Goal: Transaction & Acquisition: Obtain resource

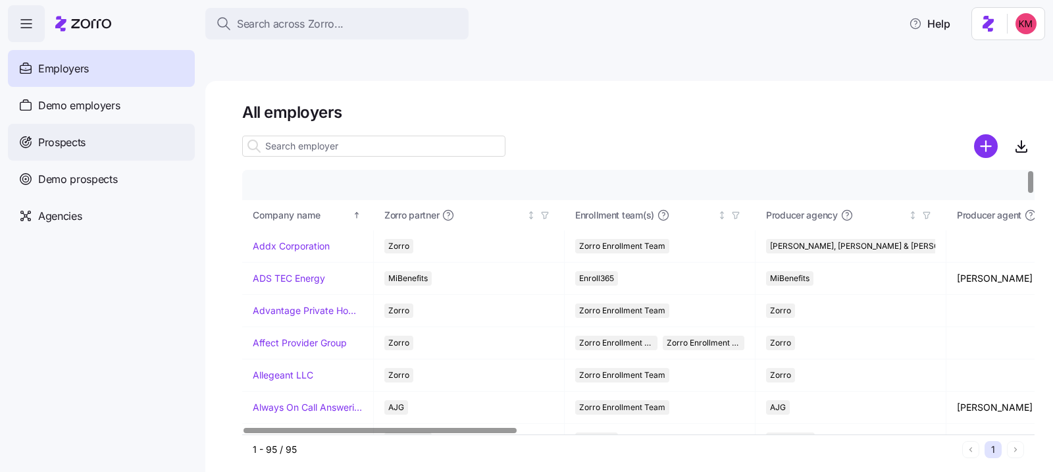
click at [88, 144] on div "Prospects" at bounding box center [101, 142] width 187 height 37
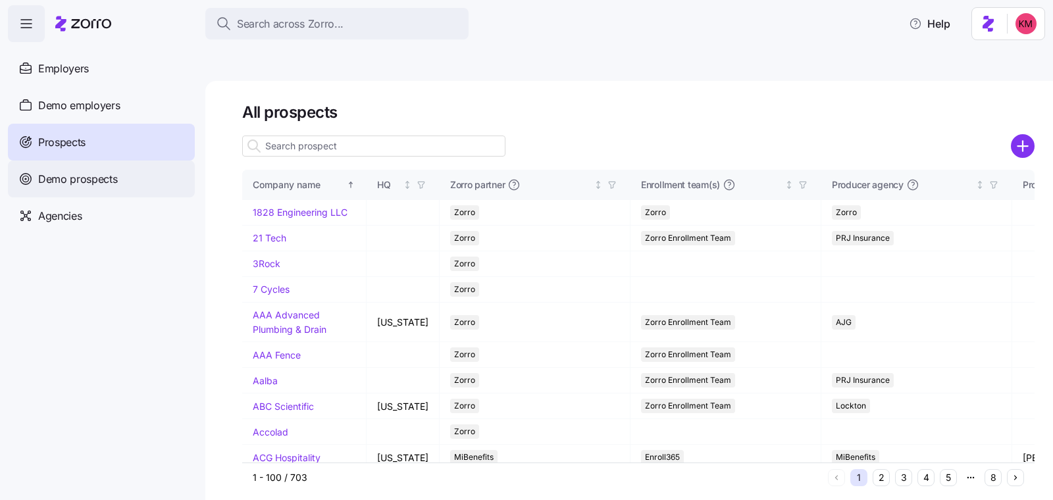
click at [82, 180] on span "Demo prospects" at bounding box center [78, 179] width 80 height 16
click at [80, 180] on span "Demo prospects" at bounding box center [78, 179] width 80 height 16
click at [128, 177] on div "Demo prospects" at bounding box center [101, 179] width 187 height 37
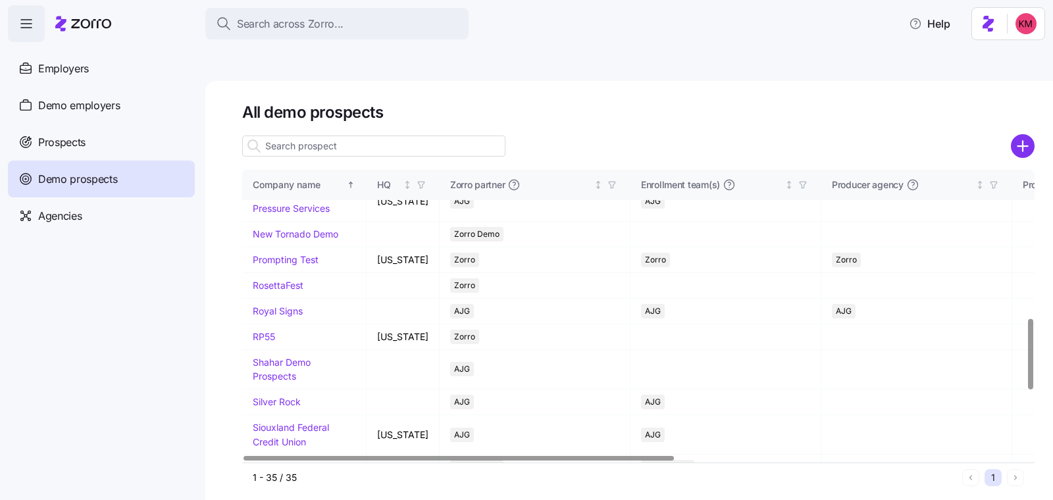
scroll to position [615, 0]
click at [271, 150] on link "Kurian's Advertising" at bounding box center [291, 137] width 76 height 26
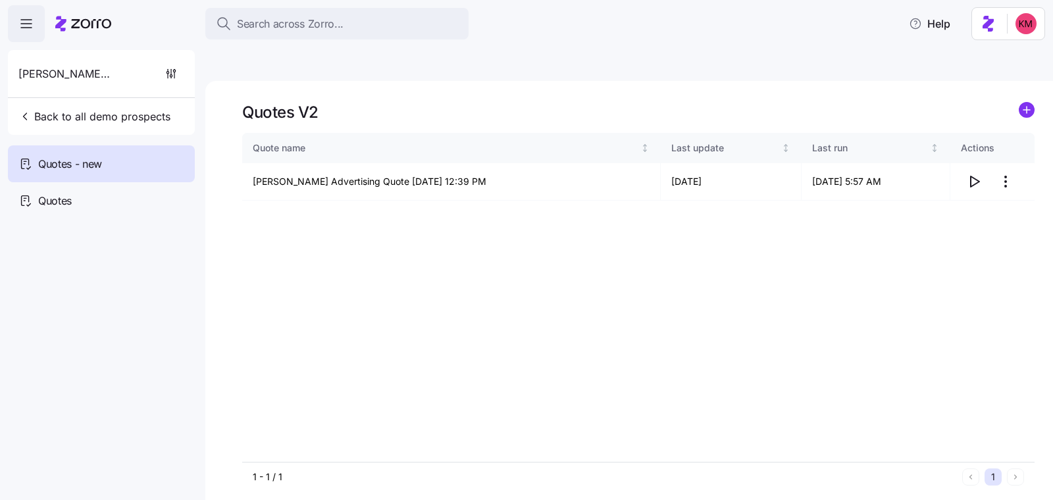
drag, startPoint x: 937, startPoint y: 193, endPoint x: 960, endPoint y: 159, distance: 41.3
click at [937, 192] on div "Quote name Last update Last run Actions Kurian's Advertising Quote 09/02/2025 1…" at bounding box center [638, 297] width 793 height 329
click at [966, 169] on span "button" at bounding box center [974, 181] width 25 height 25
click at [68, 122] on span "Back to all demo prospects" at bounding box center [94, 117] width 152 height 16
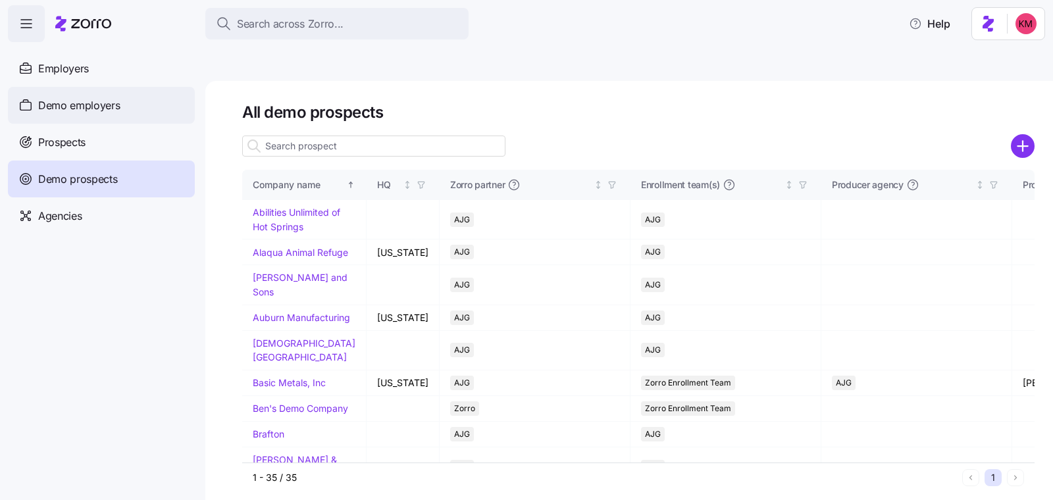
click at [88, 117] on div "Demo employers" at bounding box center [101, 105] width 187 height 37
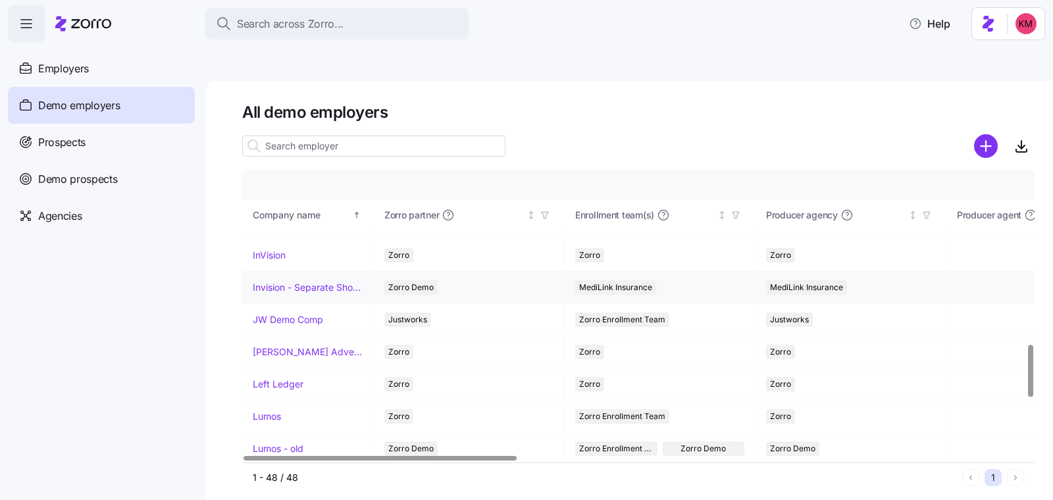
scroll to position [889, 0]
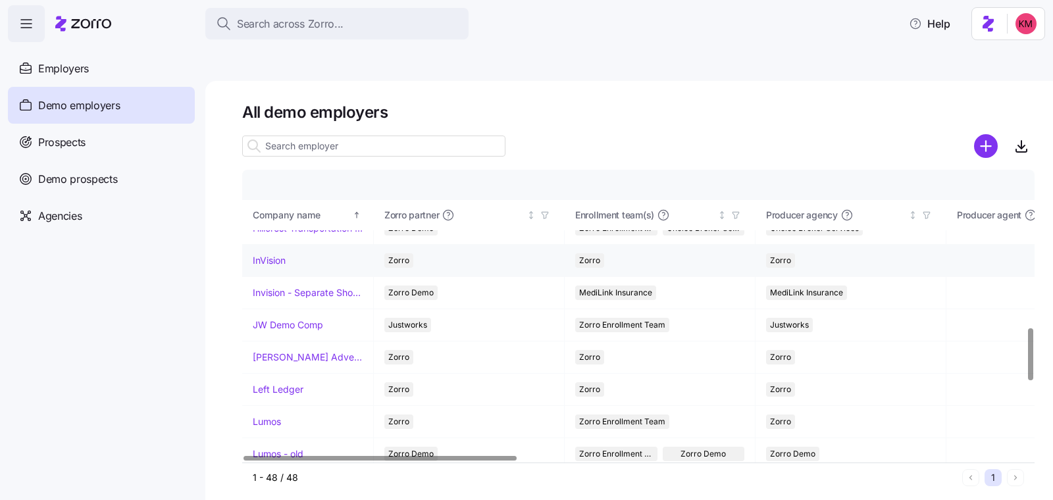
click at [267, 245] on td "InVision" at bounding box center [308, 261] width 132 height 32
click at [267, 254] on link "InVision" at bounding box center [269, 260] width 33 height 13
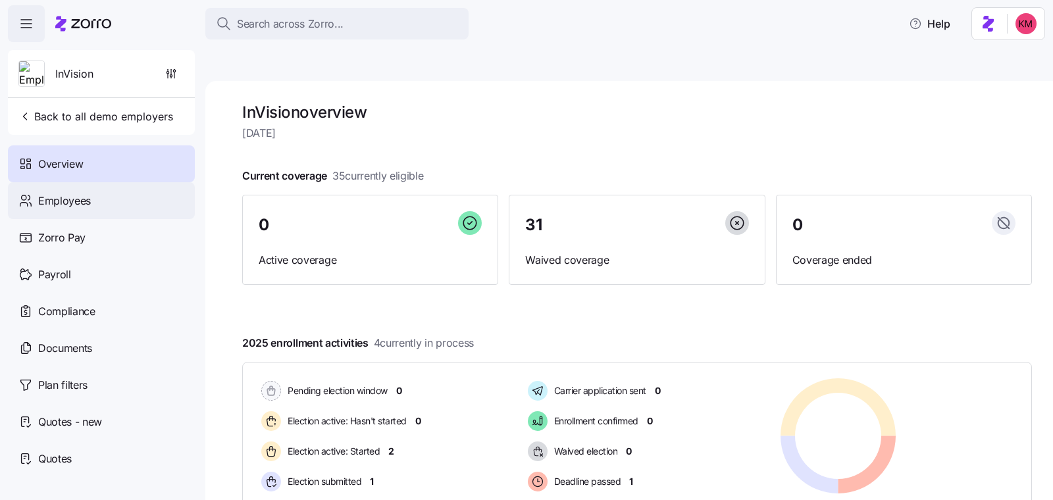
click at [78, 196] on span "Employees" at bounding box center [64, 201] width 53 height 16
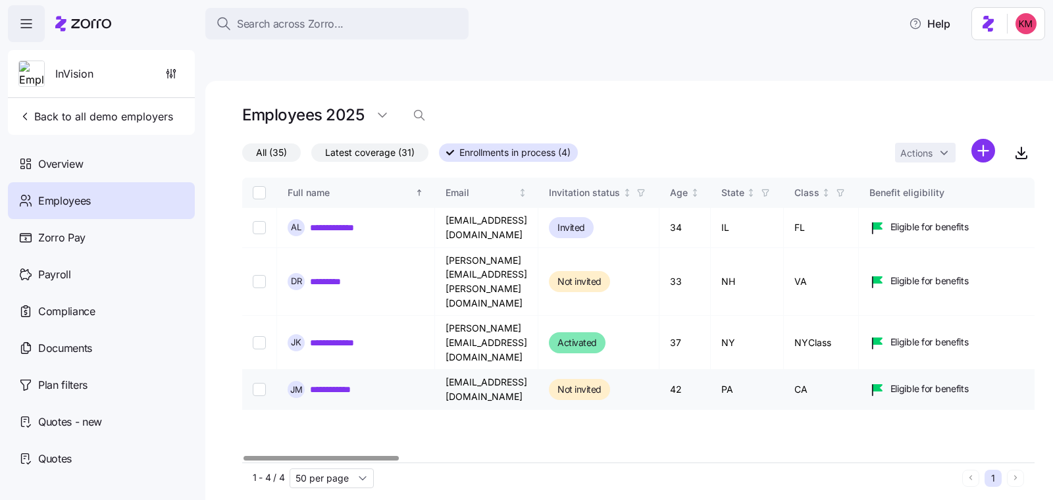
click at [342, 381] on div "**********" at bounding box center [356, 389] width 136 height 17
click at [342, 383] on link "**********" at bounding box center [341, 389] width 63 height 13
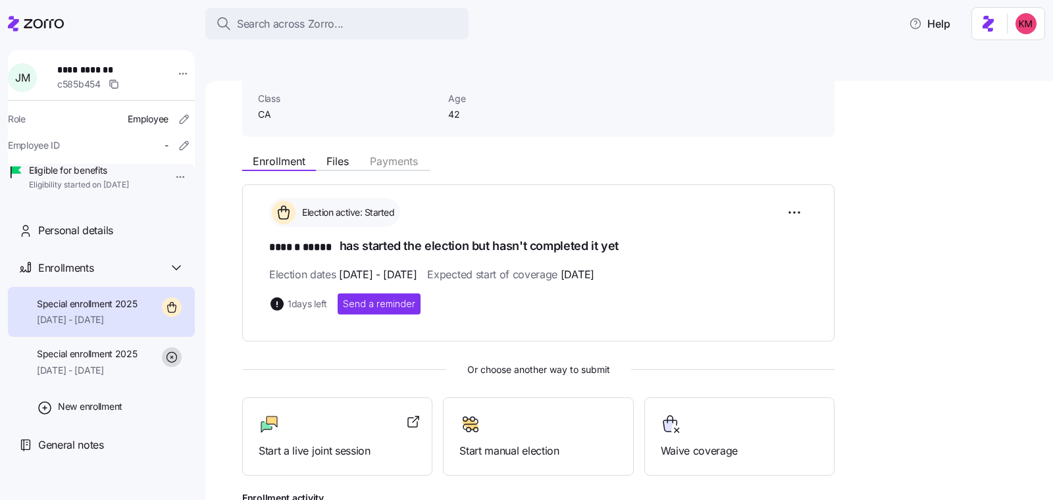
scroll to position [142, 0]
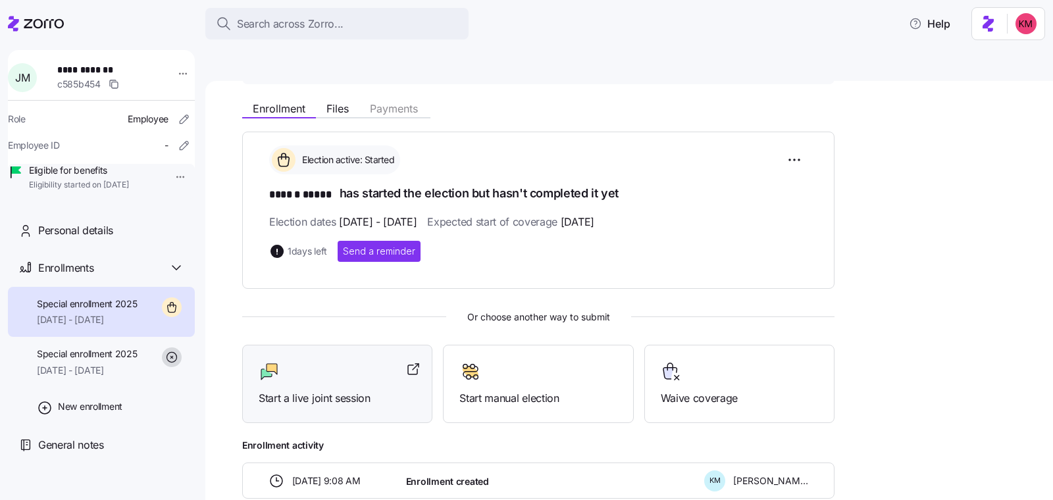
click at [355, 374] on div "Start a live joint session" at bounding box center [337, 384] width 190 height 78
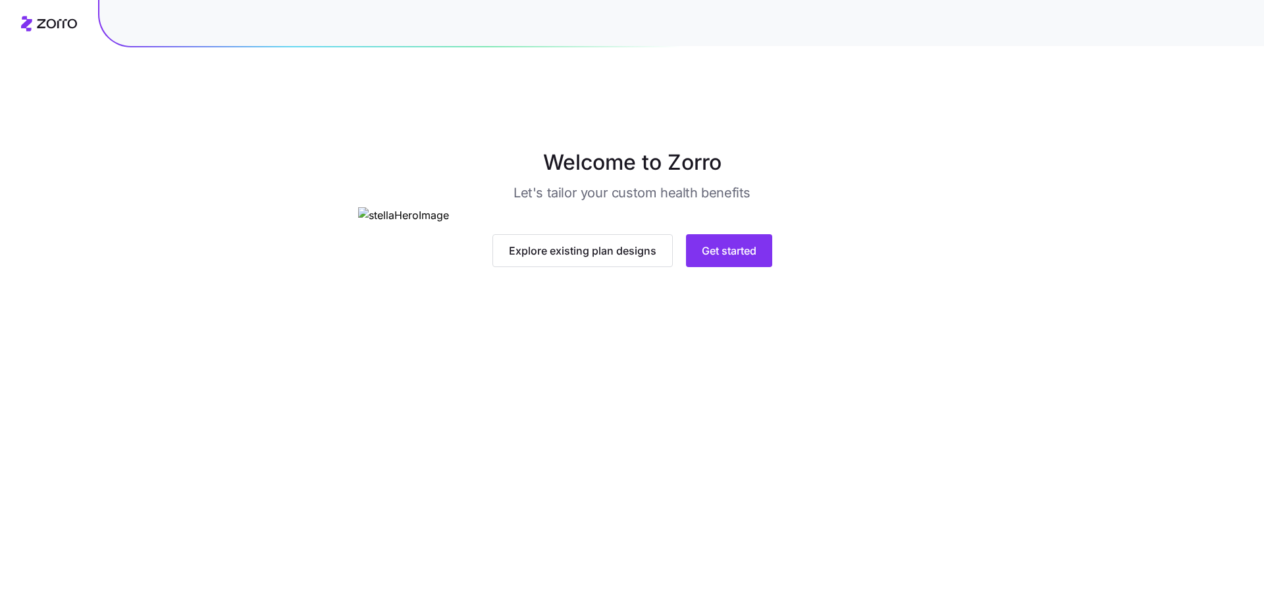
click at [812, 267] on div "Explore existing plan designs Get started" at bounding box center [632, 250] width 548 height 33
click at [710, 259] on span "Get started" at bounding box center [729, 251] width 55 height 16
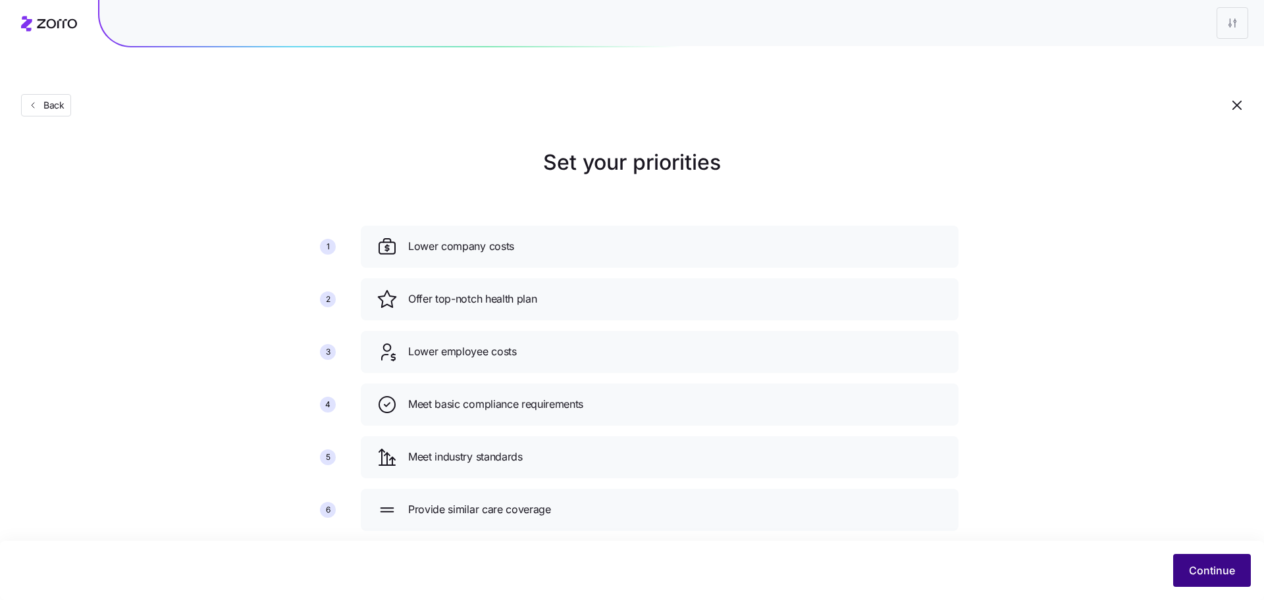
click at [1213, 569] on span "Continue" at bounding box center [1212, 571] width 46 height 16
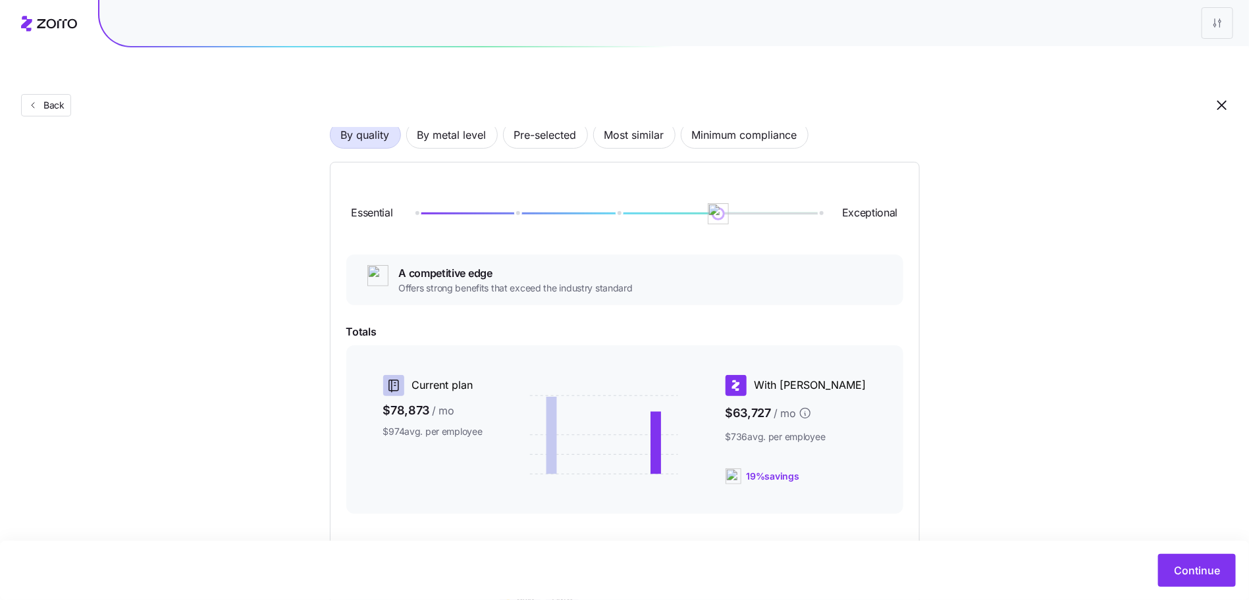
scroll to position [194, 0]
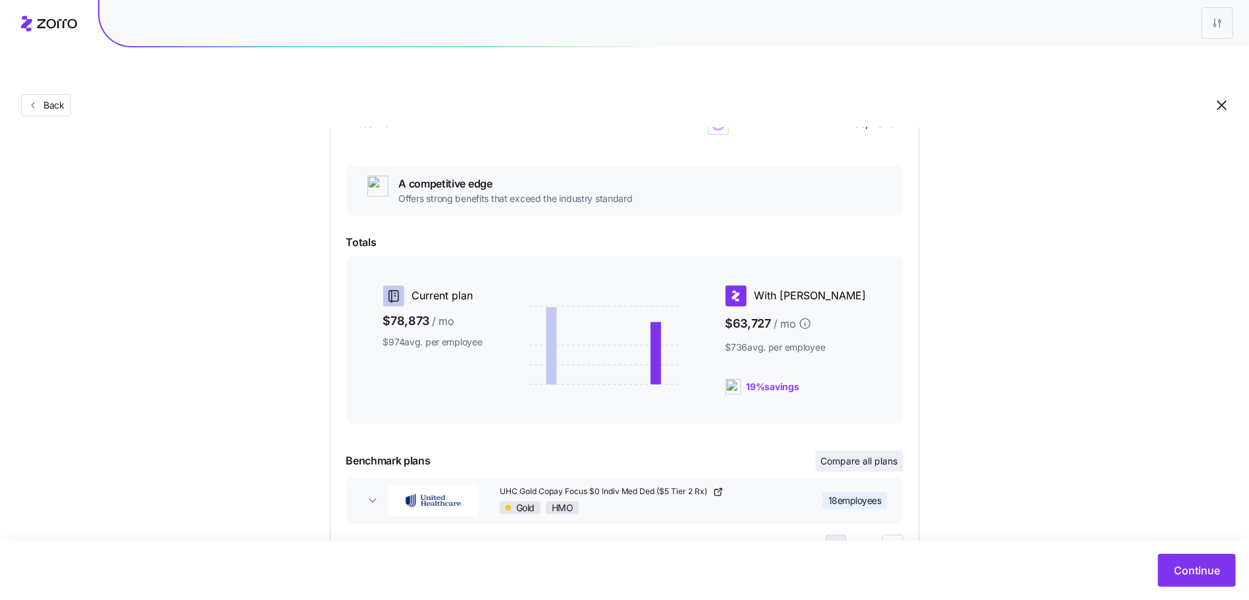
click at [855, 455] on span "Compare all plans" at bounding box center [859, 461] width 77 height 13
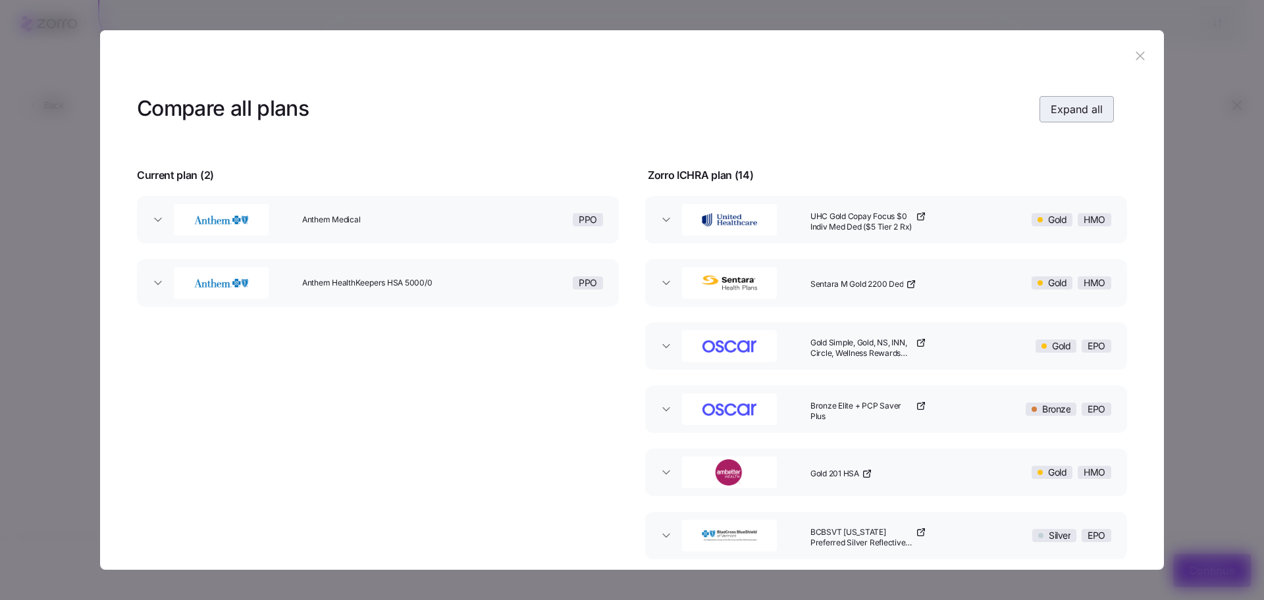
click at [1071, 107] on span "Expand all" at bounding box center [1077, 109] width 52 height 16
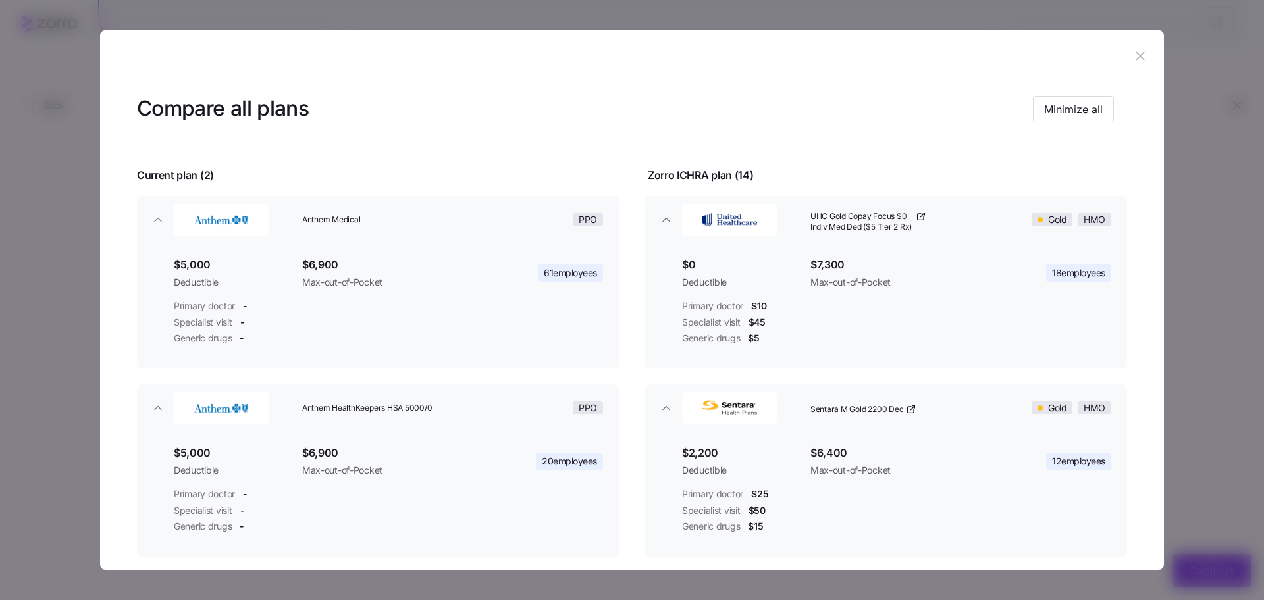
click at [1136, 56] on icon "button" at bounding box center [1140, 56] width 14 height 14
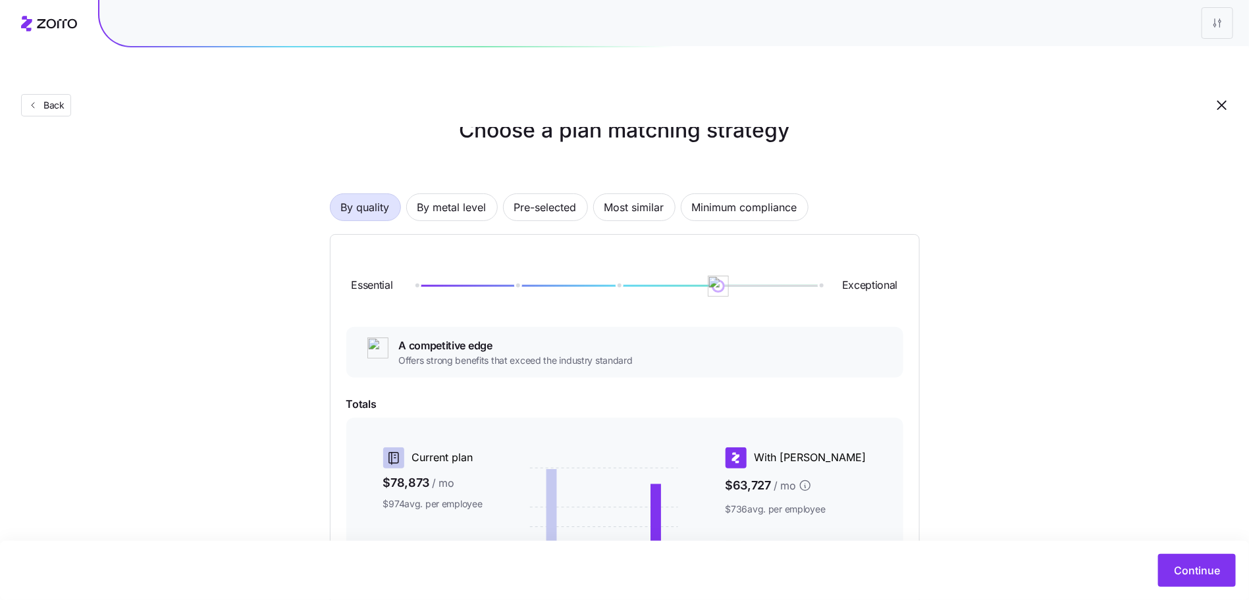
scroll to position [12, 0]
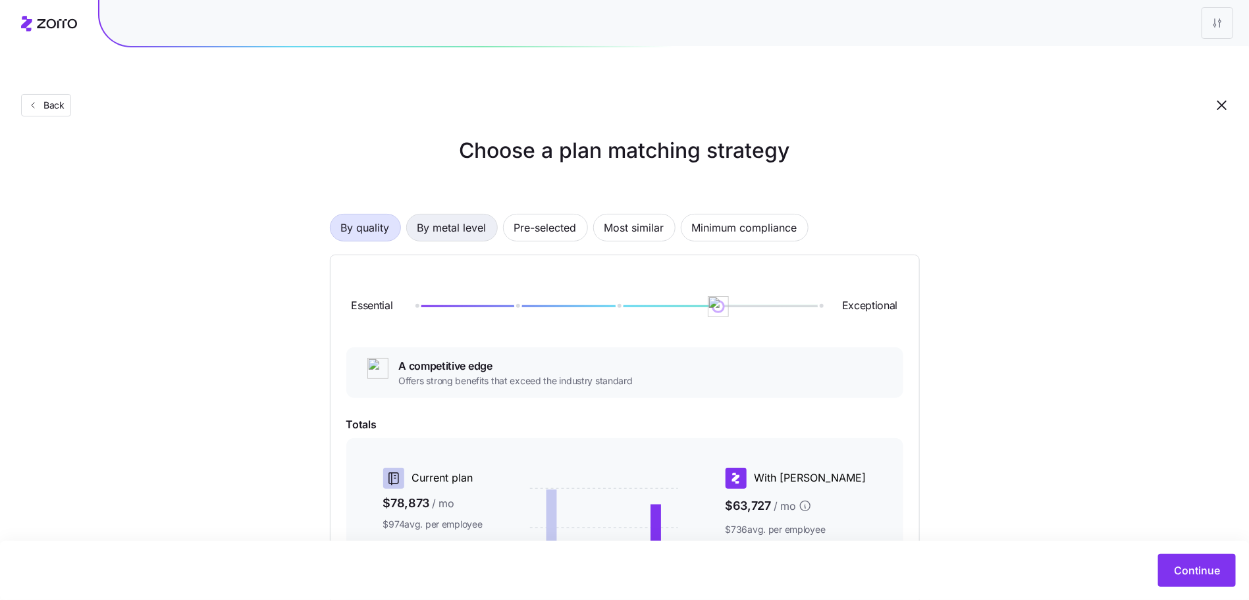
click at [450, 215] on span "By metal level" at bounding box center [451, 228] width 69 height 26
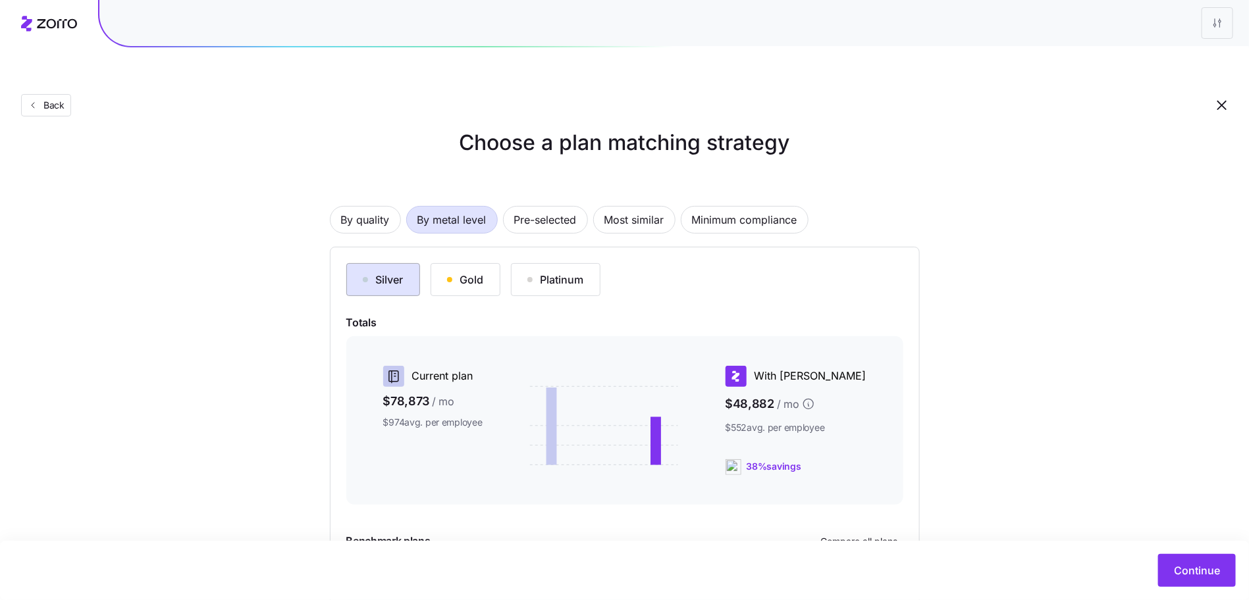
scroll to position [21, 0]
click at [467, 271] on div "Gold" at bounding box center [465, 279] width 37 height 16
click at [544, 271] on div "Platinum" at bounding box center [555, 279] width 57 height 16
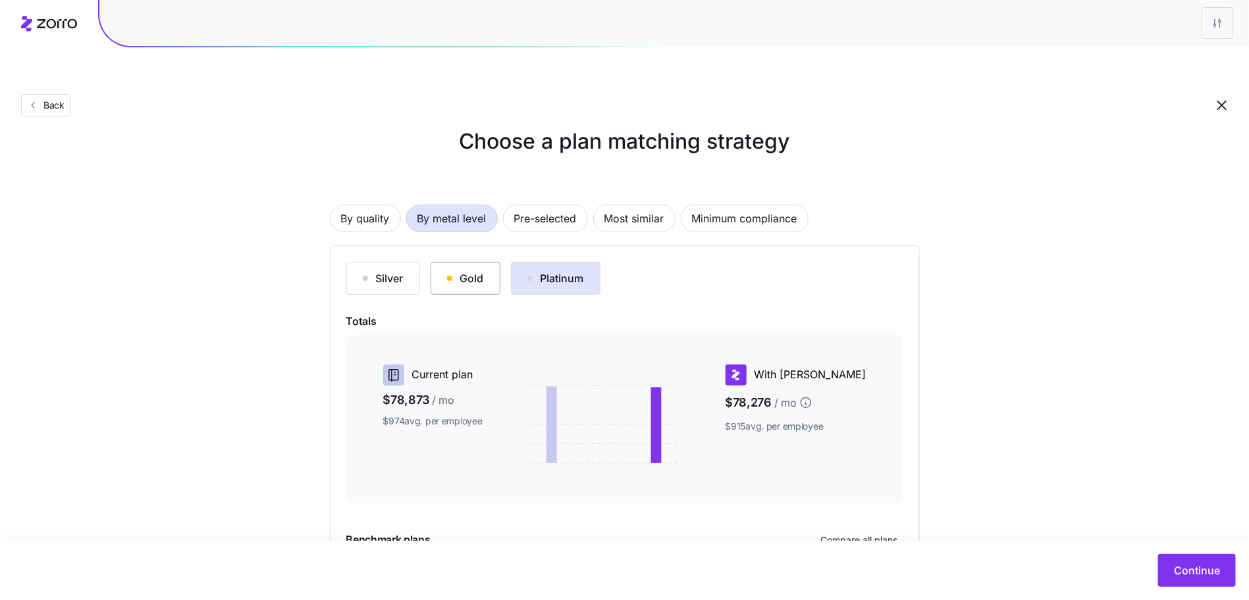
drag, startPoint x: 468, startPoint y: 249, endPoint x: 436, endPoint y: 250, distance: 32.3
click at [468, 271] on div "Gold" at bounding box center [465, 279] width 37 height 16
click at [382, 271] on div "Silver" at bounding box center [383, 279] width 41 height 16
click at [486, 262] on button "Gold" at bounding box center [466, 278] width 70 height 33
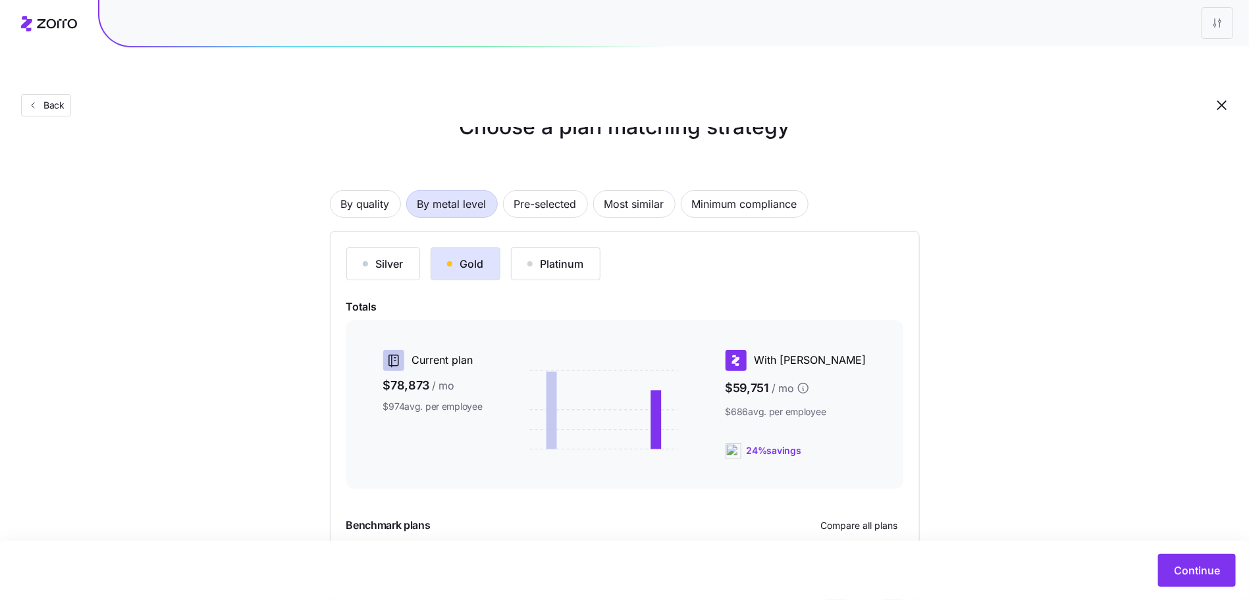
scroll to position [51, 0]
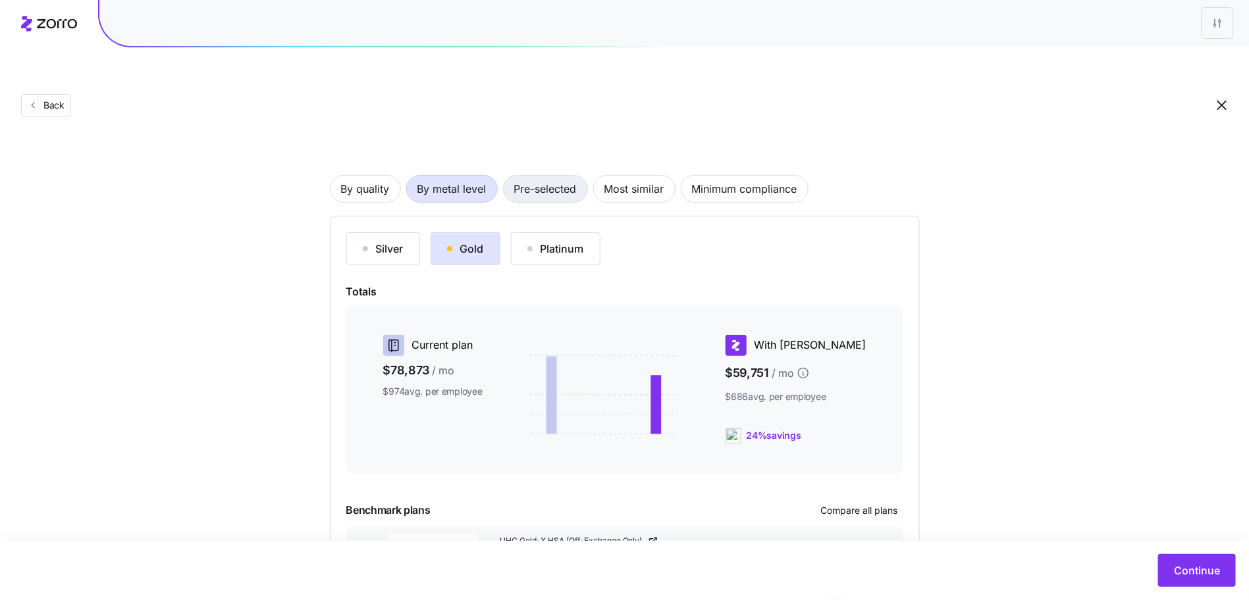
click at [546, 176] on span "Pre-selected" at bounding box center [545, 189] width 63 height 26
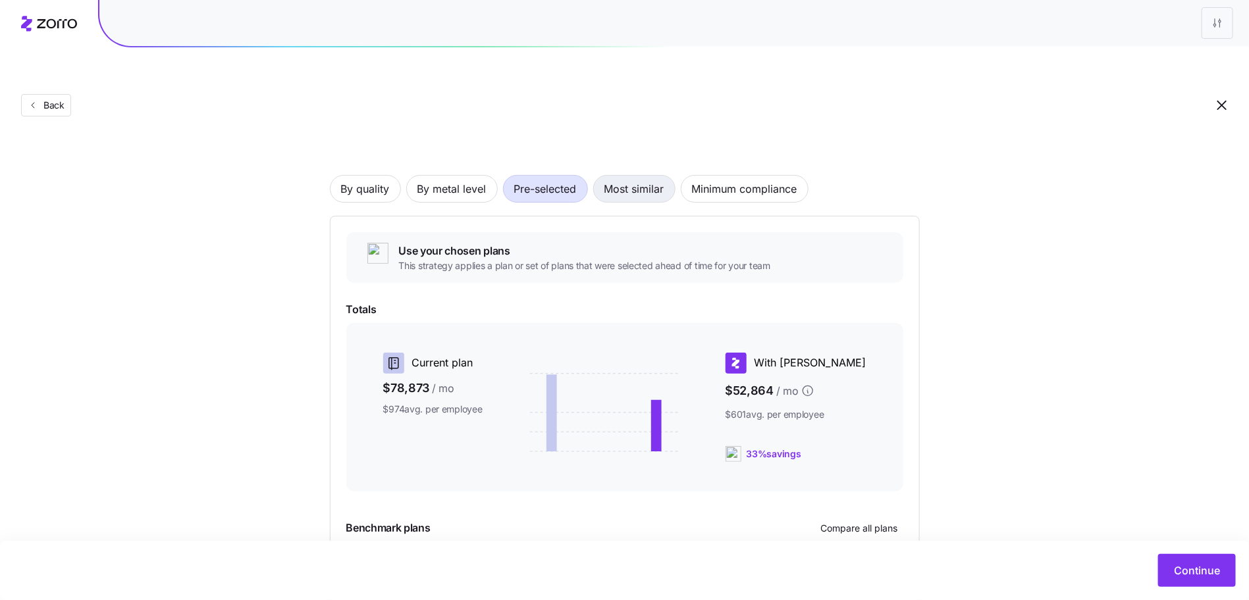
click at [650, 176] on span "Most similar" at bounding box center [634, 189] width 60 height 26
click at [343, 176] on span "By quality" at bounding box center [365, 189] width 49 height 26
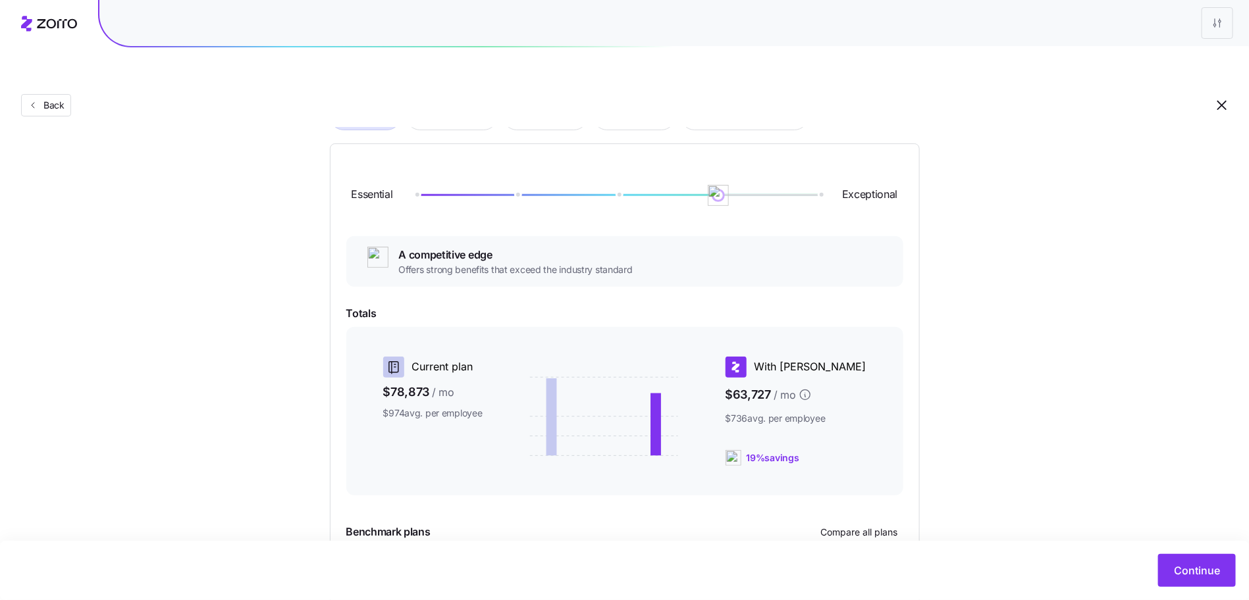
scroll to position [134, 0]
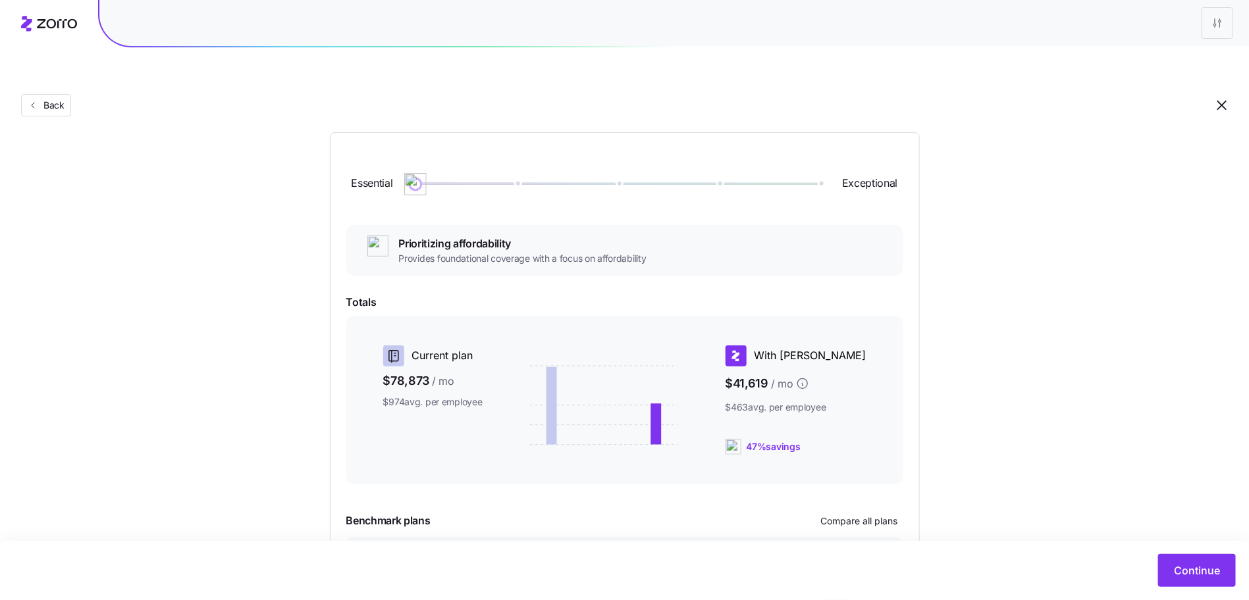
drag, startPoint x: 597, startPoint y: 158, endPoint x: 415, endPoint y: 153, distance: 182.4
click at [415, 173] on img at bounding box center [415, 184] width 22 height 22
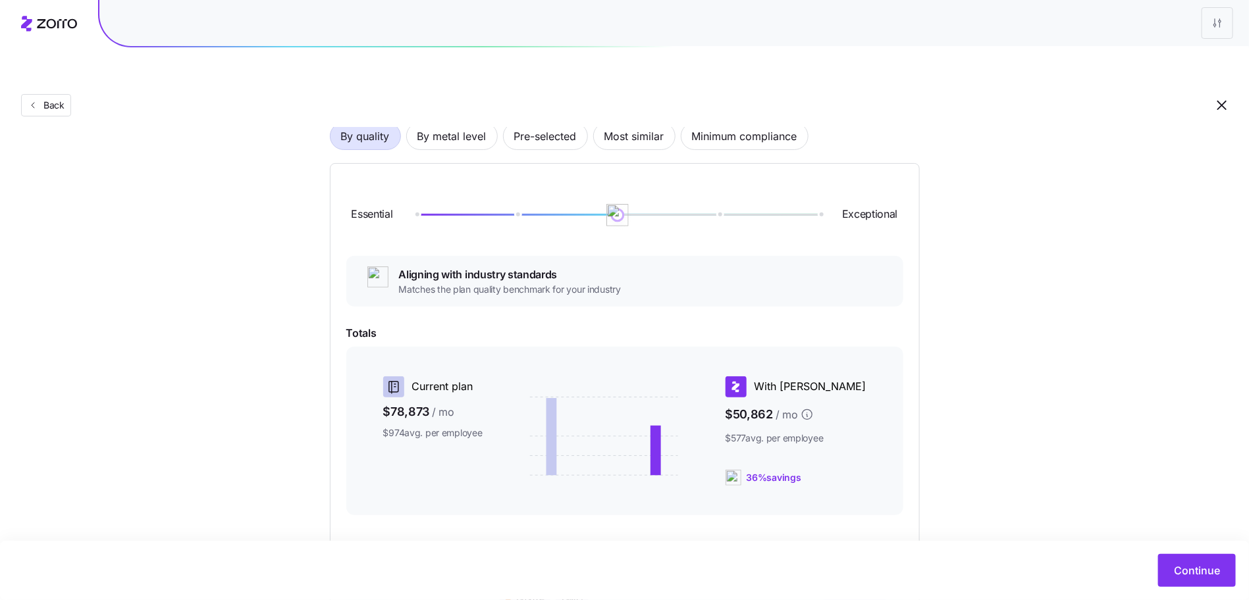
drag, startPoint x: 414, startPoint y: 184, endPoint x: 629, endPoint y: 186, distance: 214.6
click at [629, 204] on img at bounding box center [617, 215] width 22 height 22
drag, startPoint x: 625, startPoint y: 182, endPoint x: 843, endPoint y: 178, distance: 218.6
click at [843, 180] on div "Essential Exceptional" at bounding box center [624, 215] width 557 height 71
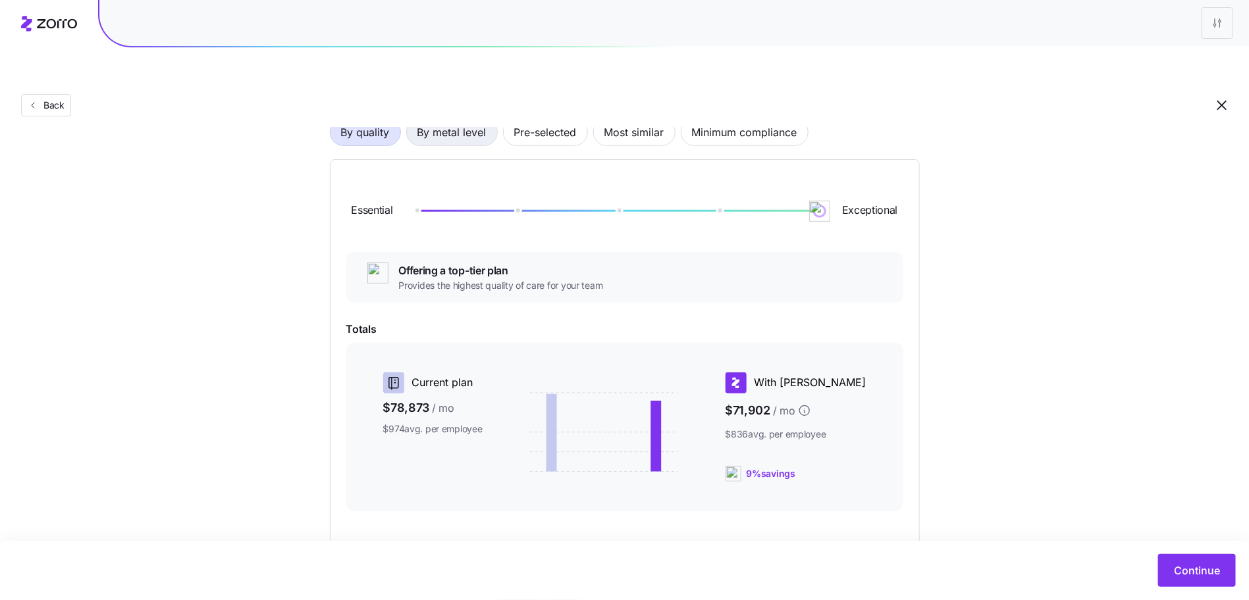
click at [446, 119] on span "By metal level" at bounding box center [451, 132] width 69 height 26
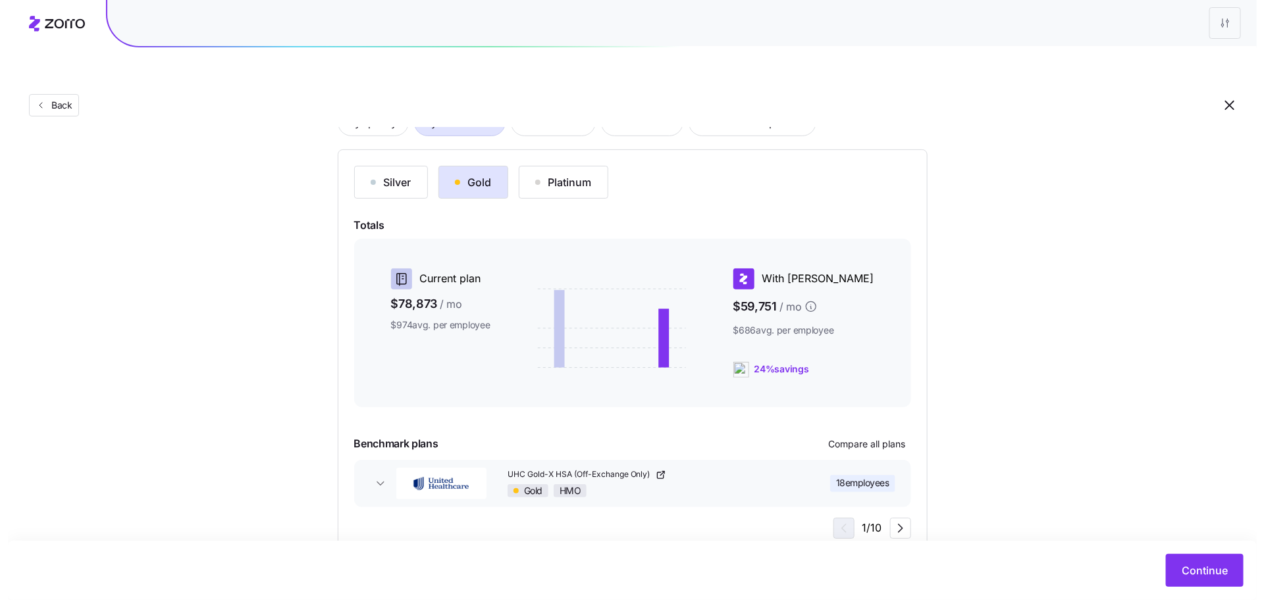
scroll to position [125, 0]
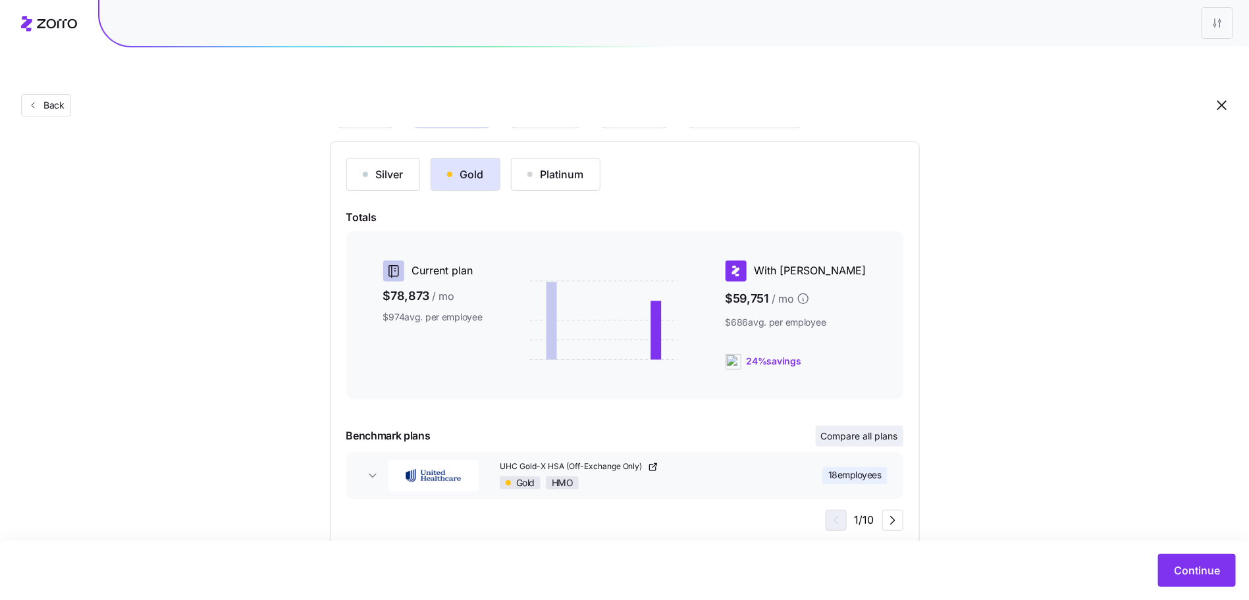
click at [885, 430] on span "Compare all plans" at bounding box center [859, 436] width 77 height 13
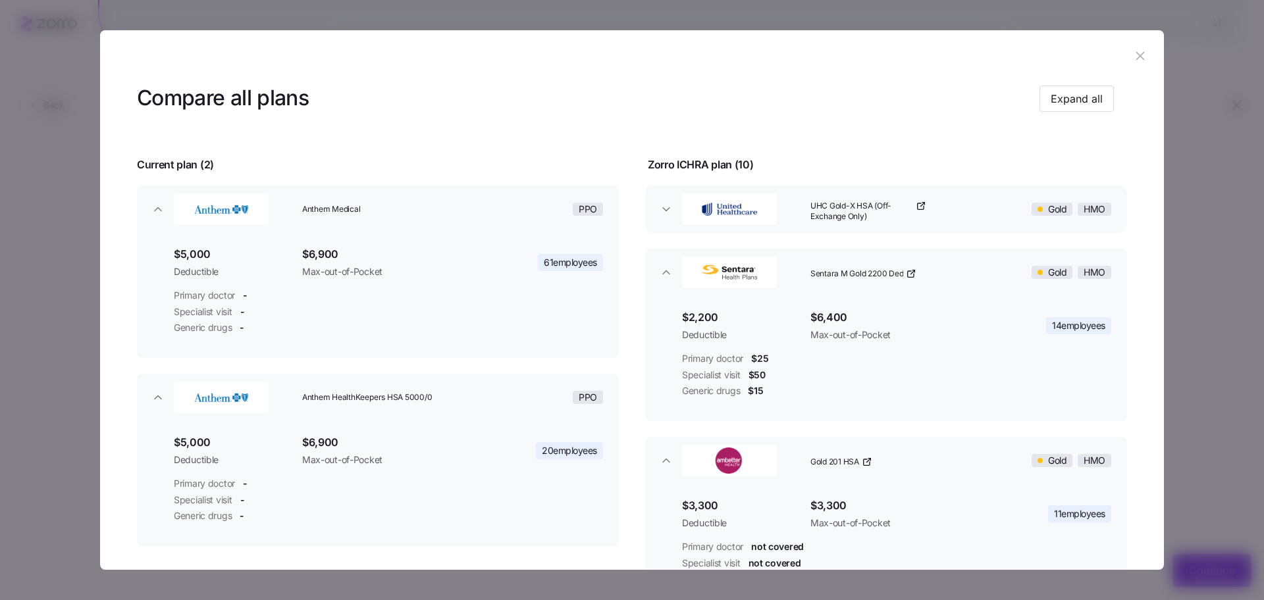
scroll to position [24, 0]
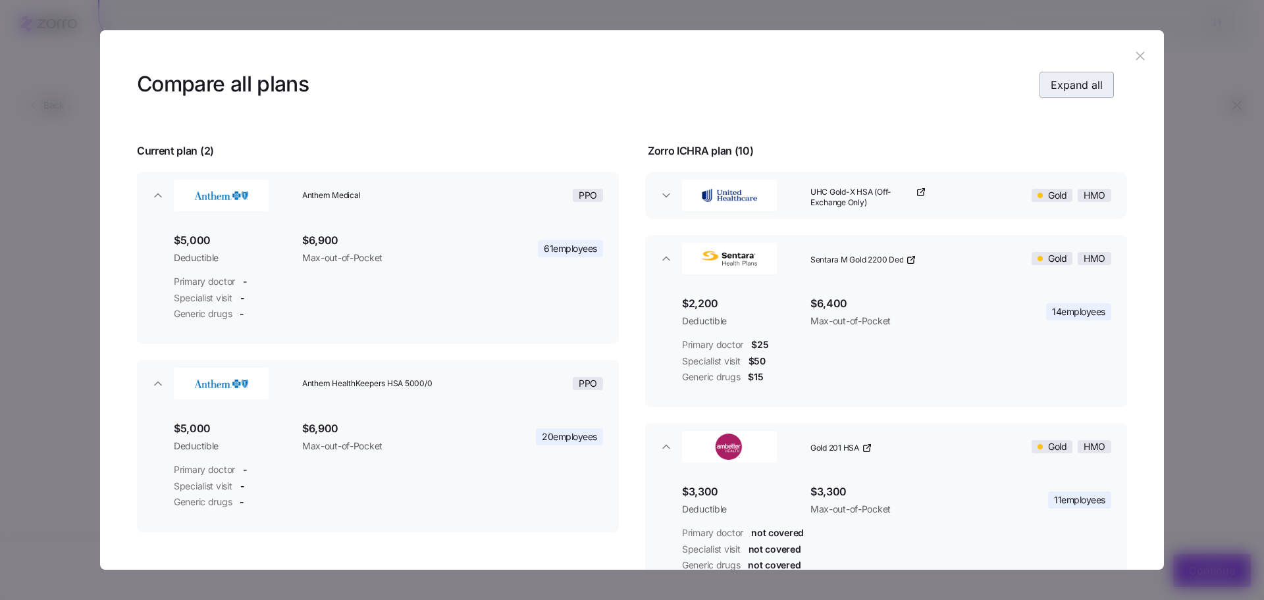
click at [1074, 88] on span "Expand all" at bounding box center [1077, 85] width 52 height 16
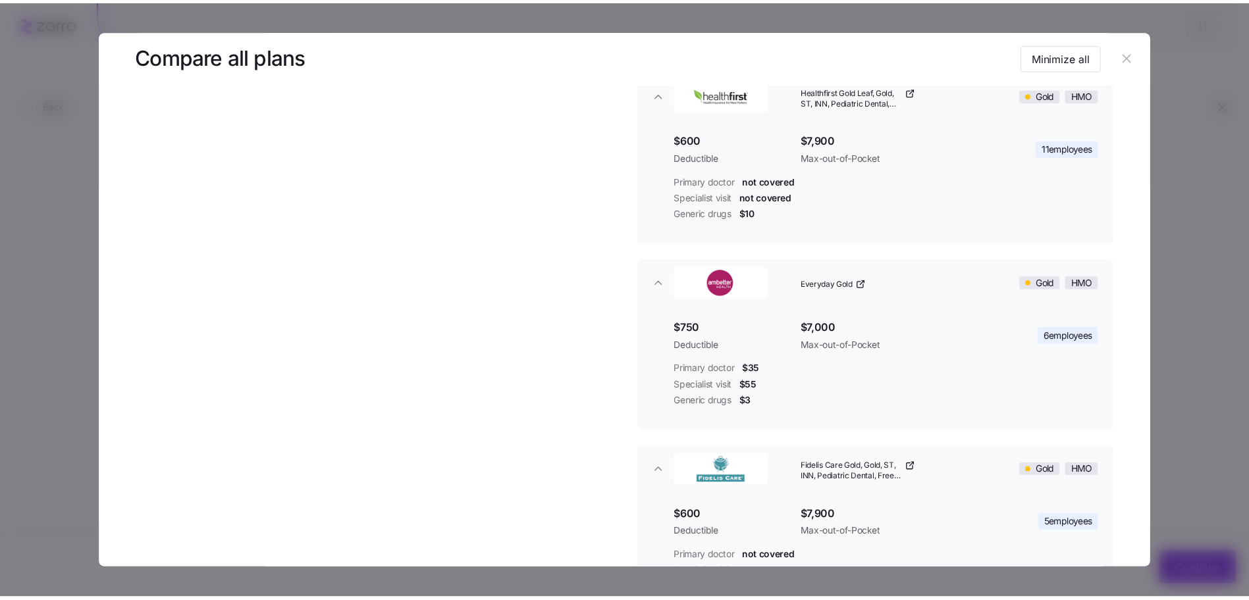
scroll to position [1000, 0]
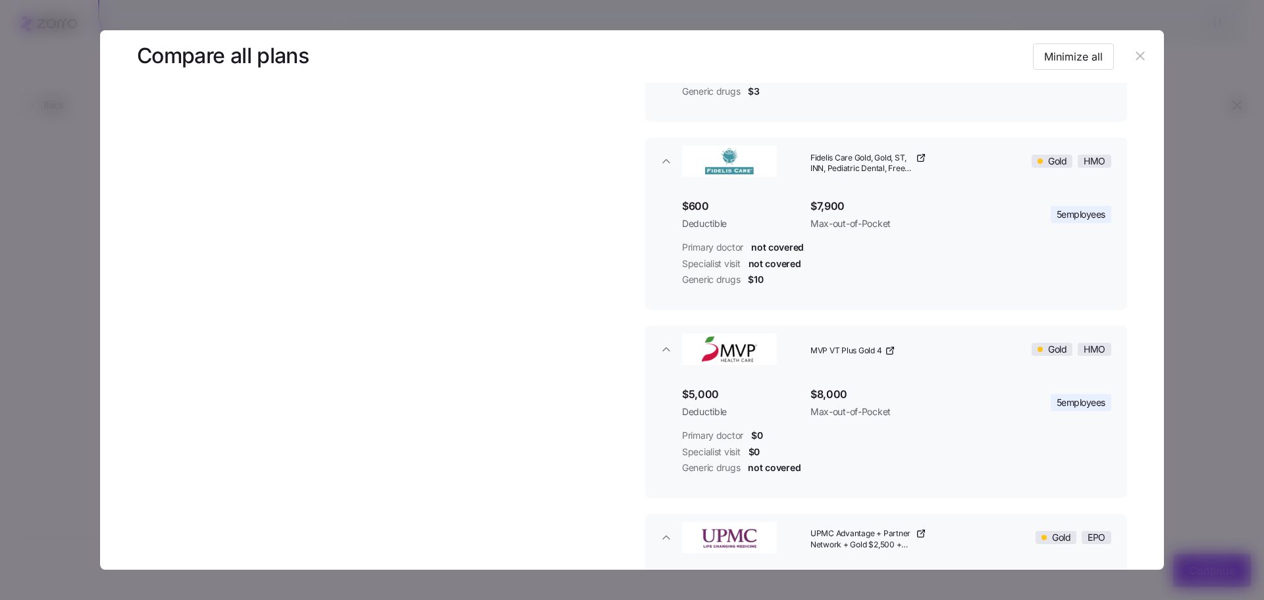
drag, startPoint x: 1155, startPoint y: 58, endPoint x: 1129, endPoint y: 60, distance: 25.7
click at [1153, 58] on header at bounding box center [632, 56] width 1064 height 53
click at [1133, 59] on icon "button" at bounding box center [1140, 56] width 14 height 14
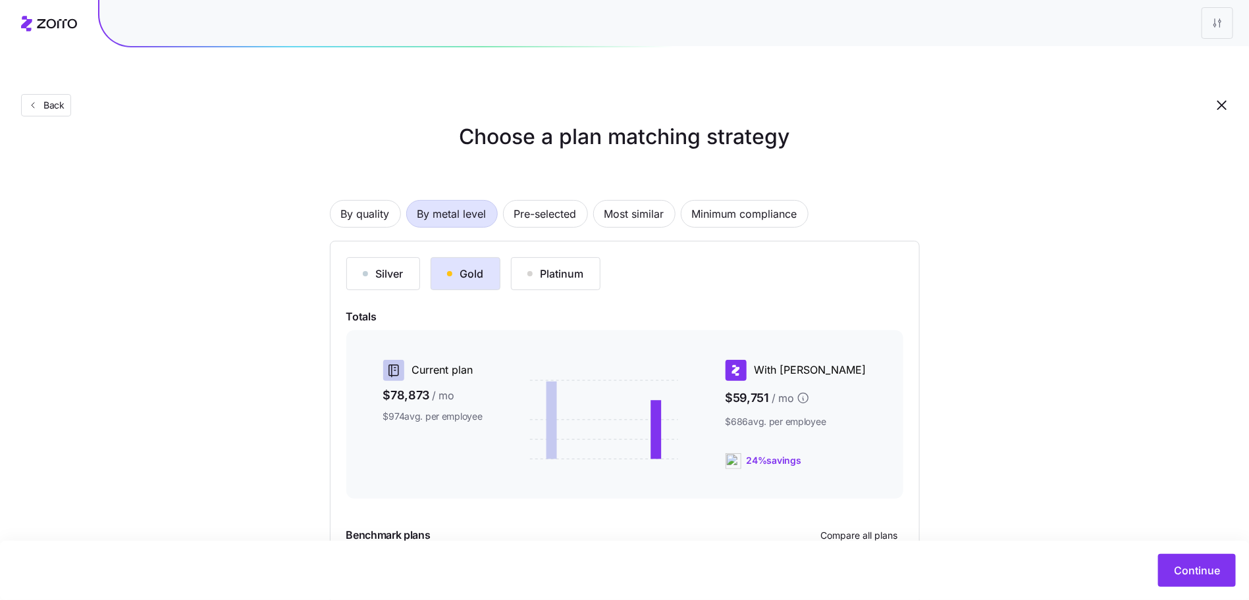
scroll to position [27, 0]
click at [373, 199] on span "By quality" at bounding box center [365, 212] width 49 height 26
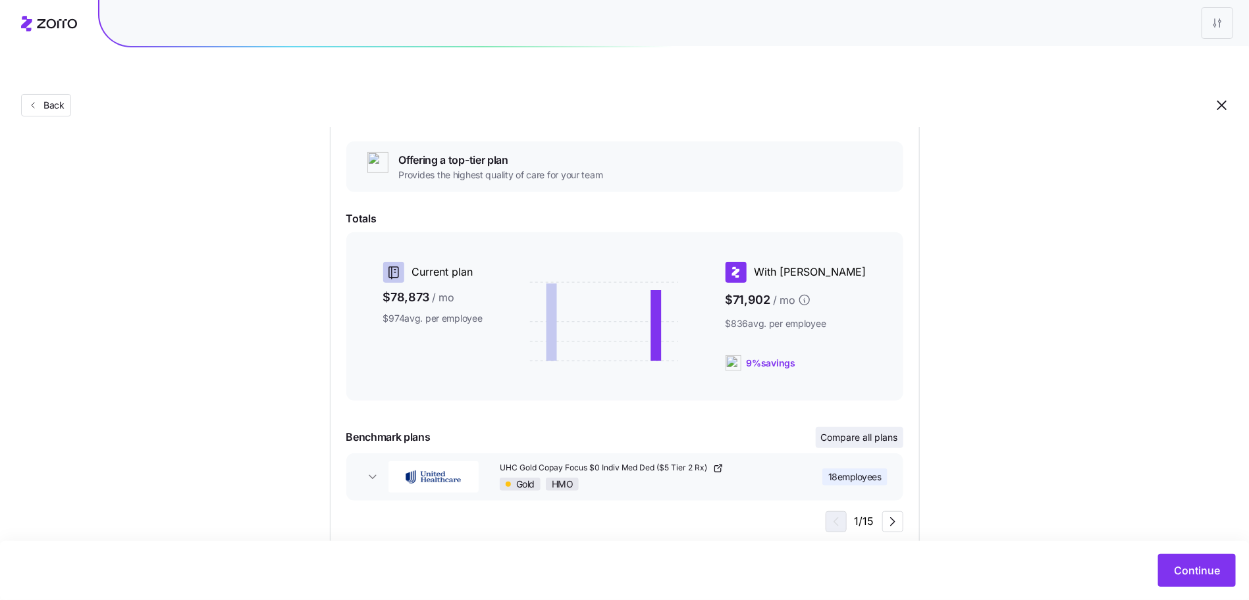
scroll to position [219, 0]
click at [864, 430] on span "Compare all plans" at bounding box center [859, 436] width 77 height 13
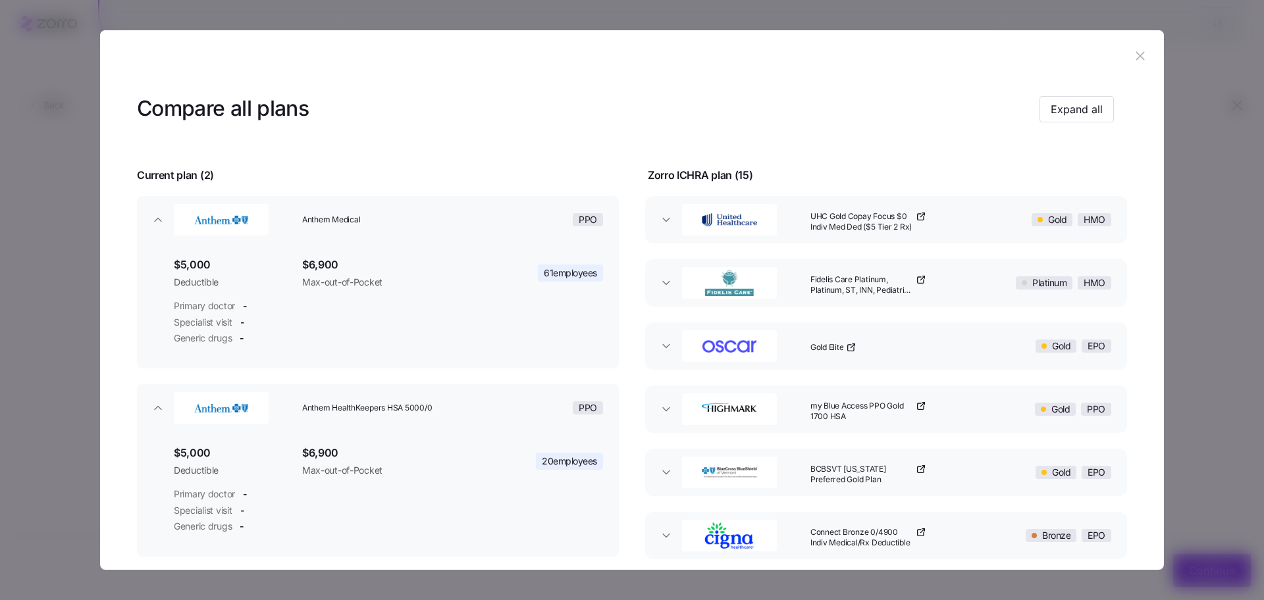
click at [1142, 49] on button "button" at bounding box center [1140, 56] width 21 height 21
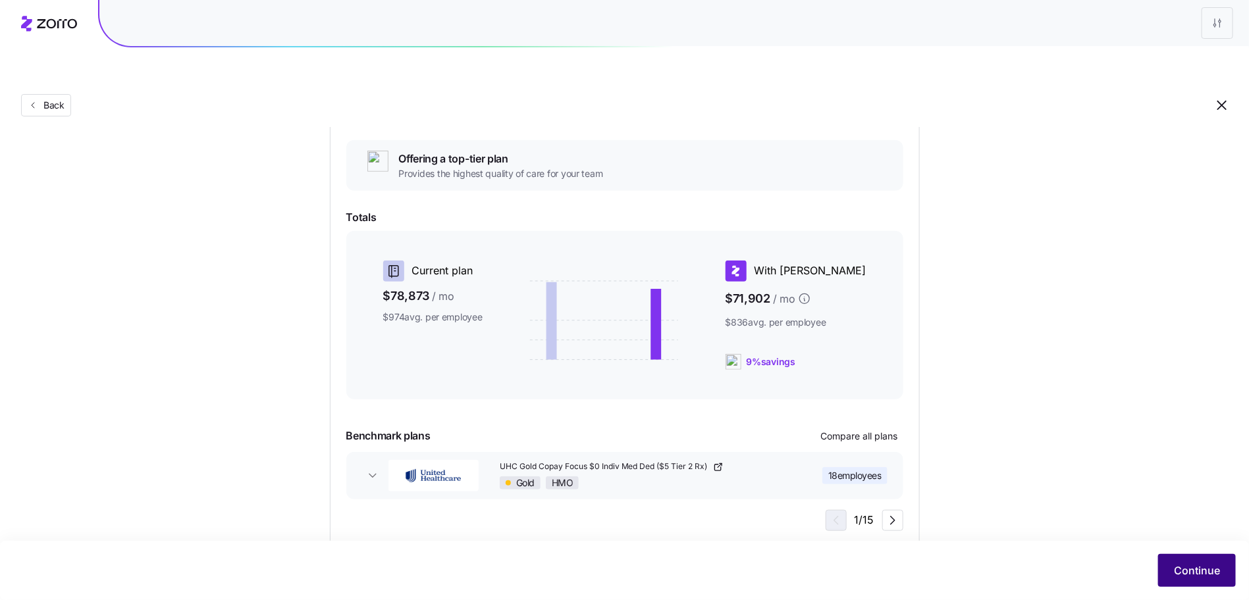
click at [1196, 579] on button "Continue" at bounding box center [1197, 570] width 78 height 33
click at [1186, 564] on span "Continue" at bounding box center [1197, 571] width 46 height 16
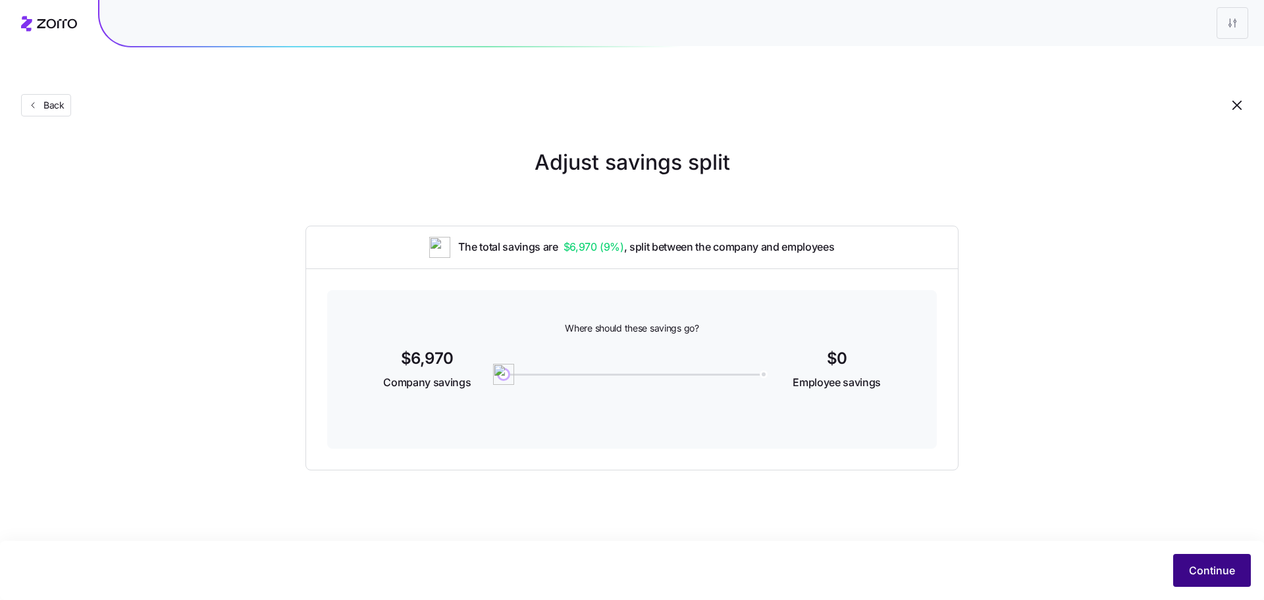
click at [1199, 579] on button "Continue" at bounding box center [1212, 570] width 78 height 33
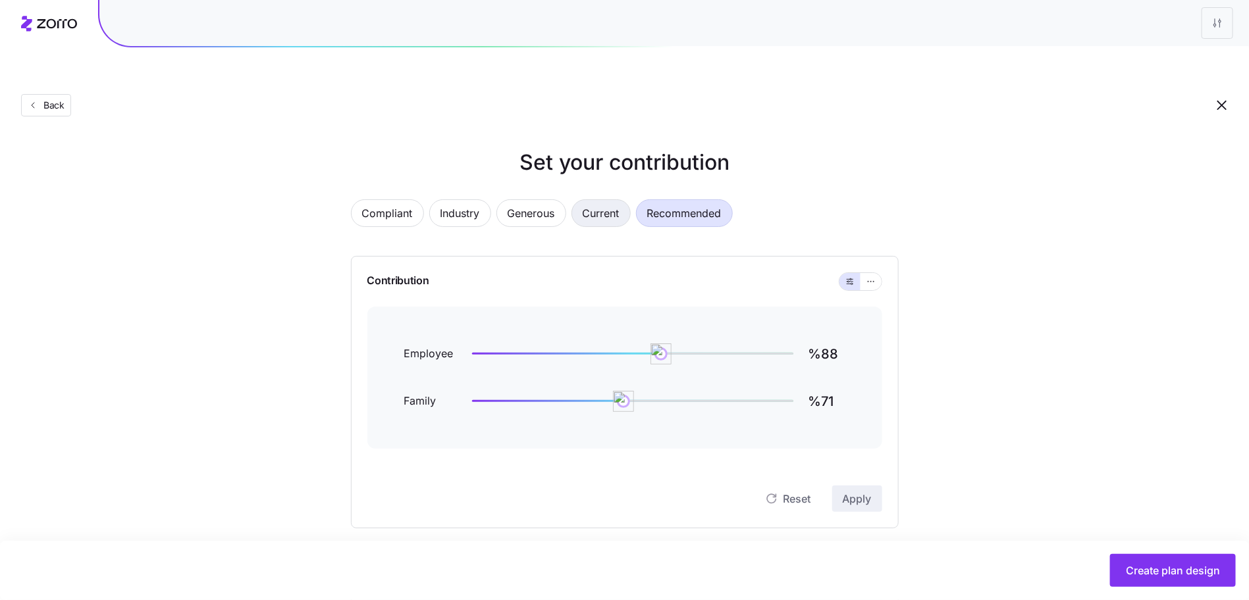
click at [615, 200] on span "Current" at bounding box center [601, 213] width 37 height 26
type input "%114"
type input "%7"
click at [538, 200] on span "Generous" at bounding box center [531, 213] width 47 height 26
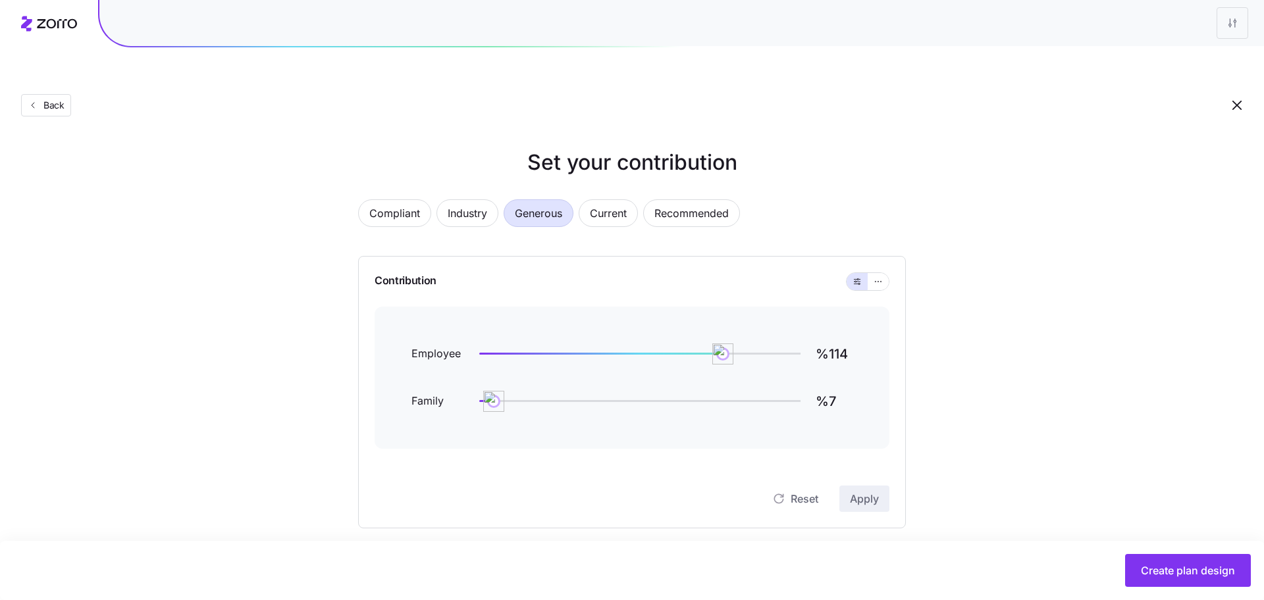
type input "%106"
type input "%60"
click at [665, 200] on span "Recommended" at bounding box center [684, 213] width 74 height 26
type input "%88"
type input "%71"
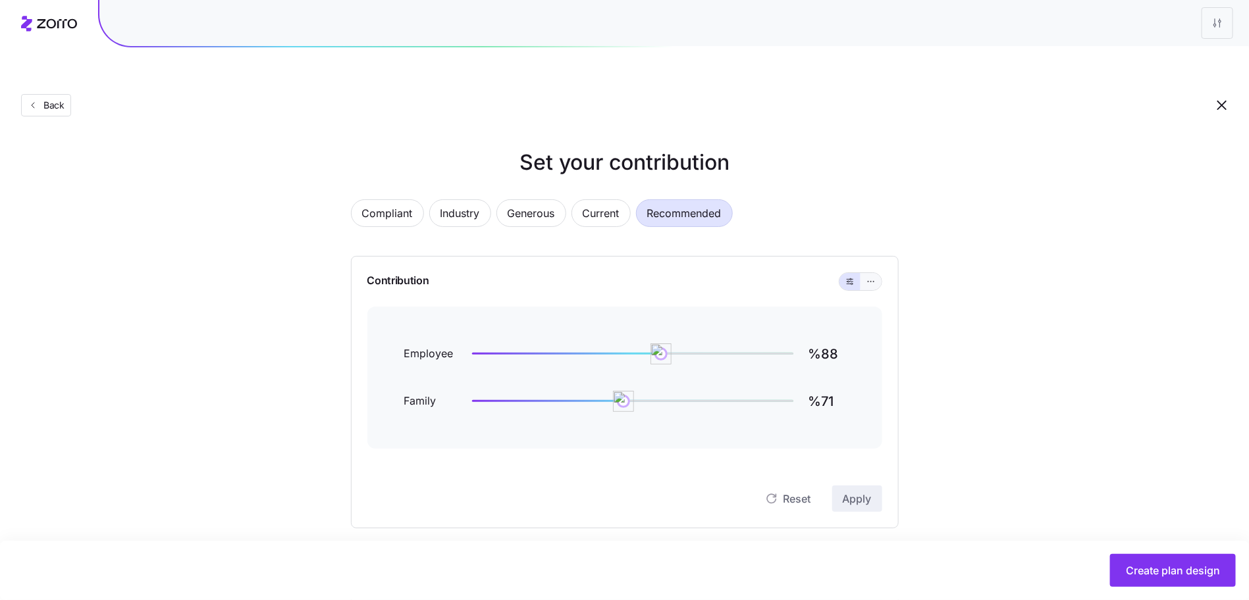
click at [866, 273] on button "button" at bounding box center [870, 281] width 21 height 17
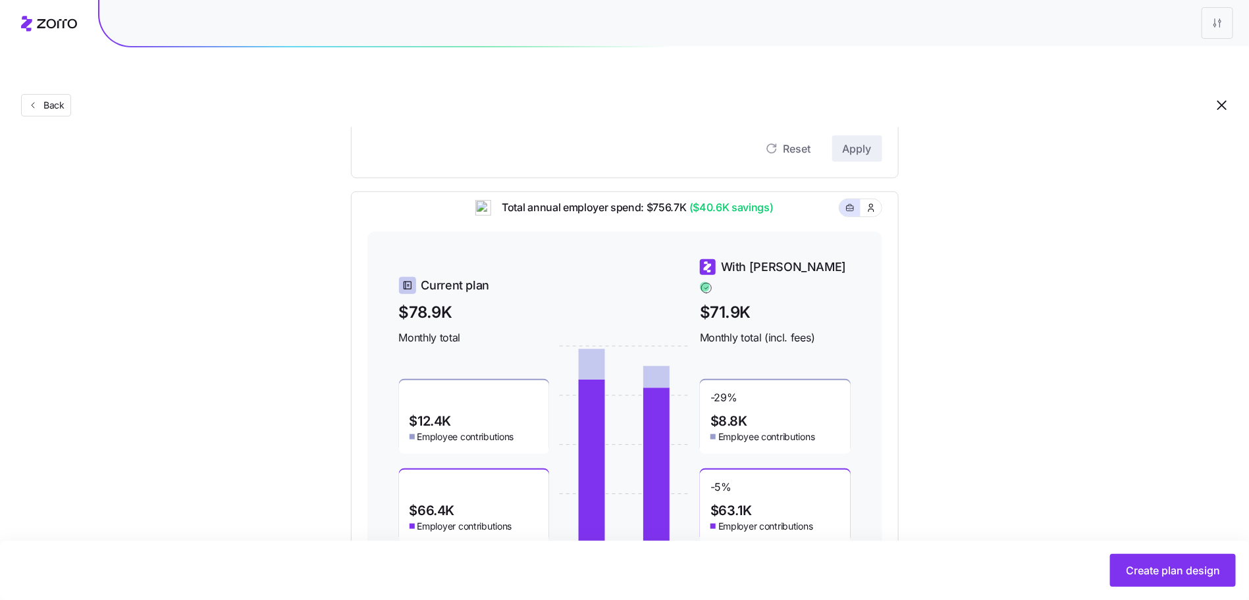
scroll to position [498, 0]
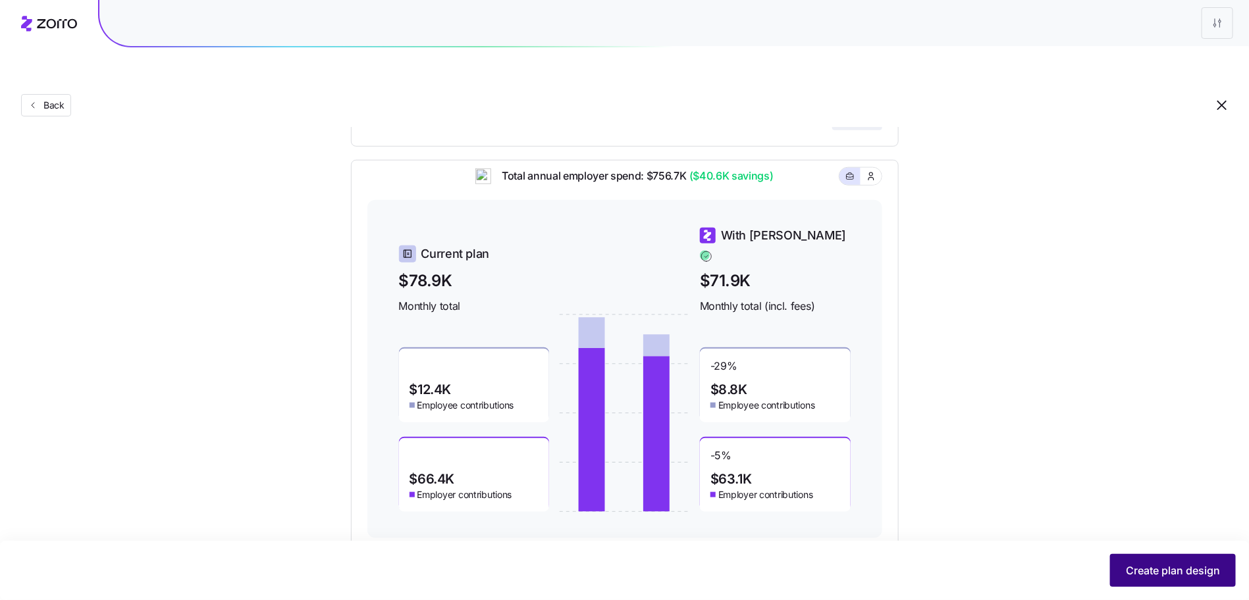
click at [1146, 573] on span "Create plan design" at bounding box center [1173, 571] width 94 height 16
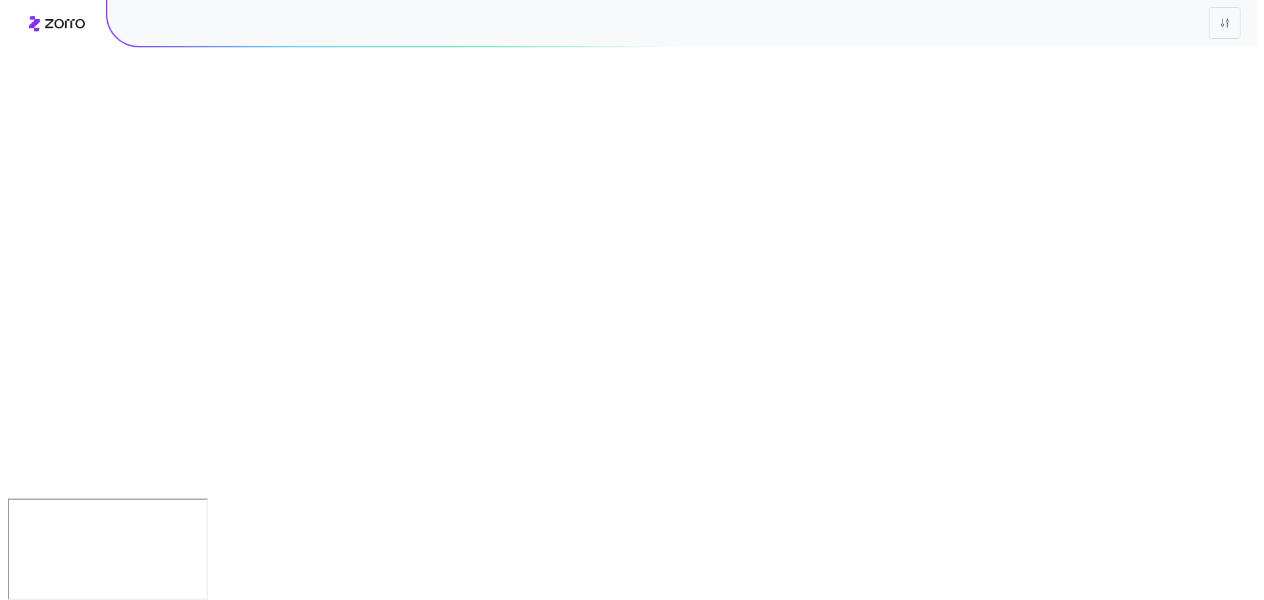
scroll to position [0, 0]
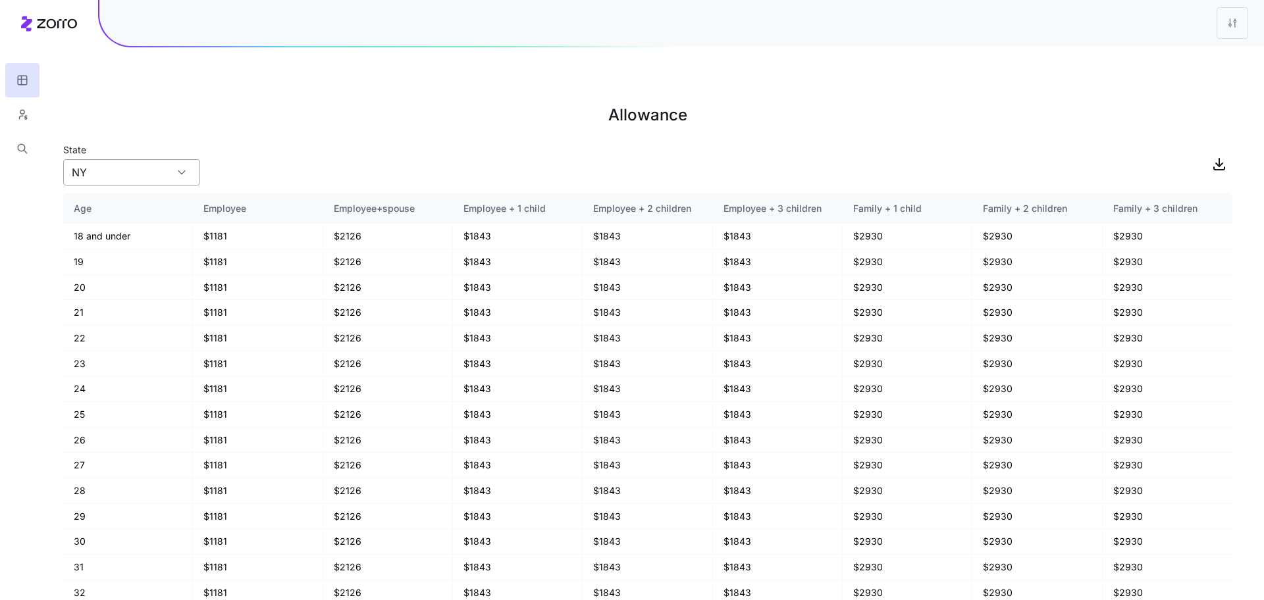
click at [192, 159] on input "NY" at bounding box center [131, 172] width 137 height 26
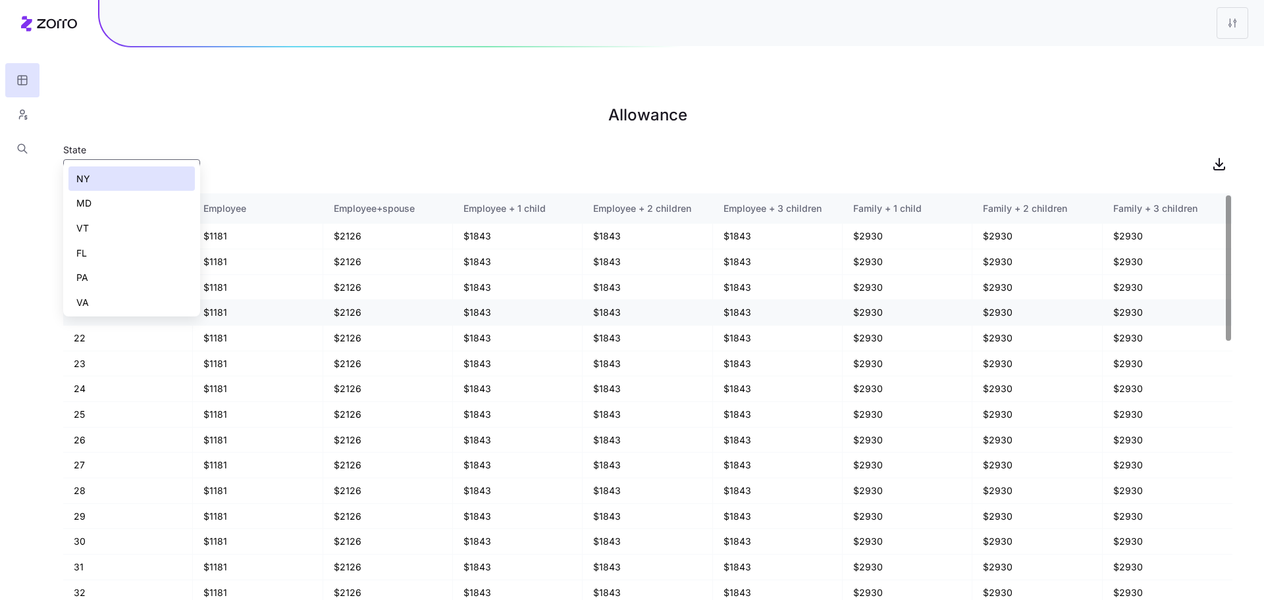
click at [301, 300] on td "$1181" at bounding box center [258, 313] width 130 height 26
click at [147, 159] on input "NY" at bounding box center [131, 172] width 137 height 26
click at [132, 270] on div "PA" at bounding box center [131, 277] width 126 height 25
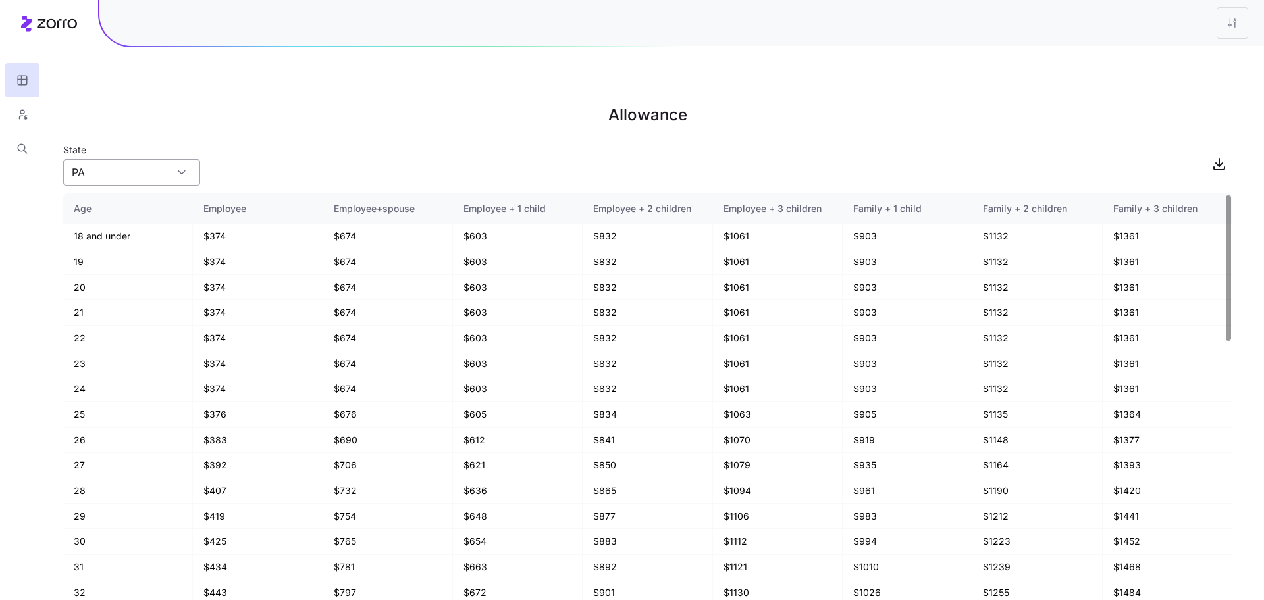
click at [175, 159] on input "PA" at bounding box center [131, 172] width 137 height 26
click at [145, 255] on div "FL" at bounding box center [131, 253] width 126 height 25
click at [171, 159] on input "FL" at bounding box center [131, 172] width 137 height 26
click at [122, 298] on div "VA" at bounding box center [131, 302] width 126 height 25
type input "VA"
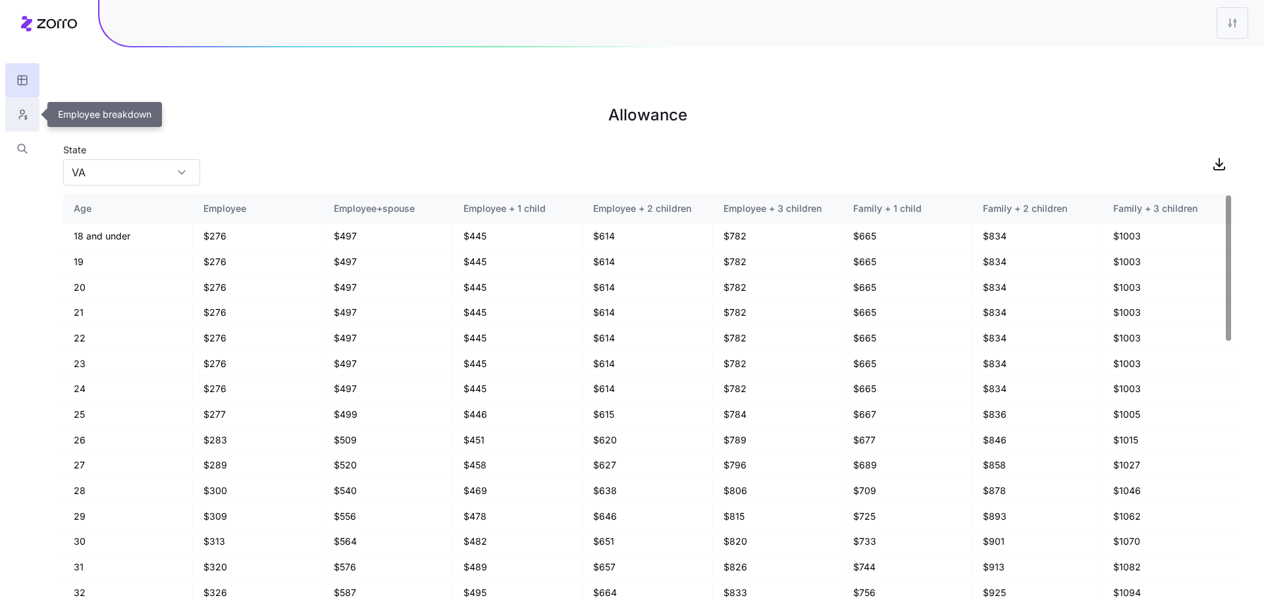
click at [28, 118] on icon "button" at bounding box center [22, 114] width 12 height 13
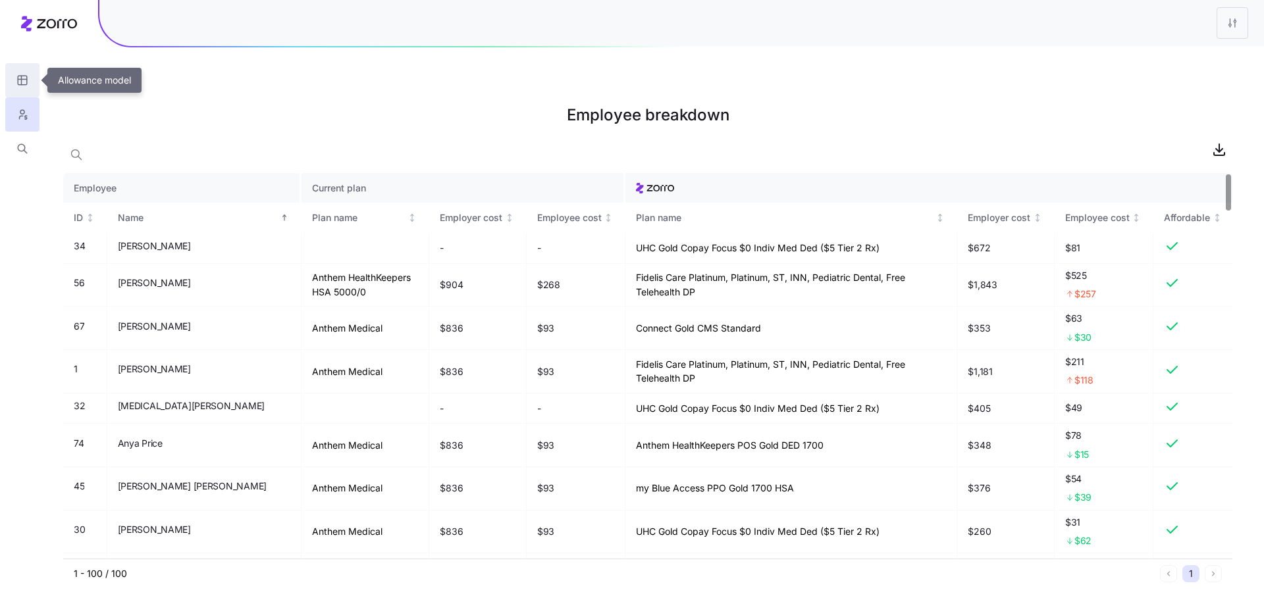
click at [22, 80] on icon "button" at bounding box center [22, 80] width 12 height 13
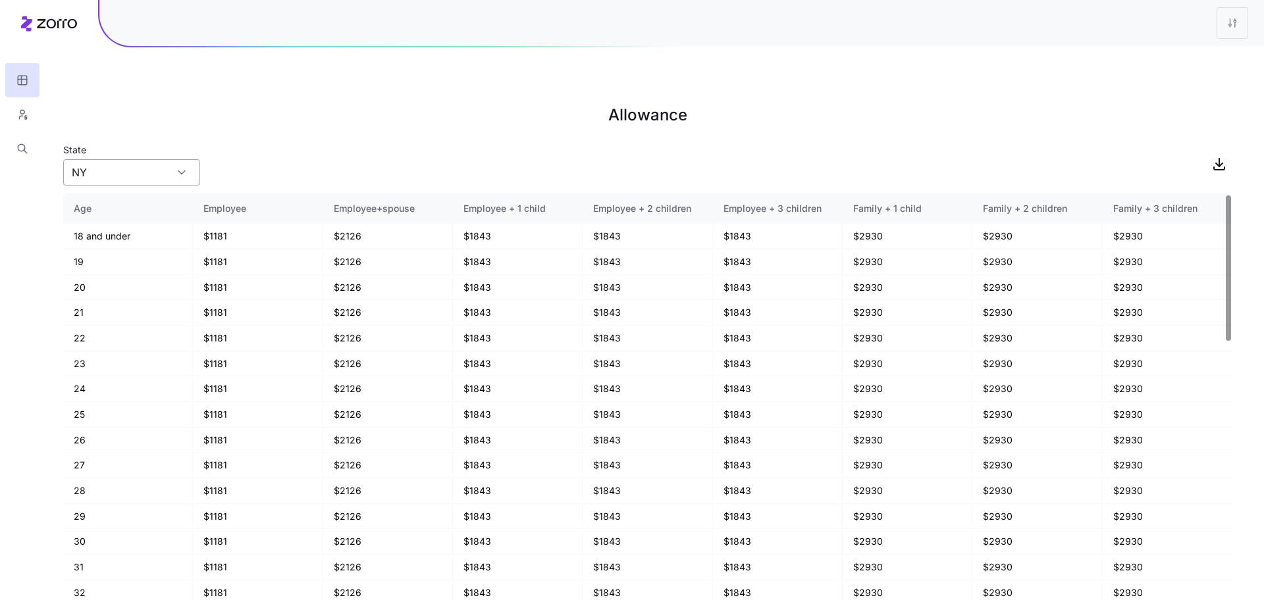
click at [145, 159] on input "NY" at bounding box center [131, 172] width 137 height 26
click at [611, 99] on h1 "Allowance" at bounding box center [647, 115] width 1169 height 32
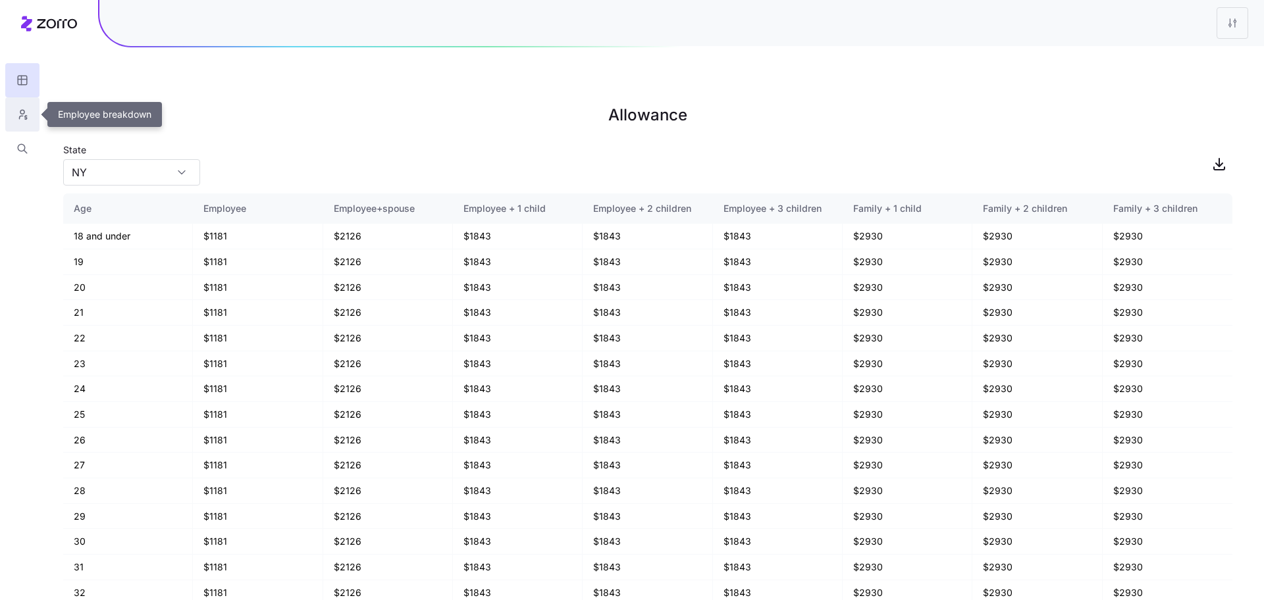
click at [23, 120] on icon "button" at bounding box center [22, 114] width 12 height 13
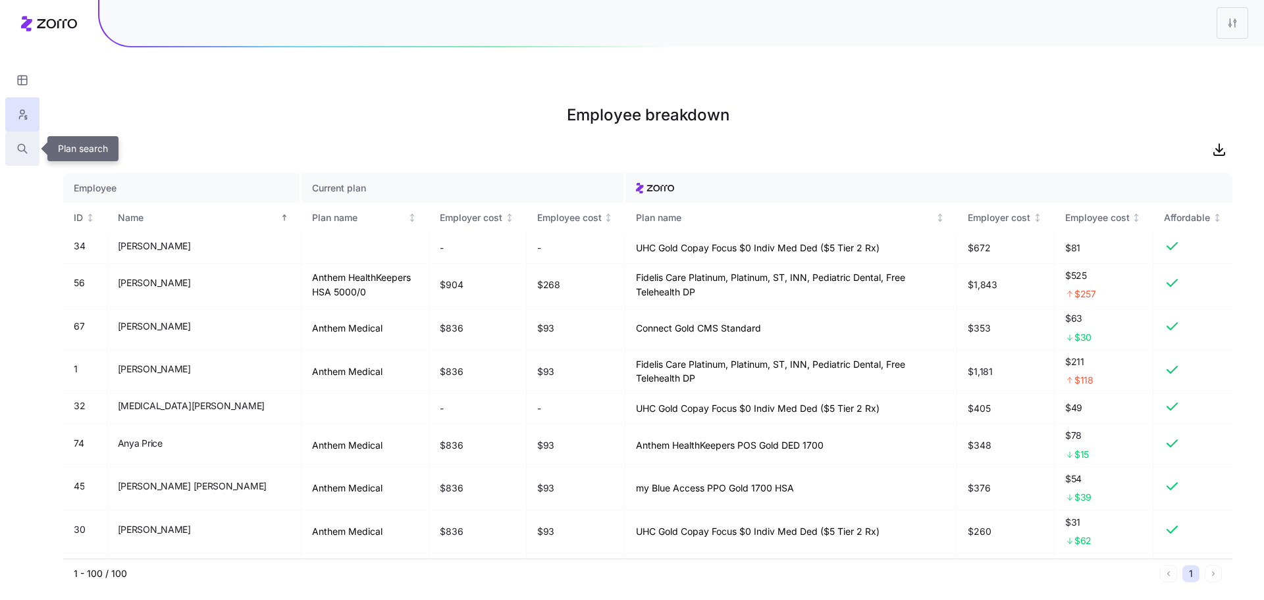
click at [24, 147] on icon "button" at bounding box center [22, 148] width 12 height 13
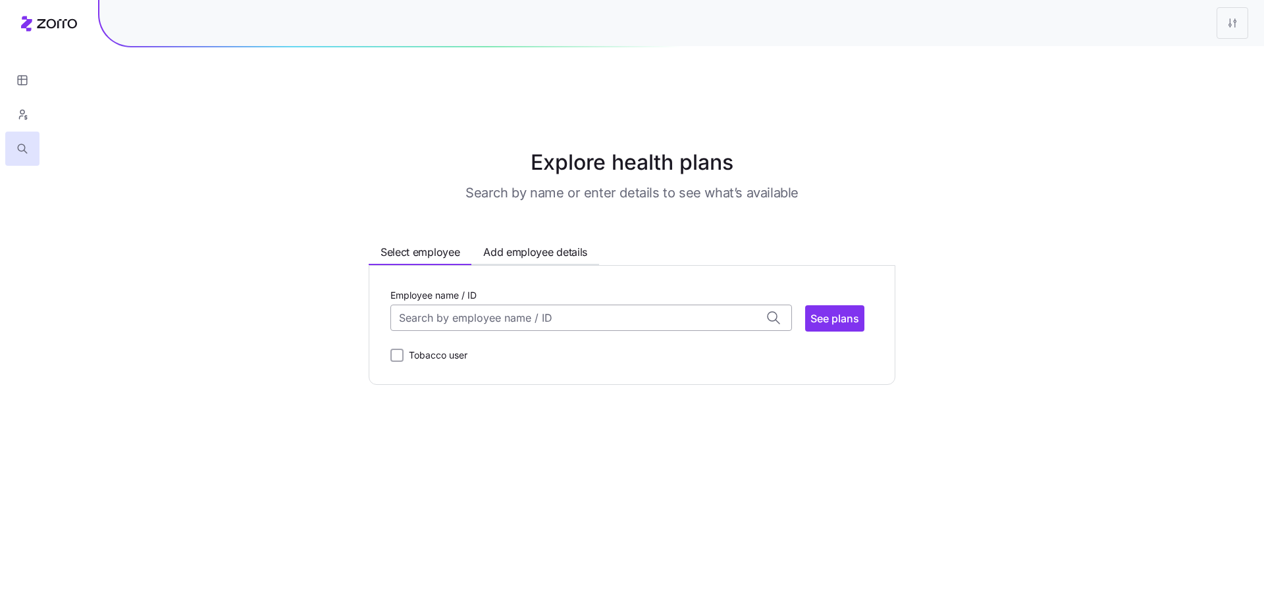
click at [472, 305] on input "Employee name / ID" at bounding box center [591, 318] width 402 height 26
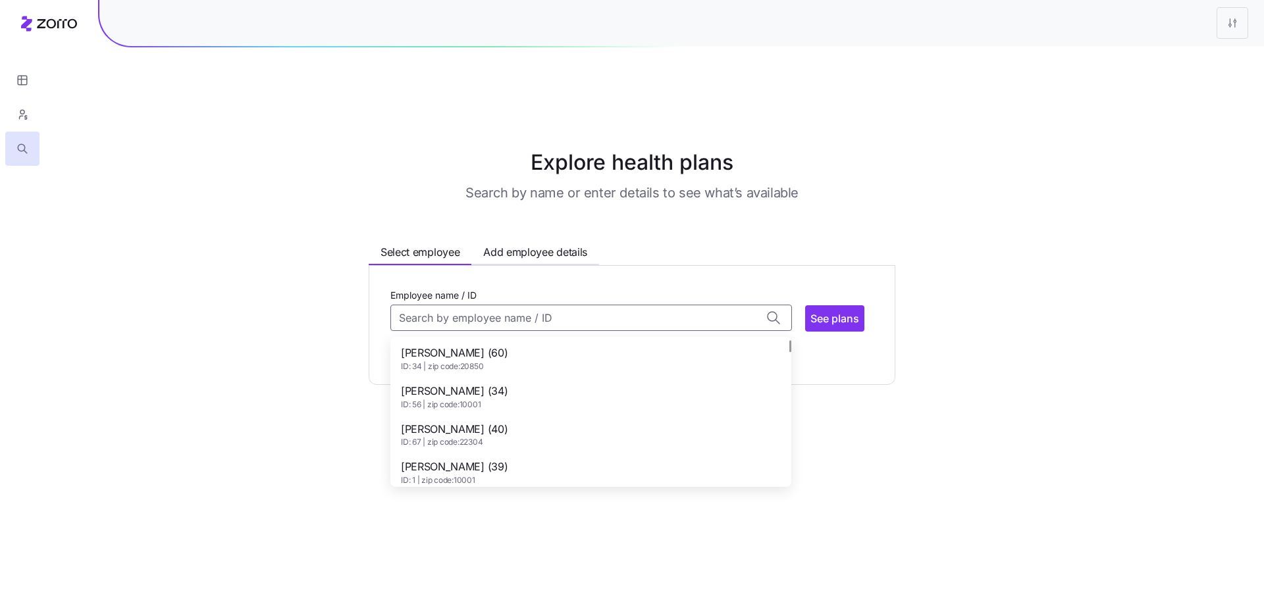
scroll to position [20, 0]
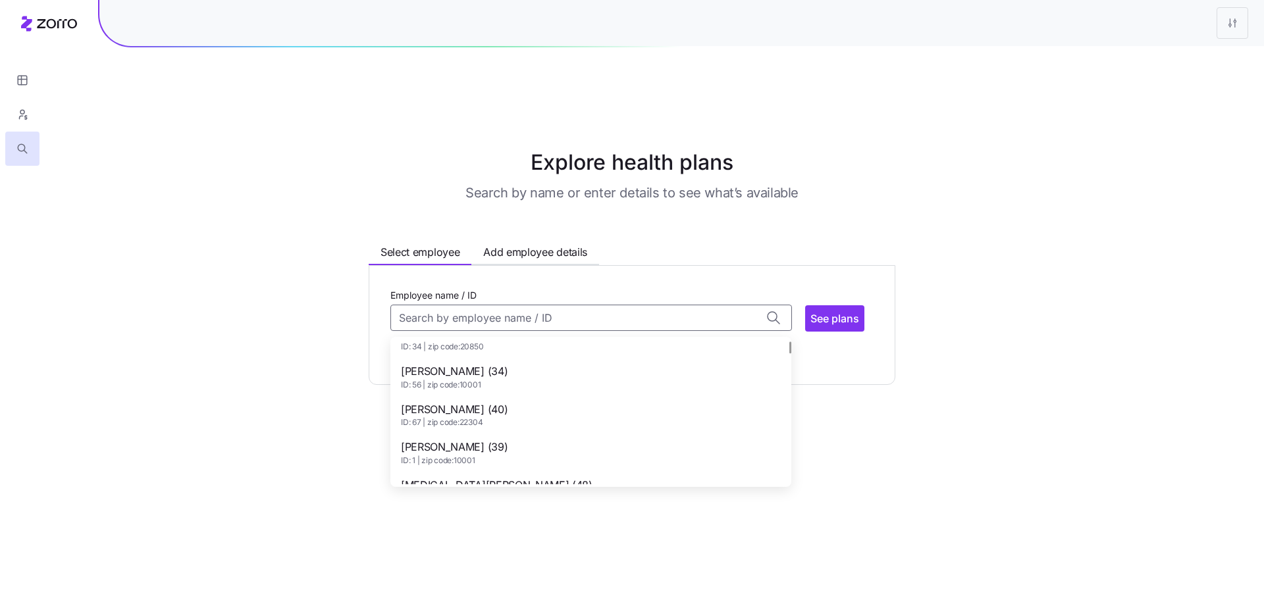
click at [502, 380] on span "ID: 56 | zip code: 10001" at bounding box center [454, 385] width 107 height 11
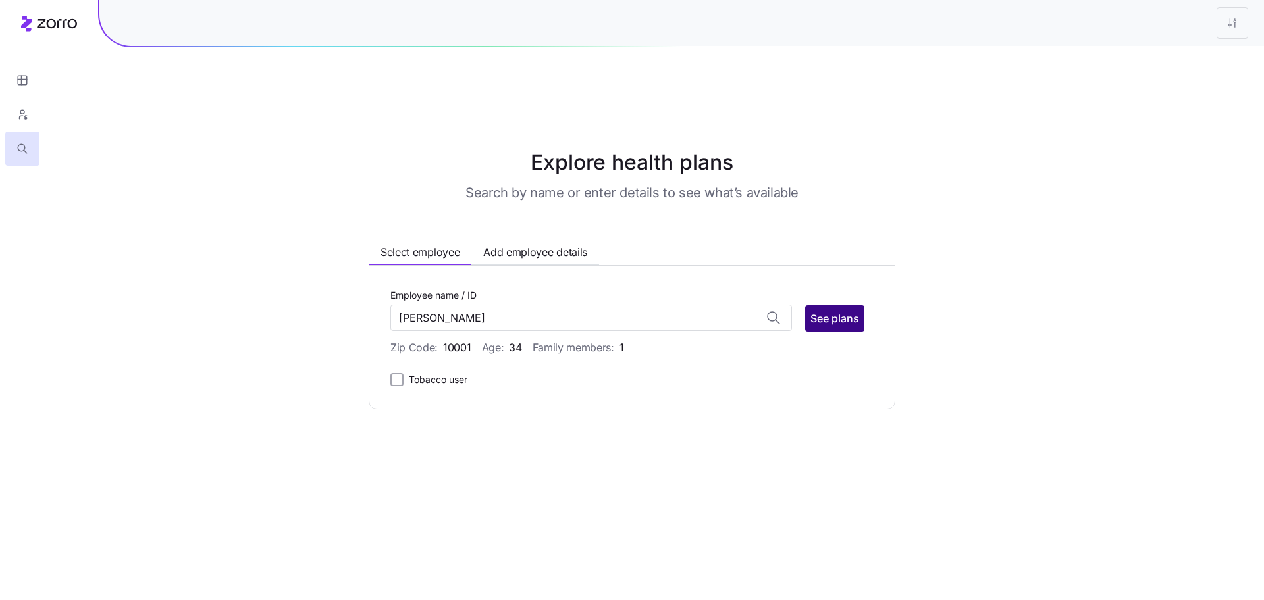
click at [822, 311] on span "See plans" at bounding box center [834, 319] width 49 height 16
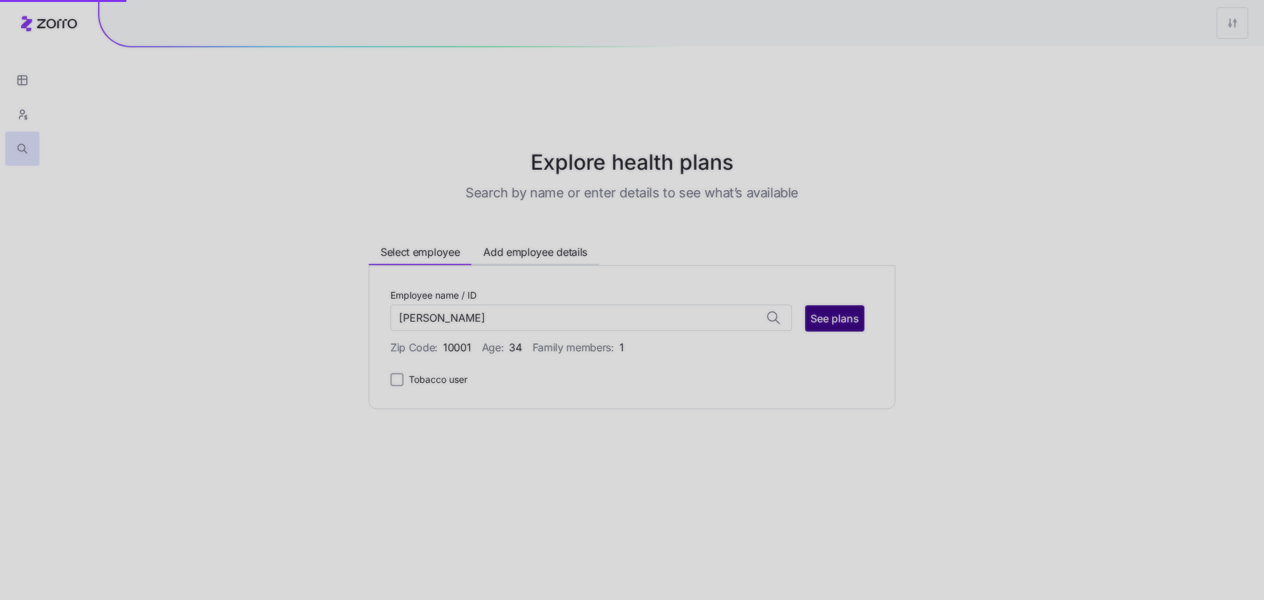
type input "Alessia Mayberry (ID: 56)"
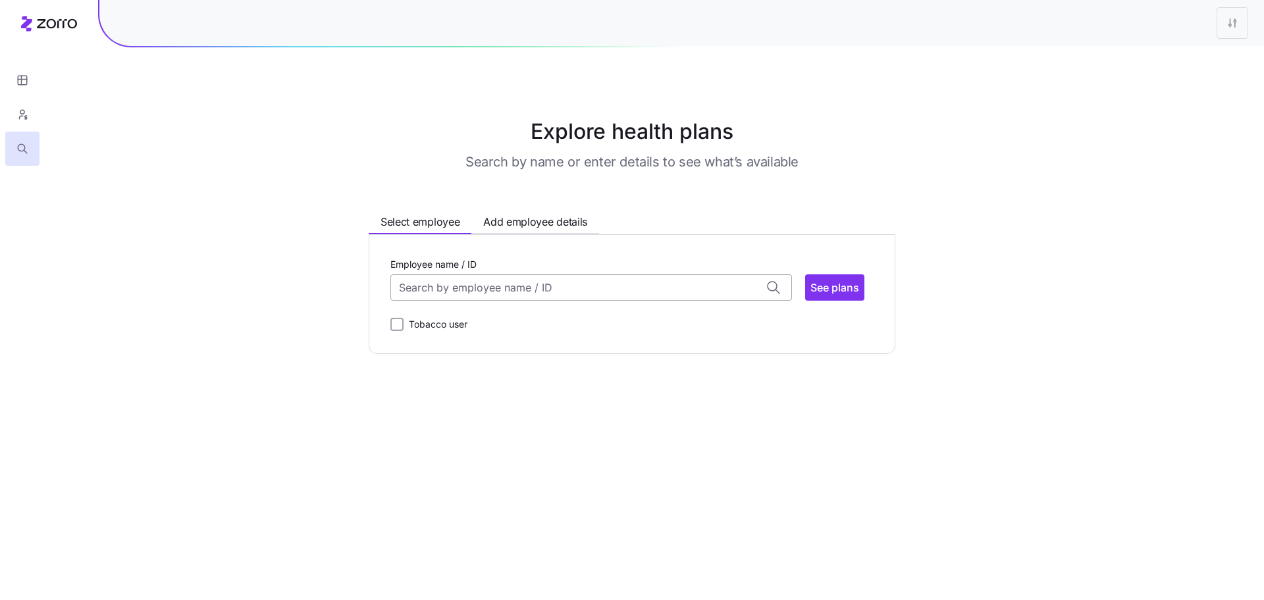
click at [548, 283] on input "Employee name / ID" at bounding box center [591, 287] width 402 height 26
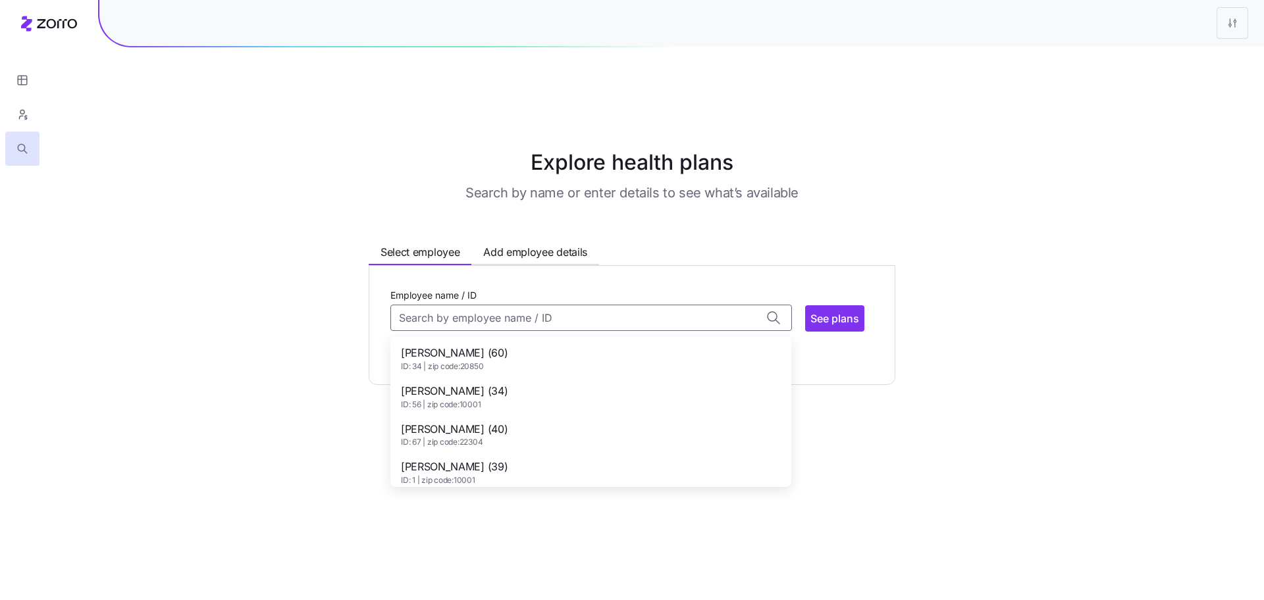
click at [508, 345] on span "[PERSON_NAME] (60)" at bounding box center [454, 353] width 107 height 16
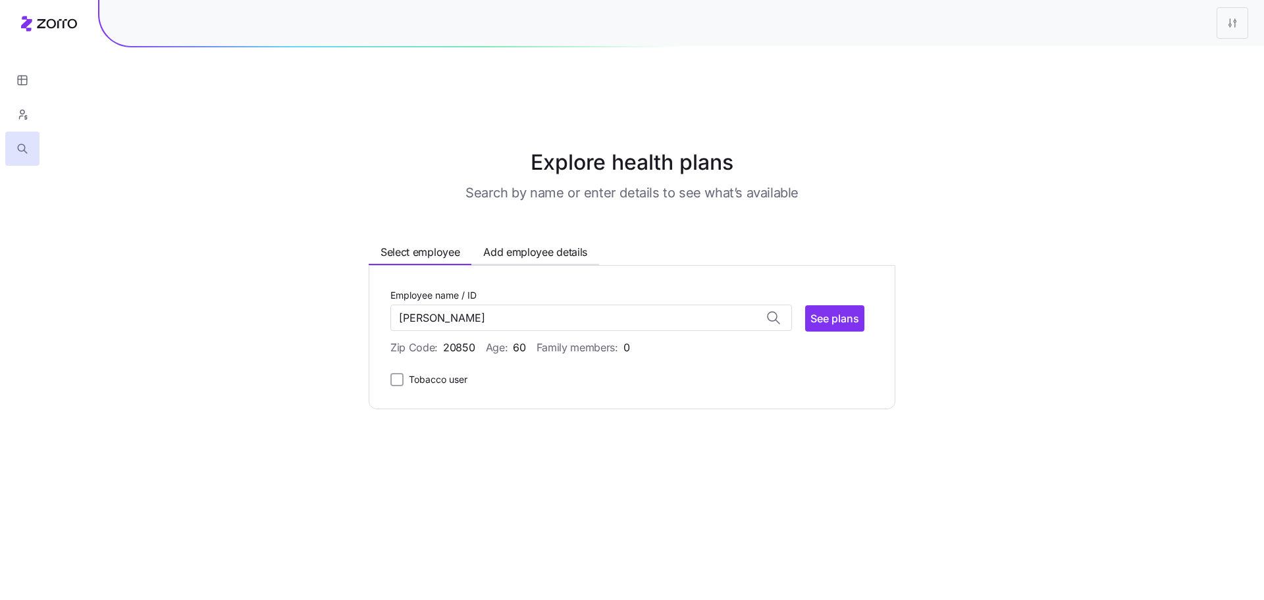
click at [867, 289] on div "Employee name / ID Adeline Howell-Herring No matches found for name or ID See p…" at bounding box center [631, 309] width 483 height 45
type input "Adeline Howell-Herring (ID: 34)"
click at [834, 311] on span "See plans" at bounding box center [834, 319] width 49 height 16
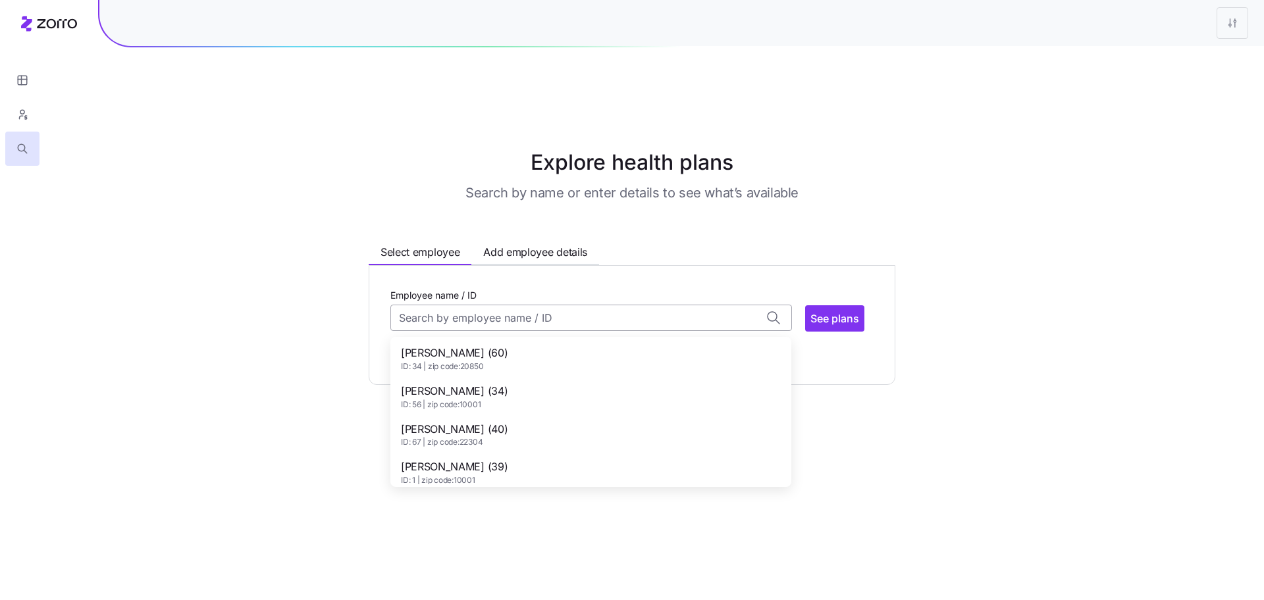
click at [583, 305] on input "Employee name / ID" at bounding box center [591, 318] width 402 height 26
click at [345, 324] on div "Explore health plans Search by name or enter details to see what’s available Se…" at bounding box center [631, 266] width 653 height 238
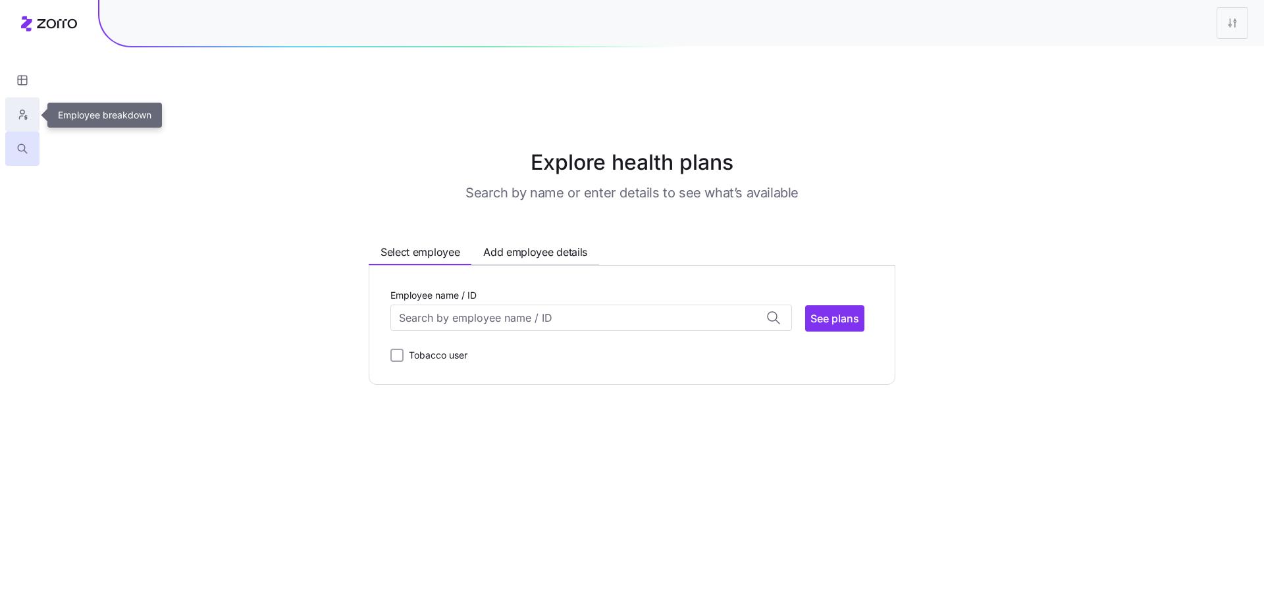
click at [35, 115] on button "button" at bounding box center [22, 114] width 34 height 34
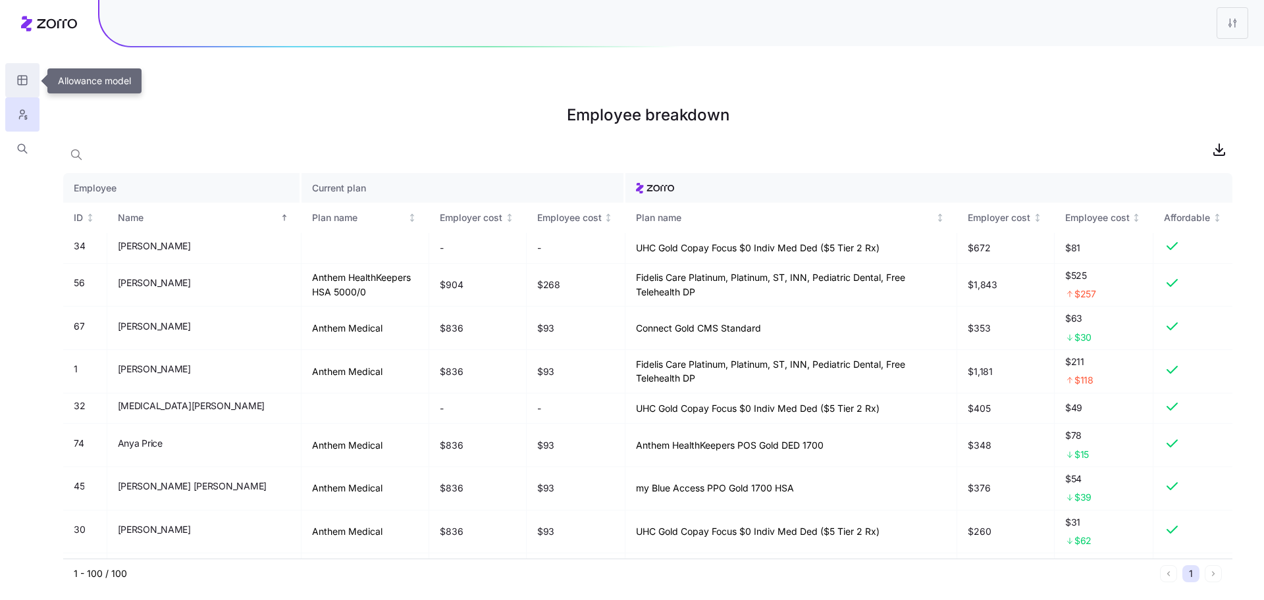
click at [26, 86] on icon "button" at bounding box center [22, 80] width 12 height 13
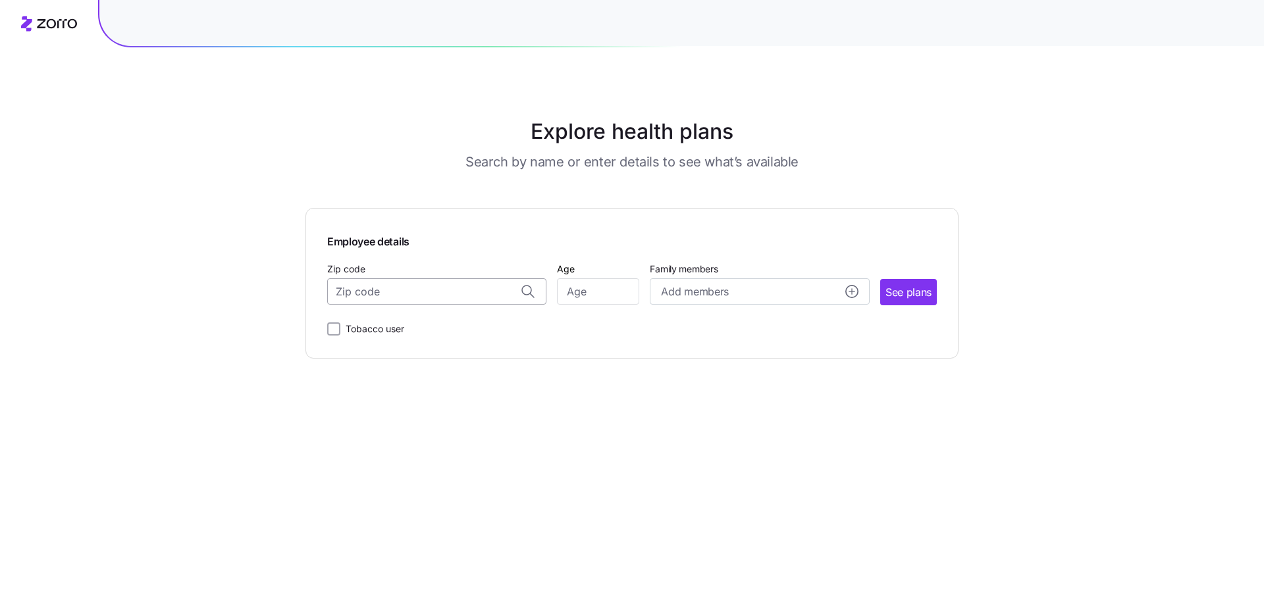
click at [384, 299] on input "Zip code" at bounding box center [436, 291] width 219 height 26
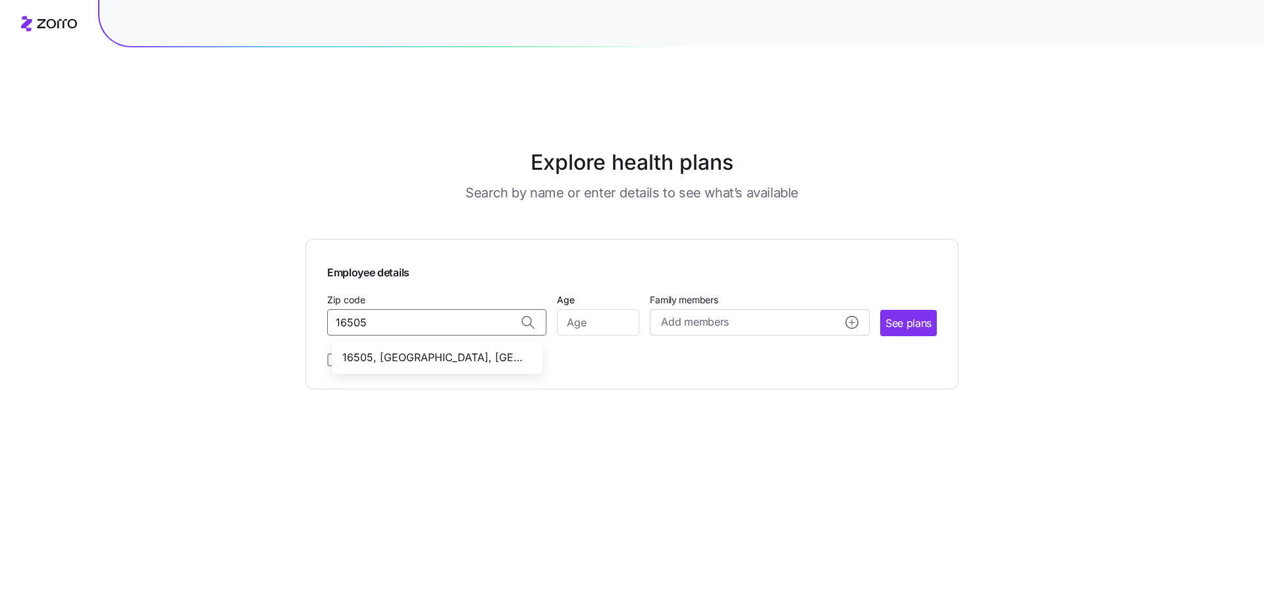
click at [444, 344] on div "16505, [GEOGRAPHIC_DATA], [GEOGRAPHIC_DATA]" at bounding box center [436, 357] width 205 height 27
type input "16505, [GEOGRAPHIC_DATA], [GEOGRAPHIC_DATA]"
click at [598, 309] on input "Age" at bounding box center [598, 322] width 82 height 26
type input "35"
click at [906, 315] on span "See plans" at bounding box center [908, 323] width 46 height 16
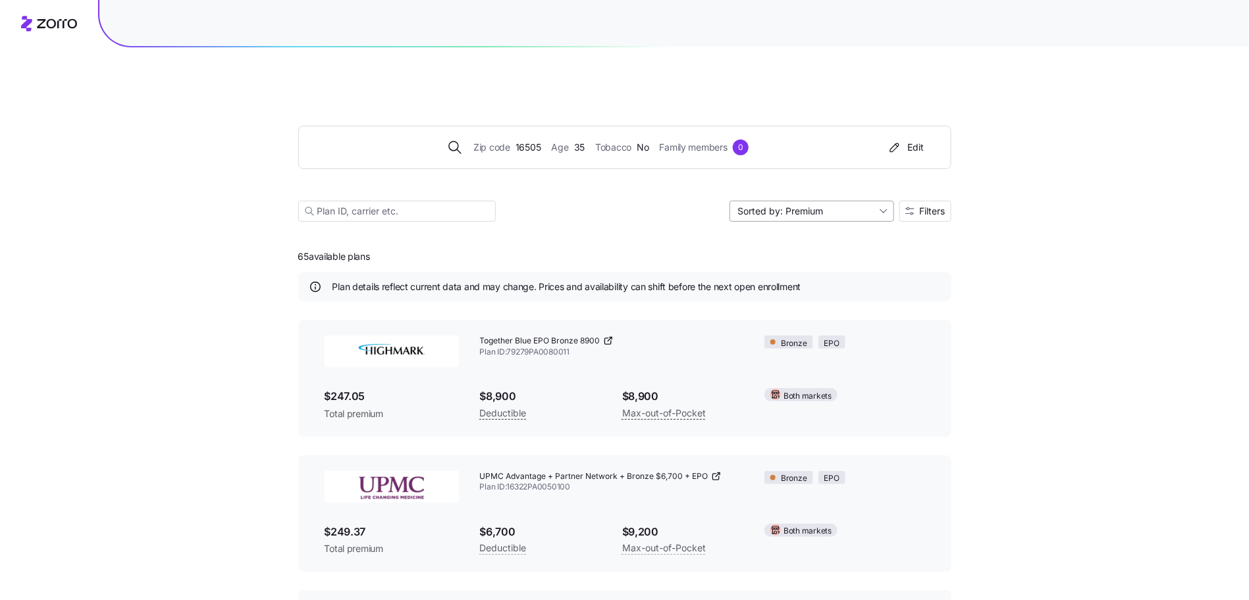
click at [835, 201] on input "Sorted by: Premium" at bounding box center [811, 211] width 165 height 21
click at [912, 207] on icon "button" at bounding box center [909, 211] width 9 height 9
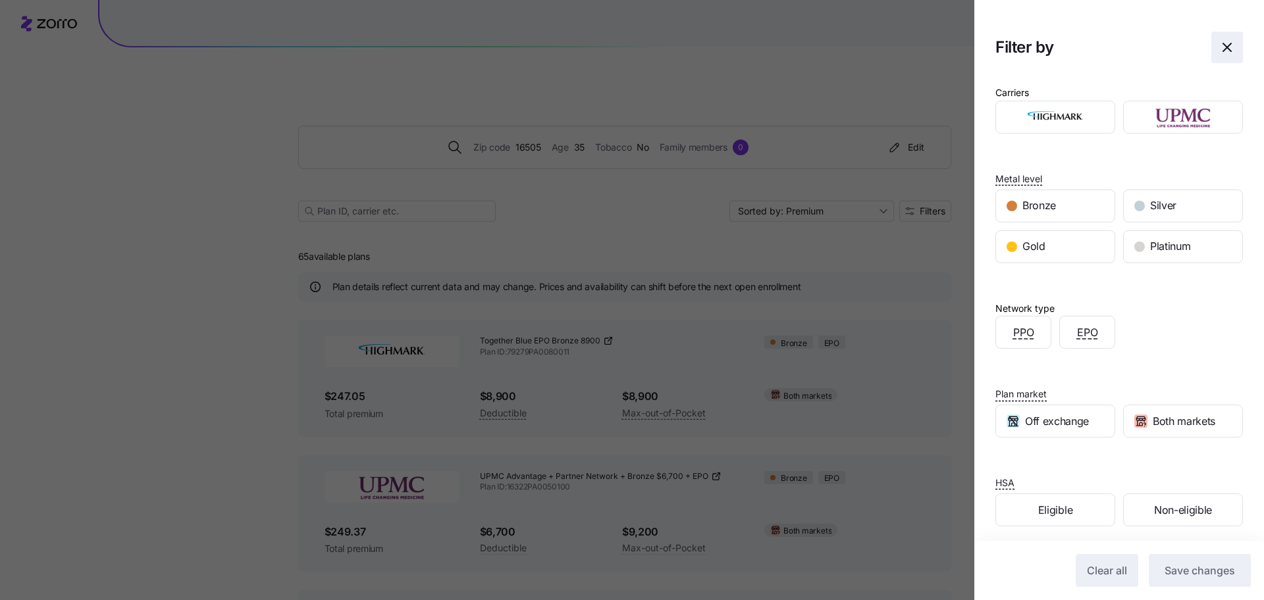
click at [1219, 42] on icon "button" at bounding box center [1227, 47] width 16 height 16
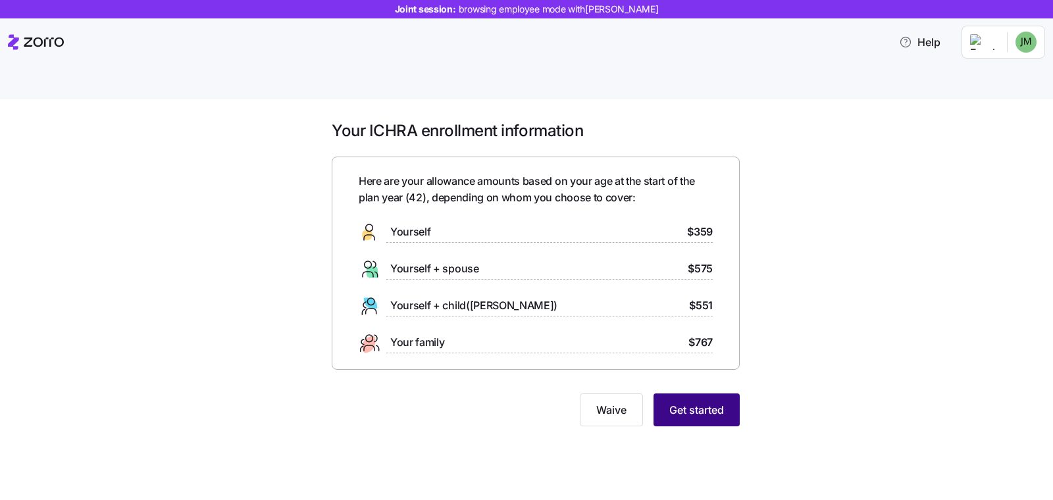
click at [688, 402] on span "Get started" at bounding box center [696, 410] width 55 height 16
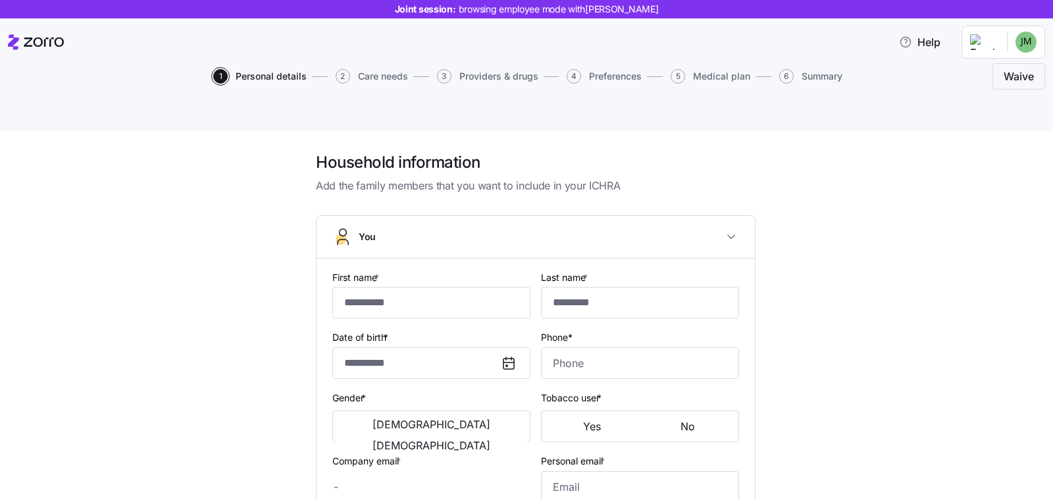
type input "******"
type input "*****"
type input "[EMAIL_ADDRESS][DOMAIN_NAME]"
type input "**********"
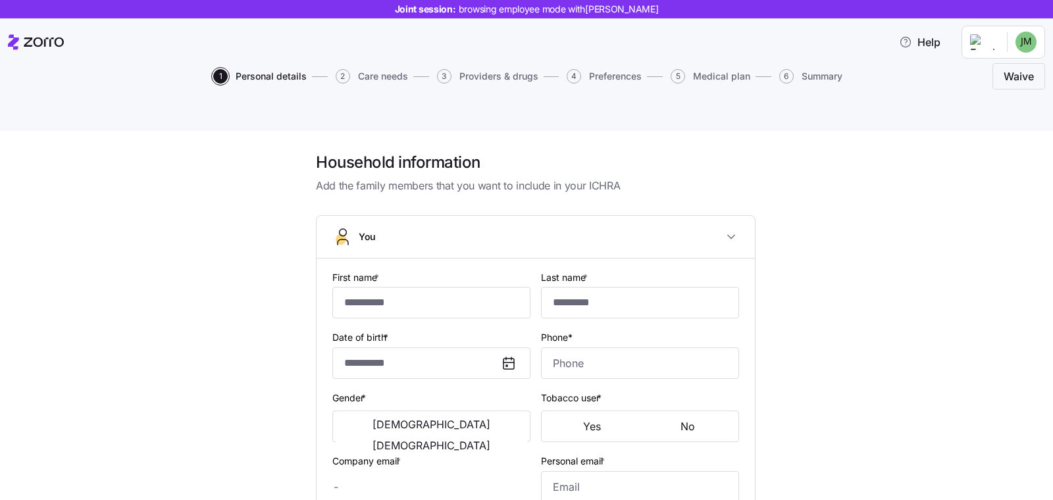
checkbox input "true"
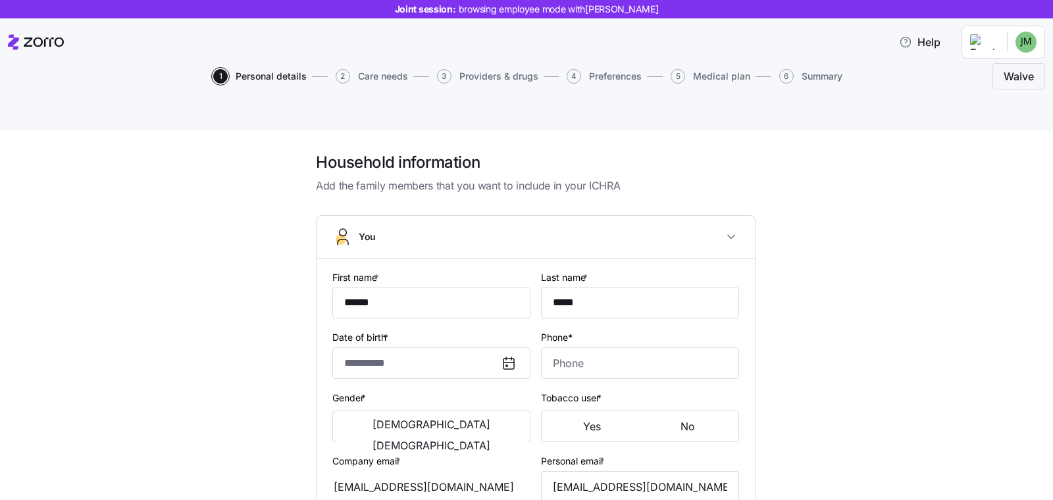
type input "**********"
type input "[PHONE_NUMBER]"
type input "[DEMOGRAPHIC_DATA] citizen"
type input "Single"
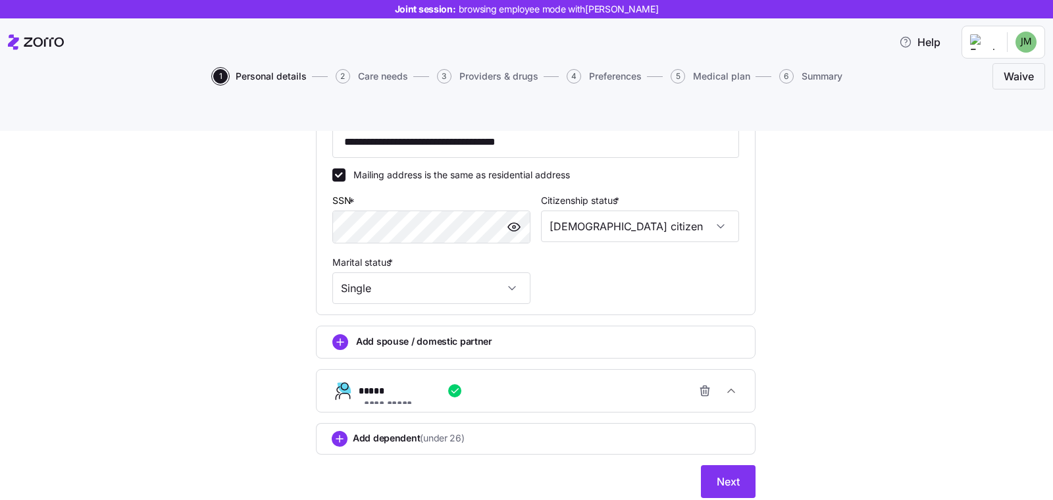
scroll to position [419, 0]
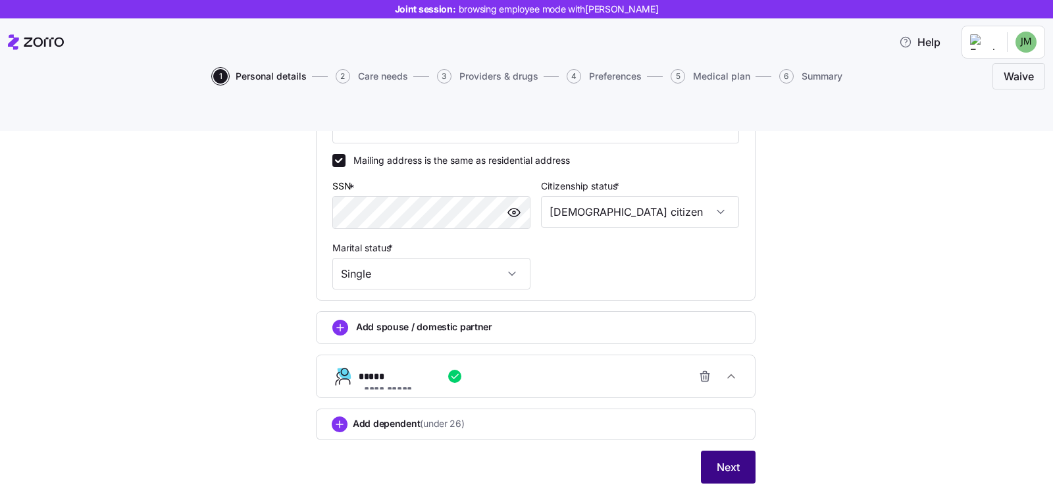
click at [701, 451] on button "Next" at bounding box center [728, 467] width 55 height 33
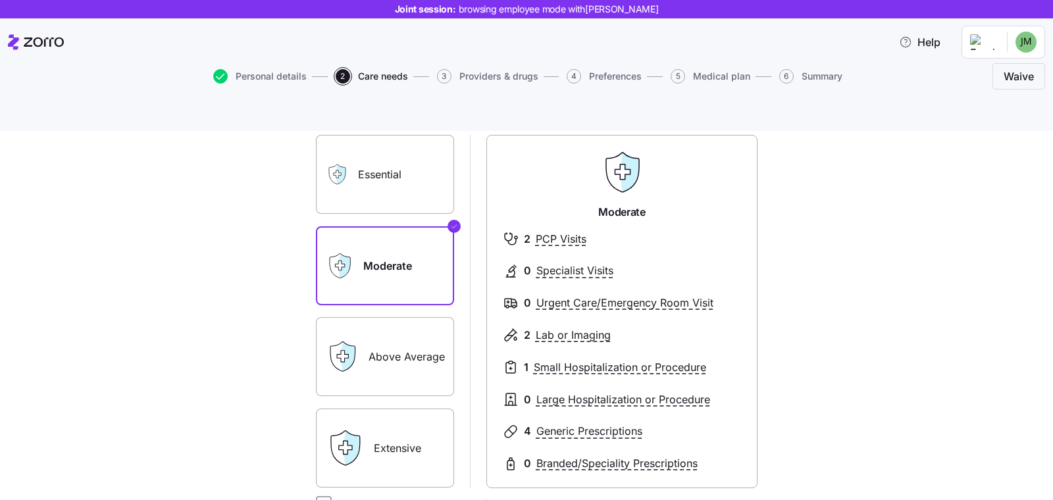
scroll to position [92, 0]
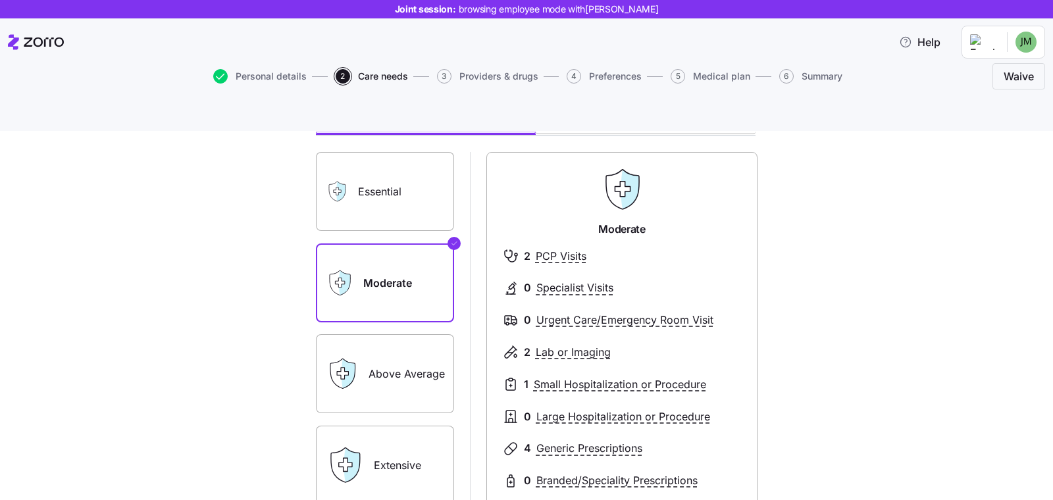
click at [421, 168] on label "Essential" at bounding box center [385, 191] width 138 height 79
click at [0, 0] on input "Essential" at bounding box center [0, 0] width 0 height 0
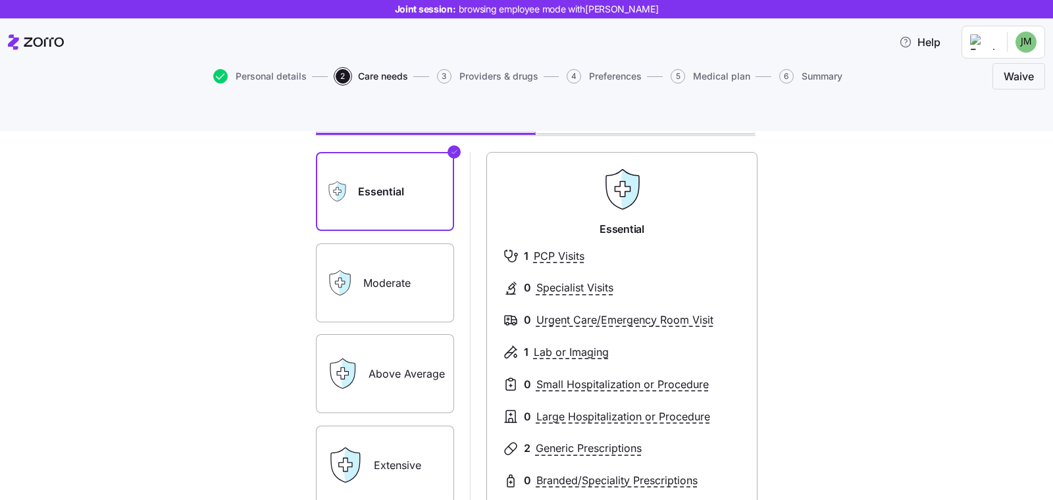
click at [390, 261] on label "Moderate" at bounding box center [385, 283] width 138 height 79
click at [0, 0] on input "Moderate" at bounding box center [0, 0] width 0 height 0
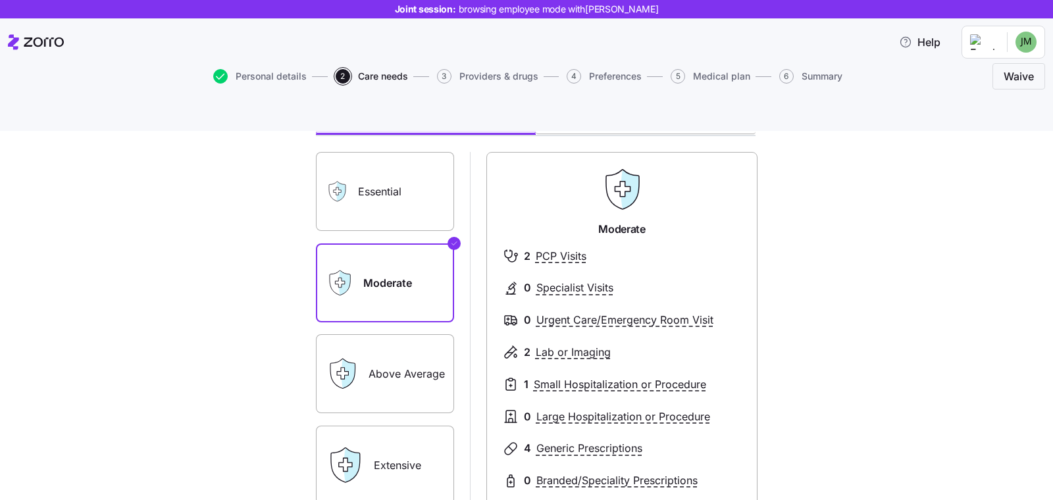
click at [371, 335] on label "Above Average" at bounding box center [385, 373] width 138 height 79
click at [0, 0] on input "Above Average" at bounding box center [0, 0] width 0 height 0
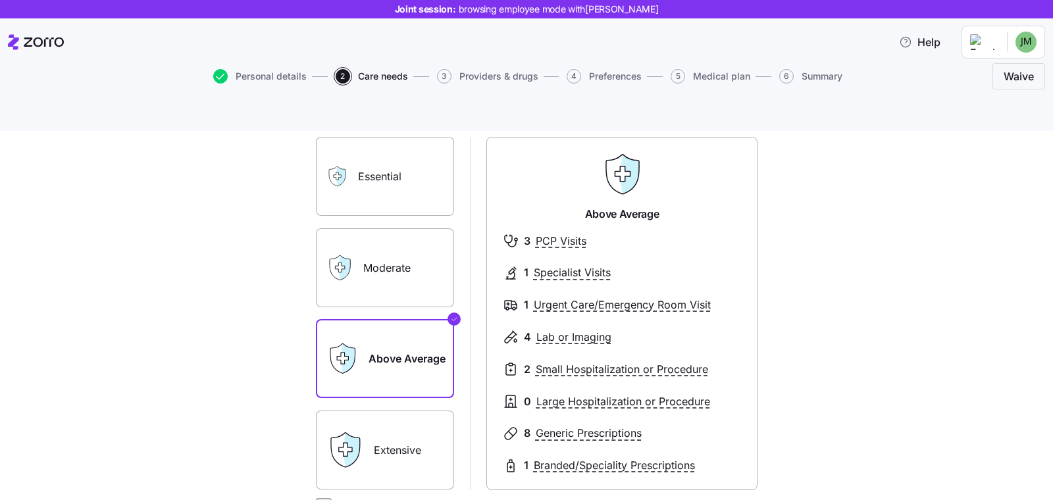
scroll to position [124, 0]
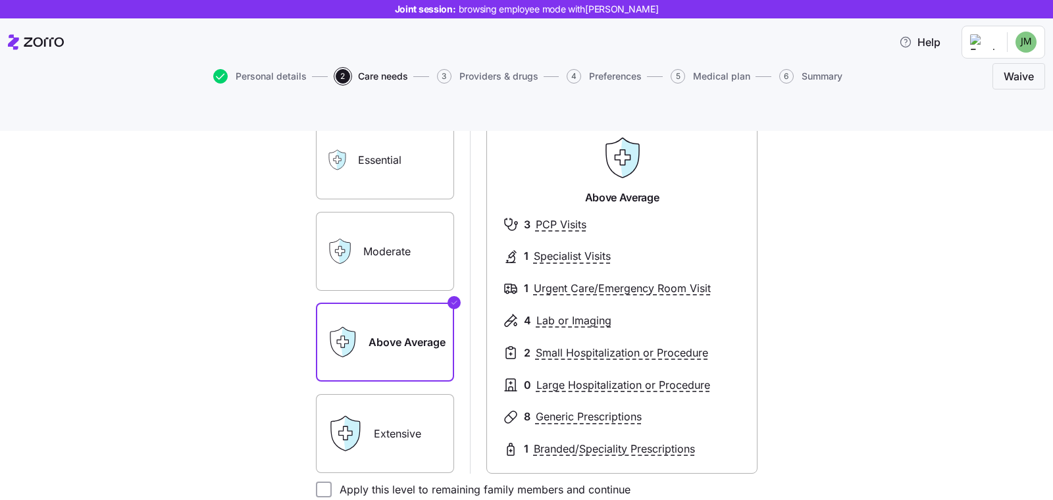
click at [391, 411] on label "Extensive" at bounding box center [385, 433] width 138 height 79
click at [0, 0] on input "Extensive" at bounding box center [0, 0] width 0 height 0
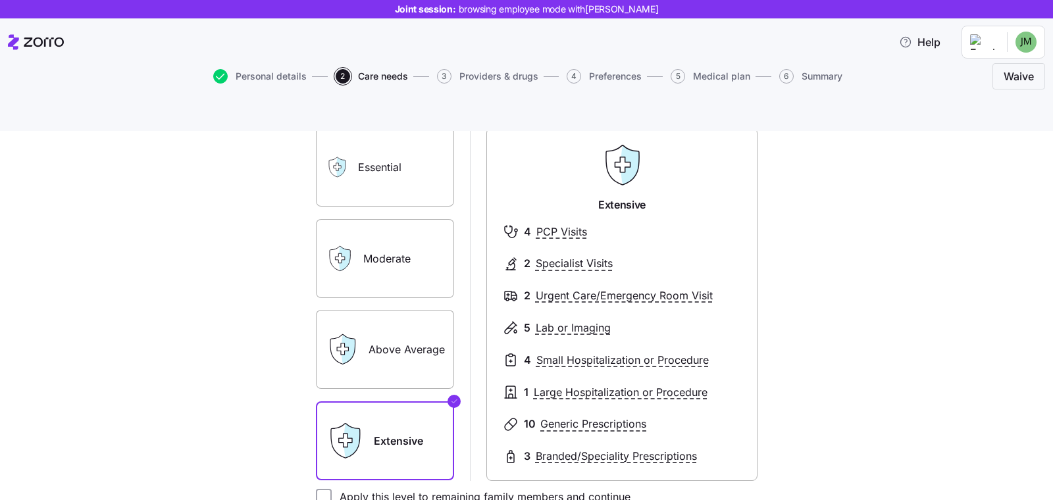
scroll to position [101, 0]
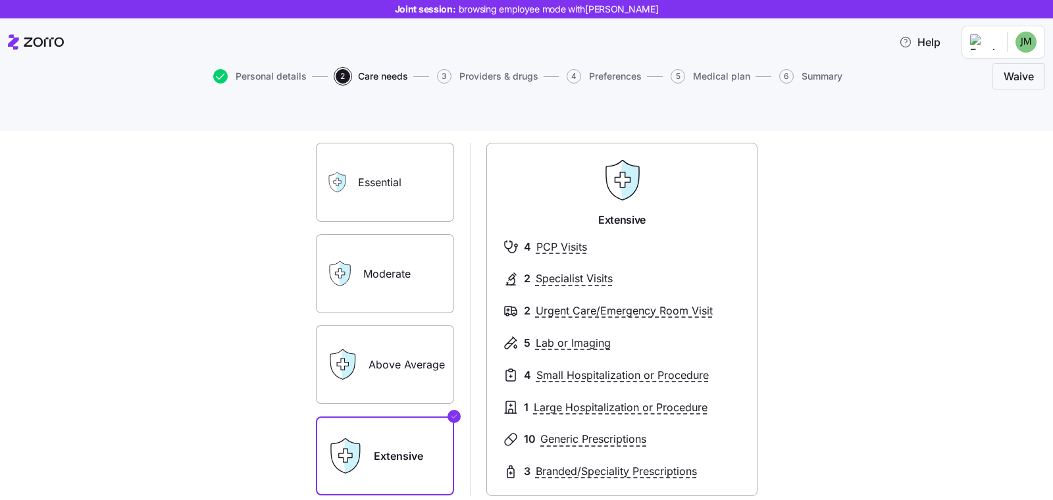
click at [384, 234] on label "Moderate" at bounding box center [385, 273] width 138 height 79
click at [0, 0] on input "Moderate" at bounding box center [0, 0] width 0 height 0
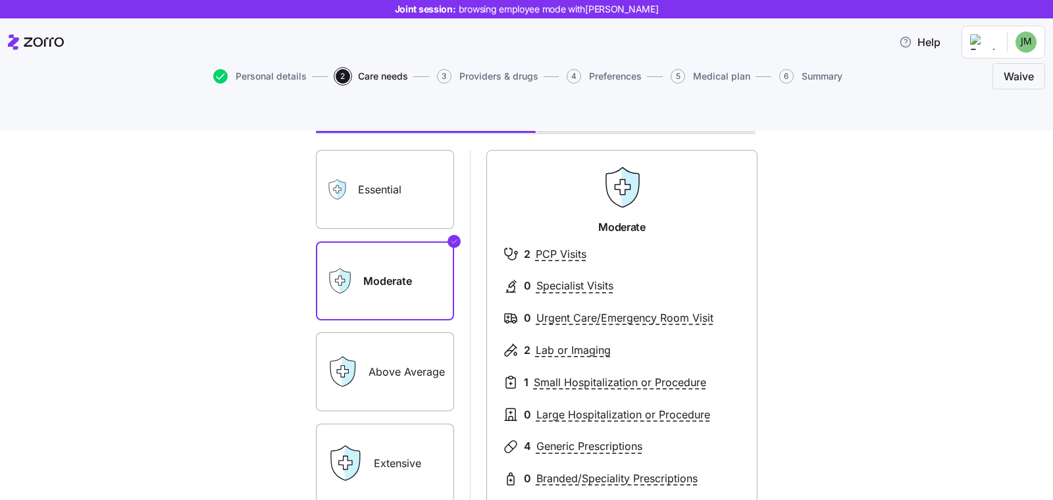
scroll to position [252, 0]
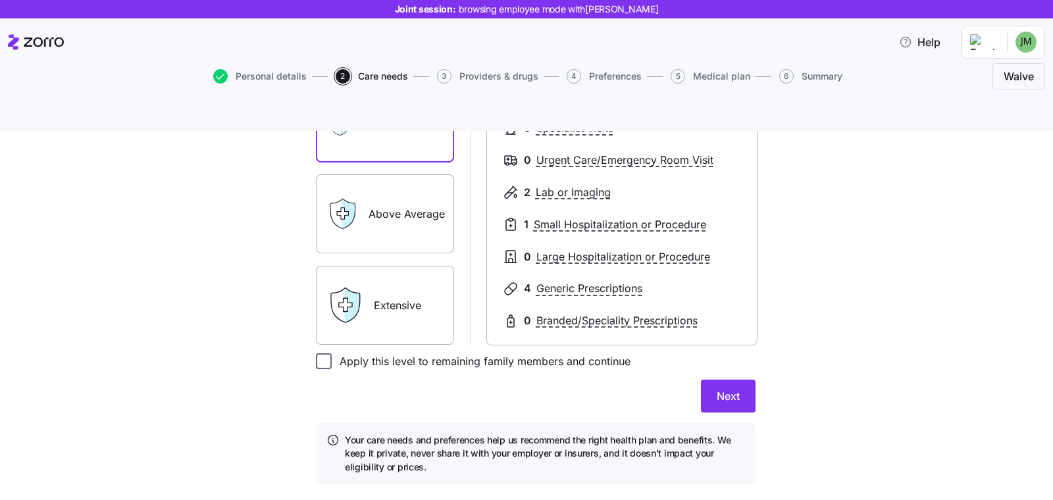
click at [316, 353] on input "Apply this level to remaining family members and continue" at bounding box center [324, 361] width 16 height 16
checkbox input "true"
click at [720, 388] on span "Next" at bounding box center [728, 396] width 23 height 16
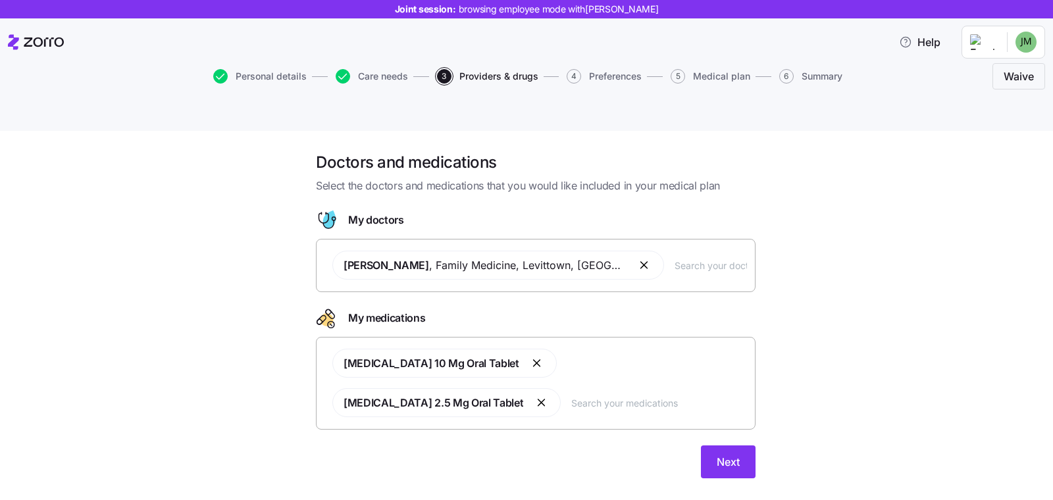
click at [571, 396] on input "text" at bounding box center [659, 403] width 176 height 14
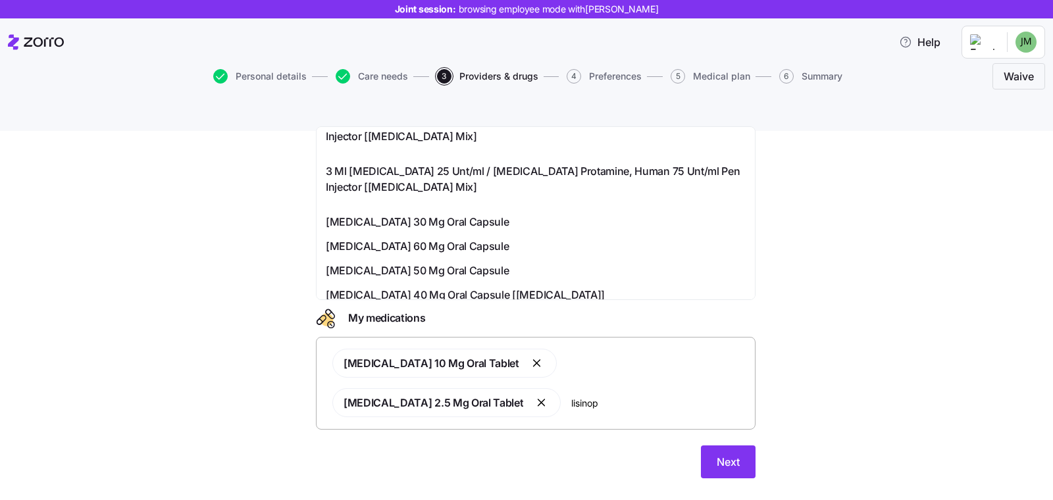
scroll to position [517, 0]
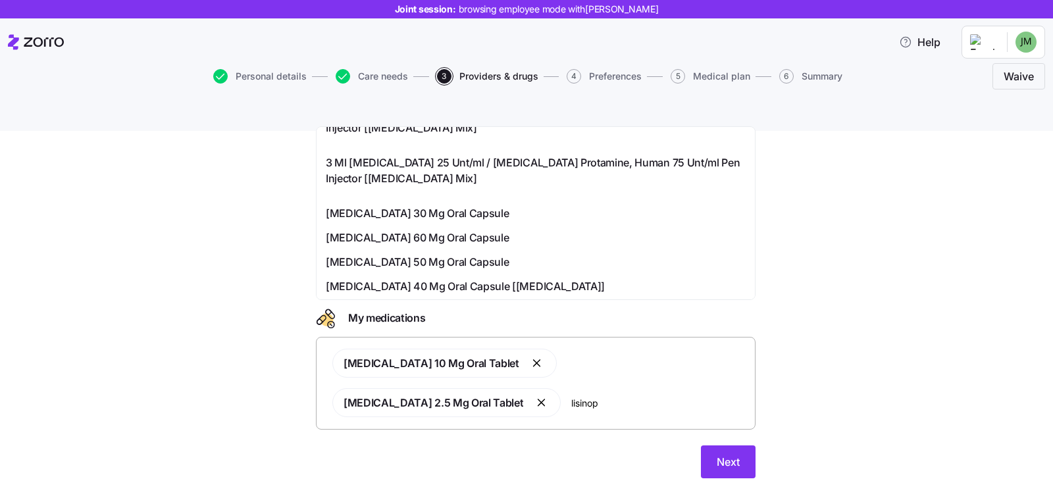
type input "lisinop"
click at [926, 286] on div "Doctors and medications Select the doctors and medications that you would like …" at bounding box center [536, 323] width 998 height 342
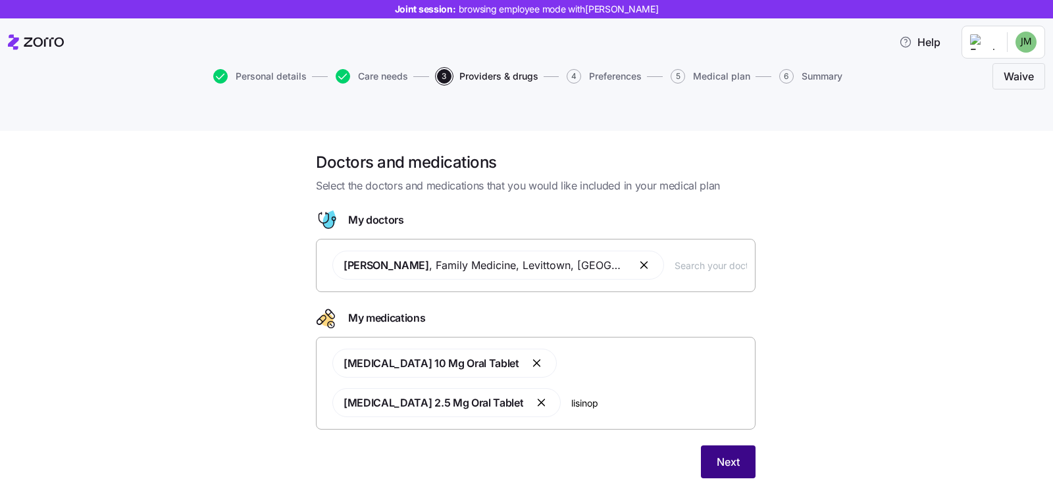
click at [734, 454] on span "Next" at bounding box center [728, 462] width 23 height 16
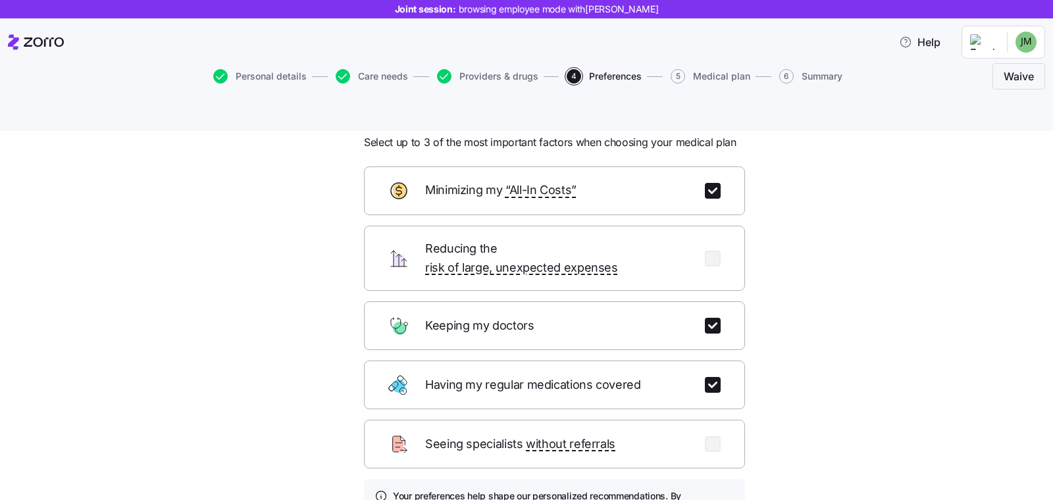
scroll to position [142, 0]
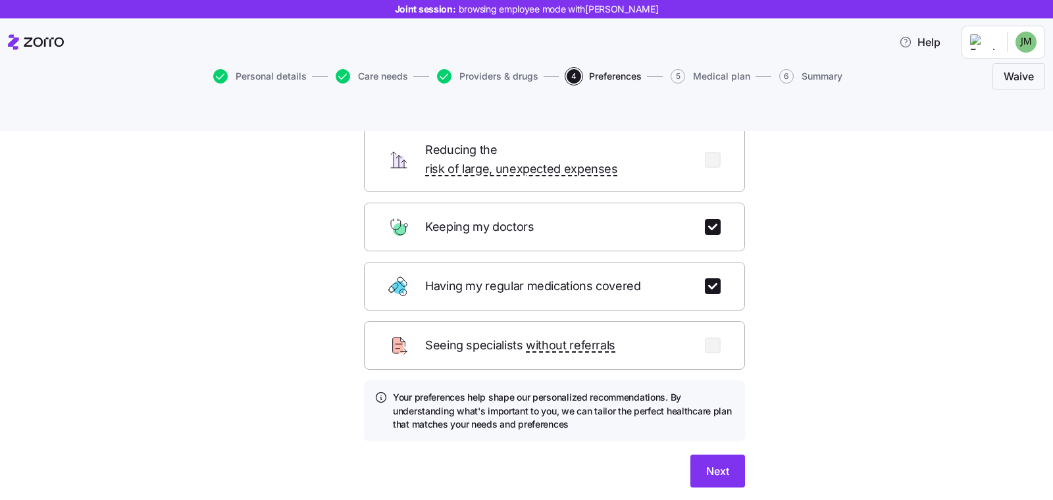
click at [725, 438] on div "Which of these are most important to you? Select up to 3 of the most important …" at bounding box center [554, 257] width 402 height 494
click at [721, 463] on span "Next" at bounding box center [717, 471] width 23 height 16
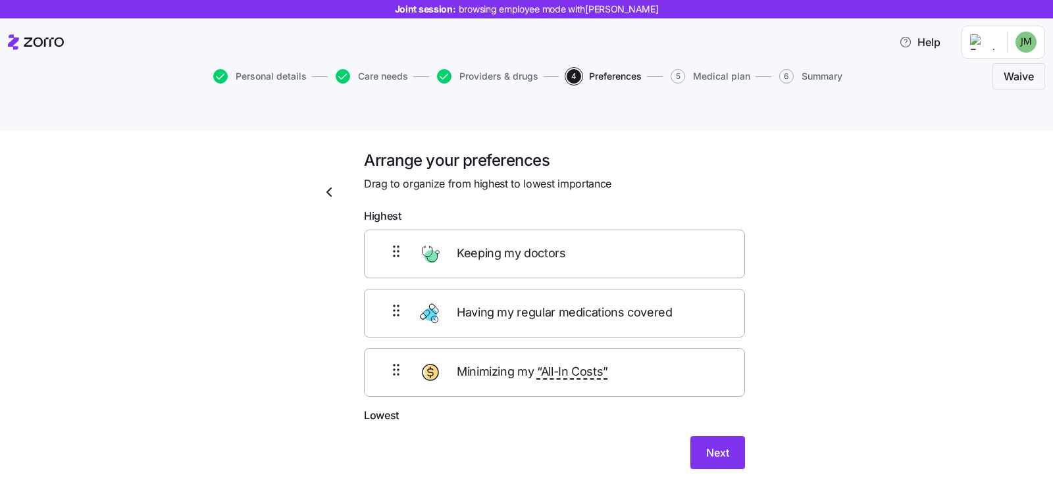
scroll to position [0, 0]
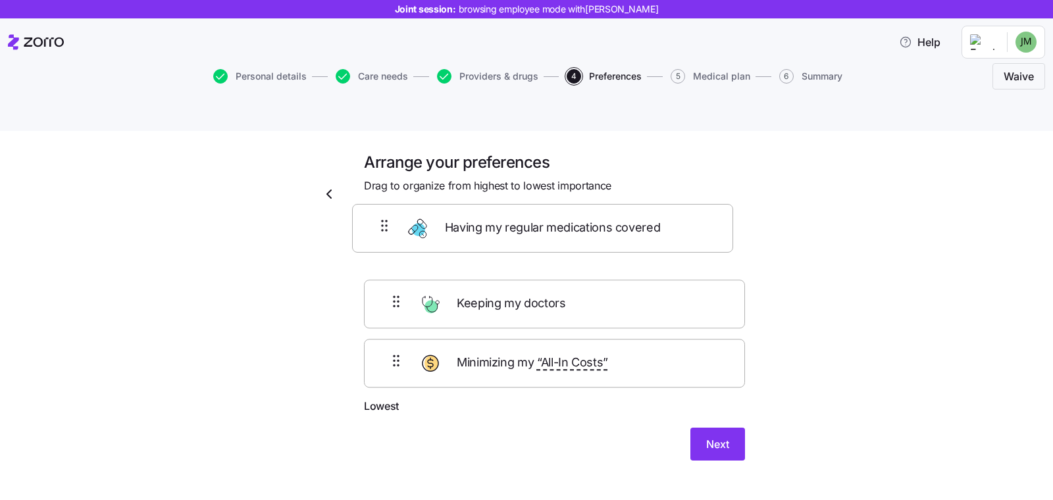
drag, startPoint x: 399, startPoint y: 278, endPoint x: 392, endPoint y: 220, distance: 58.3
click at [392, 232] on div "Keeping my doctors Having my regular medications covered Minimizing my “All-In …" at bounding box center [554, 315] width 381 height 167
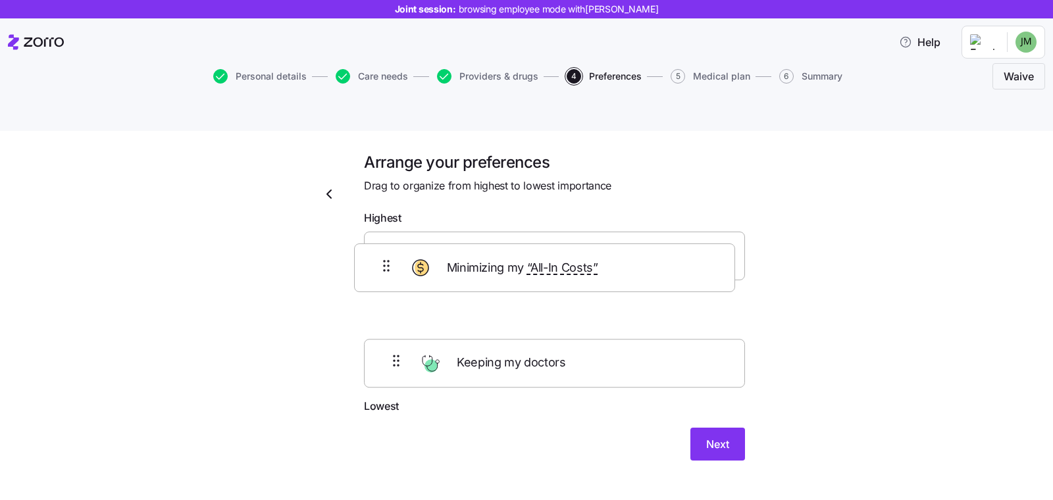
drag, startPoint x: 394, startPoint y: 331, endPoint x: 390, endPoint y: 254, distance: 77.1
click at [390, 254] on div "Having my regular medications covered Keeping my doctors Minimizing my “All-In …" at bounding box center [554, 315] width 381 height 167
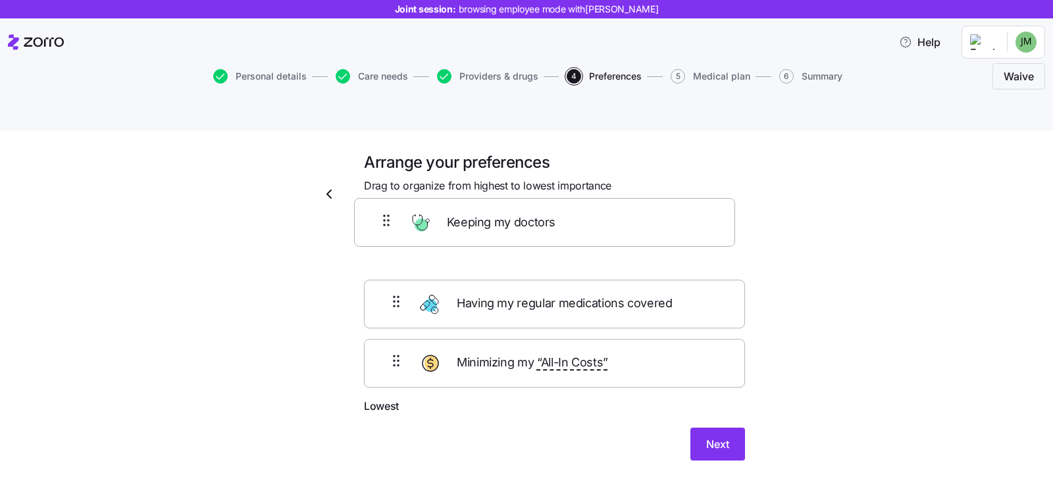
drag, startPoint x: 394, startPoint y: 350, endPoint x: 389, endPoint y: 223, distance: 127.1
click at [389, 232] on div "Having my regular medications covered Minimizing my “All-In Costs” Keeping my d…" at bounding box center [554, 315] width 381 height 167
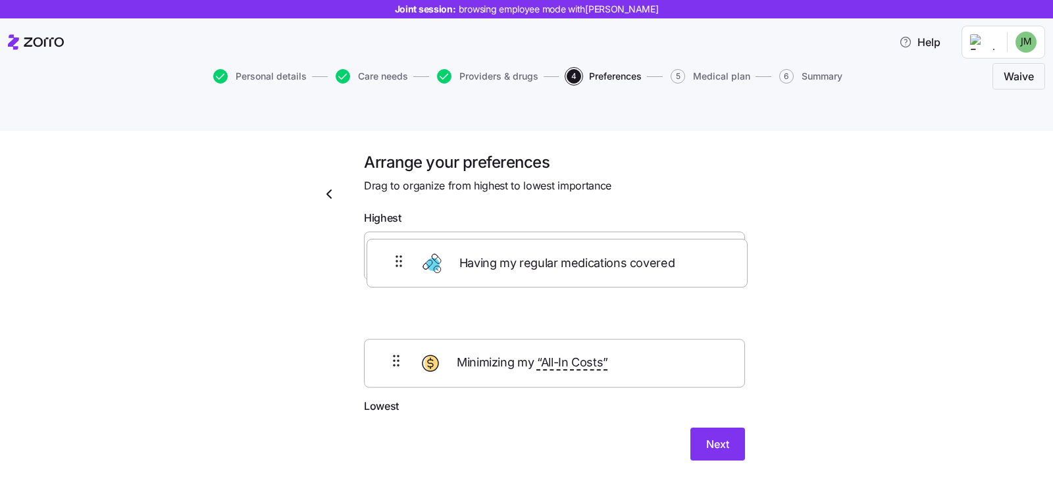
drag, startPoint x: 384, startPoint y: 346, endPoint x: 392, endPoint y: 272, distance: 74.9
click at [392, 272] on div "Keeping my doctors Minimizing my “All-In Costs” Having my regular medications c…" at bounding box center [554, 315] width 381 height 167
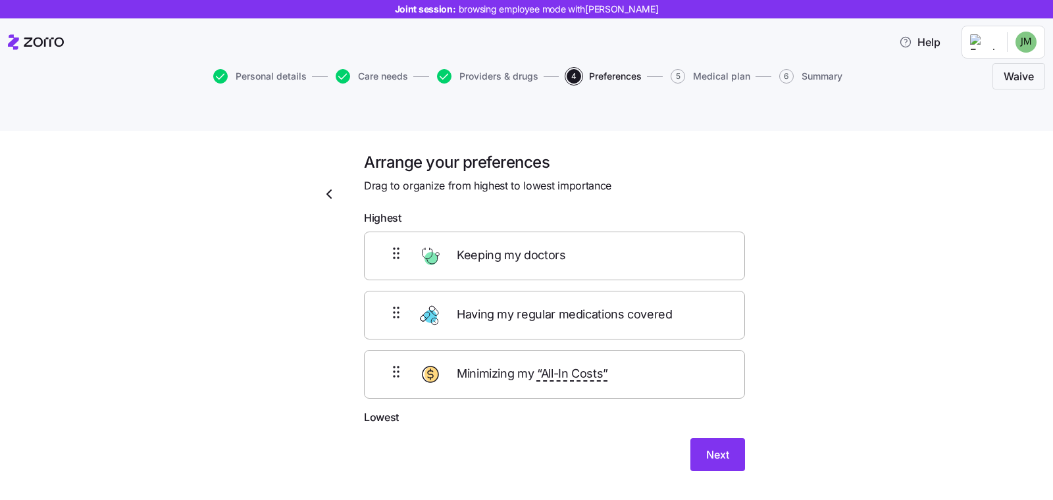
click at [793, 409] on div "Arrange your preferences Drag to organize from highest to lowest importance Hig…" at bounding box center [536, 328] width 998 height 352
click at [706, 447] on span "Next" at bounding box center [717, 455] width 23 height 16
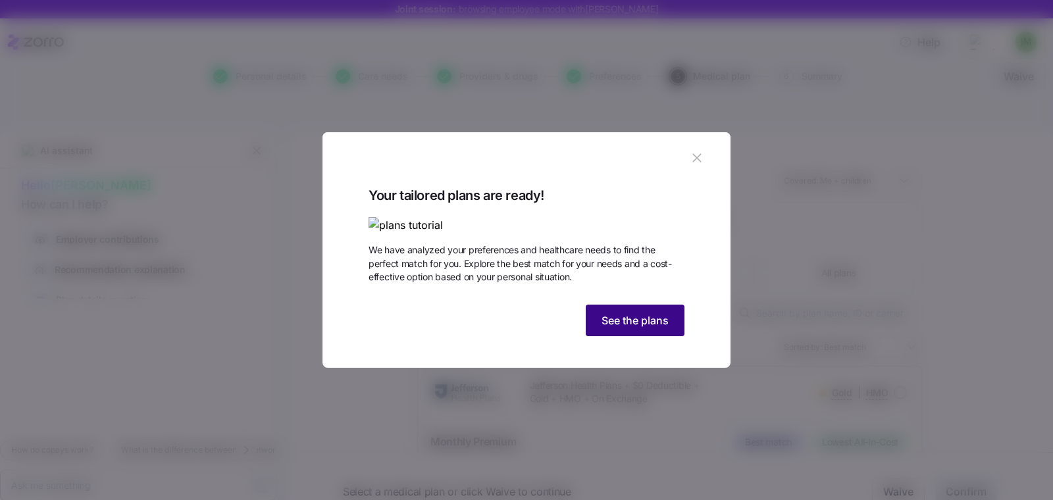
click at [619, 328] on span "See the plans" at bounding box center [635, 321] width 67 height 16
type textarea "x"
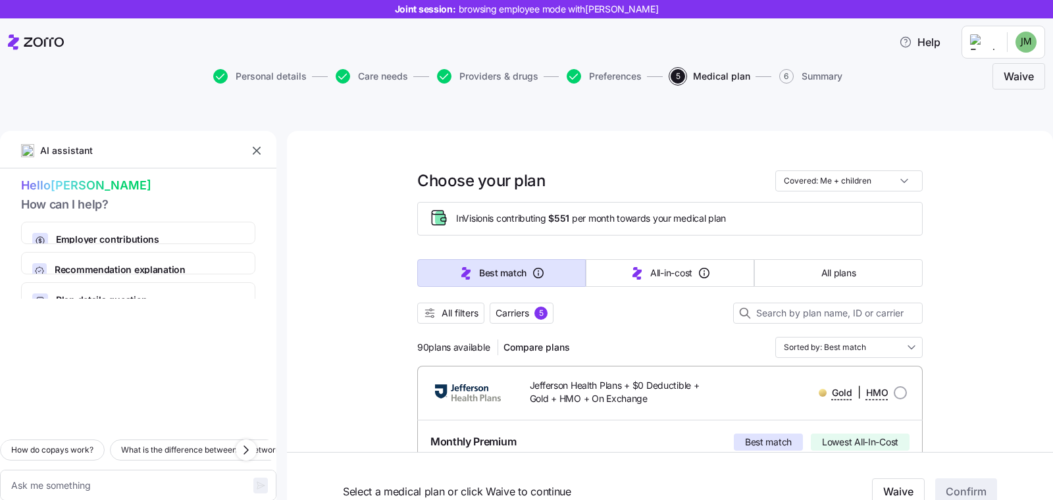
click at [260, 147] on icon "button" at bounding box center [257, 151] width 8 height 8
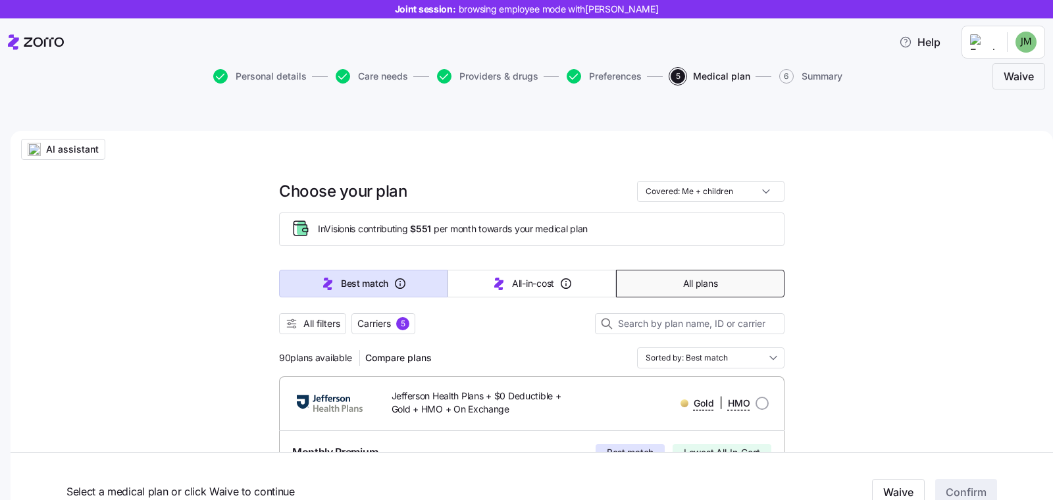
click at [646, 270] on button "All plans" at bounding box center [700, 284] width 169 height 28
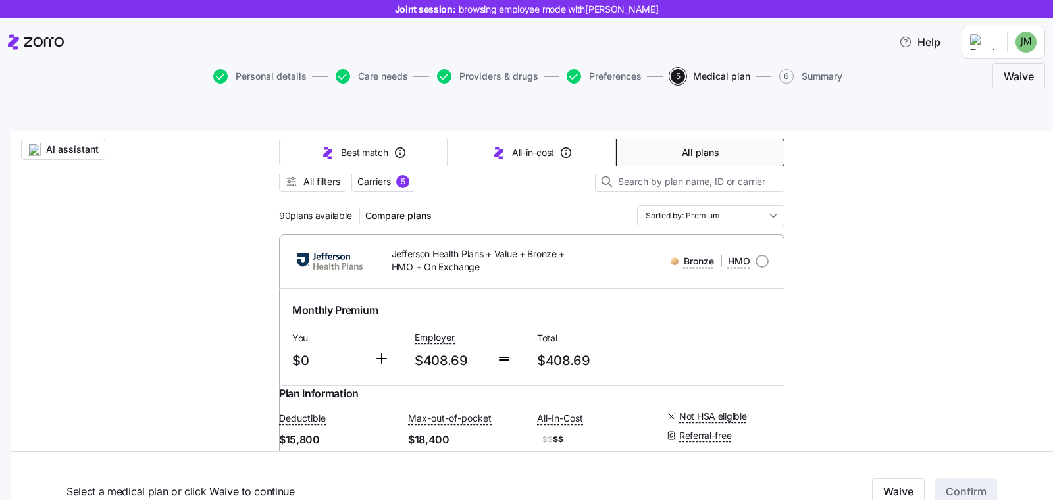
scroll to position [165, 0]
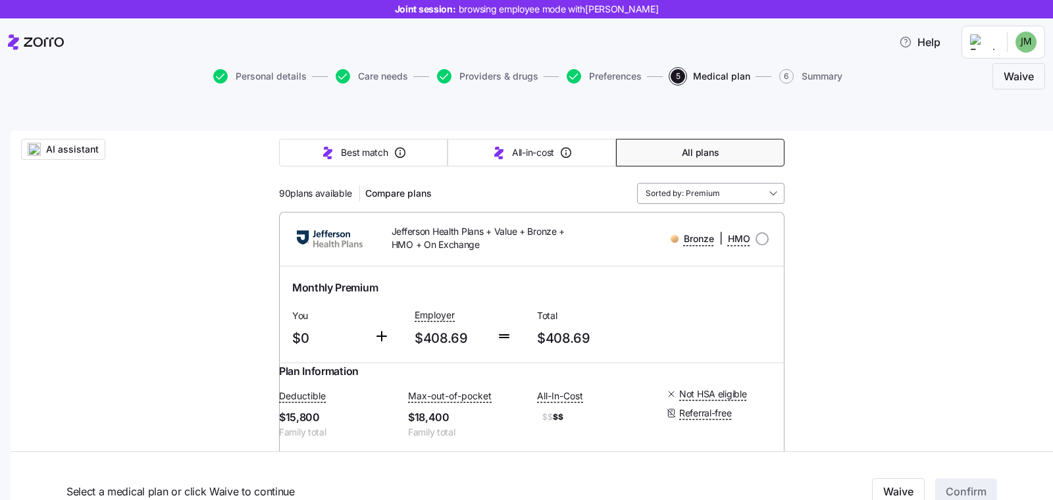
click at [689, 183] on input "Sorted by: Premium" at bounding box center [710, 193] width 147 height 21
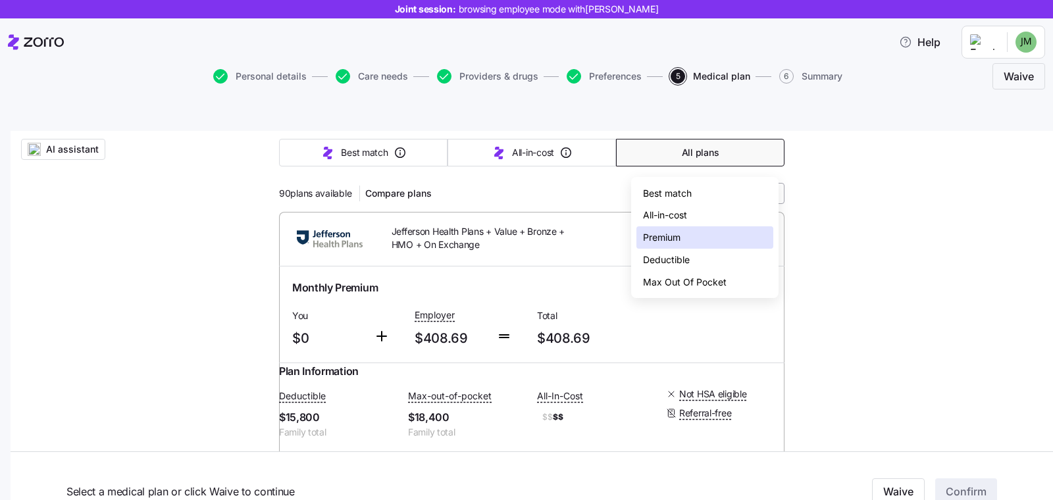
click at [689, 183] on input "Sorted by: Premium" at bounding box center [710, 193] width 147 height 21
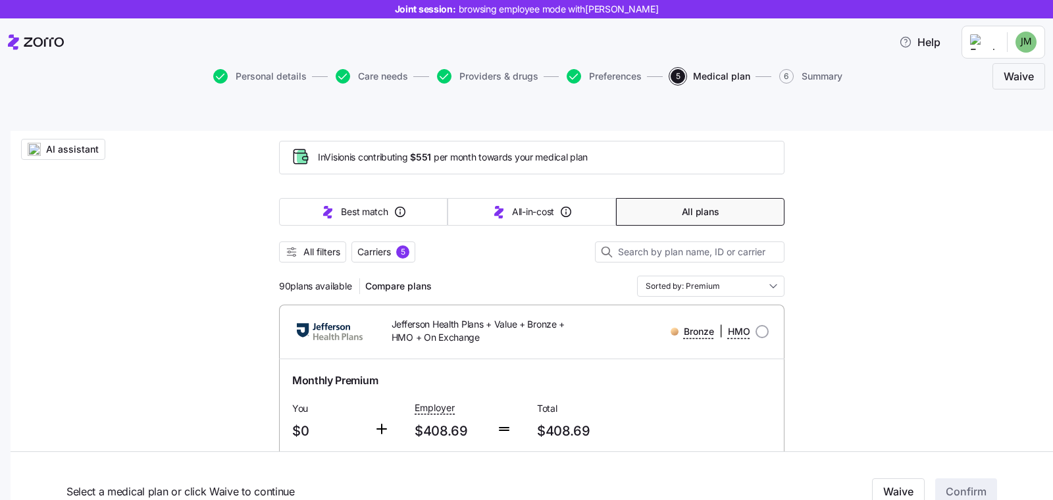
scroll to position [70, 0]
click at [691, 277] on input "Sorted by: Premium" at bounding box center [710, 287] width 147 height 21
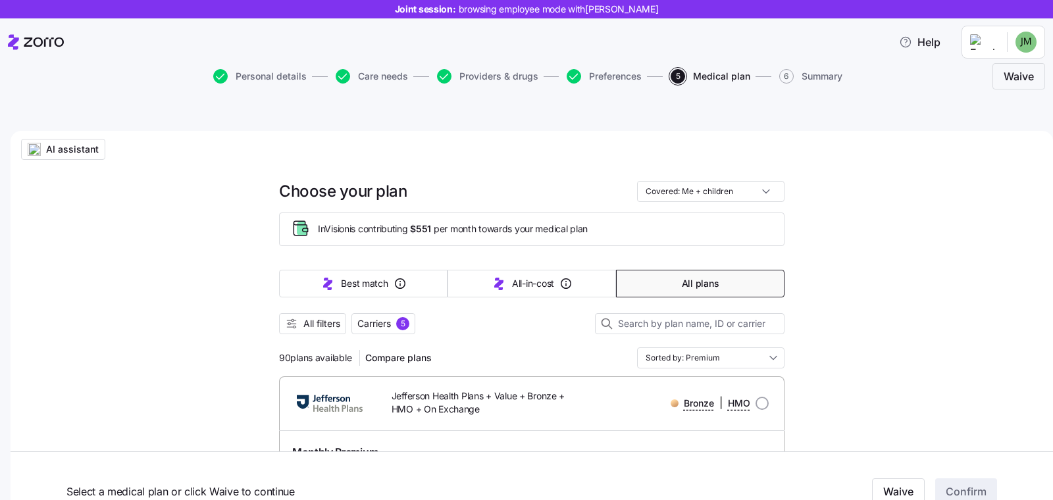
scroll to position [0, 0]
click at [316, 317] on span "All filters" at bounding box center [321, 323] width 37 height 13
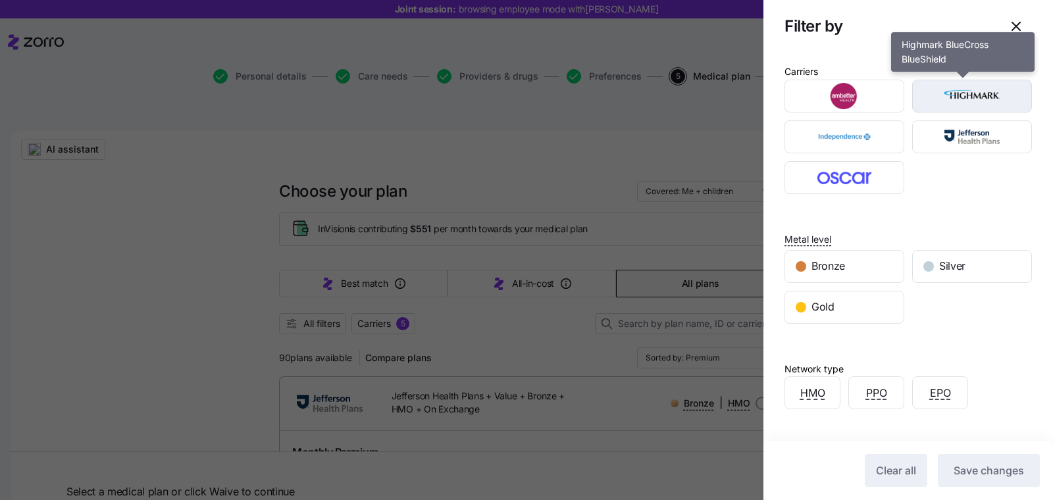
click at [955, 97] on img "button" at bounding box center [972, 96] width 97 height 26
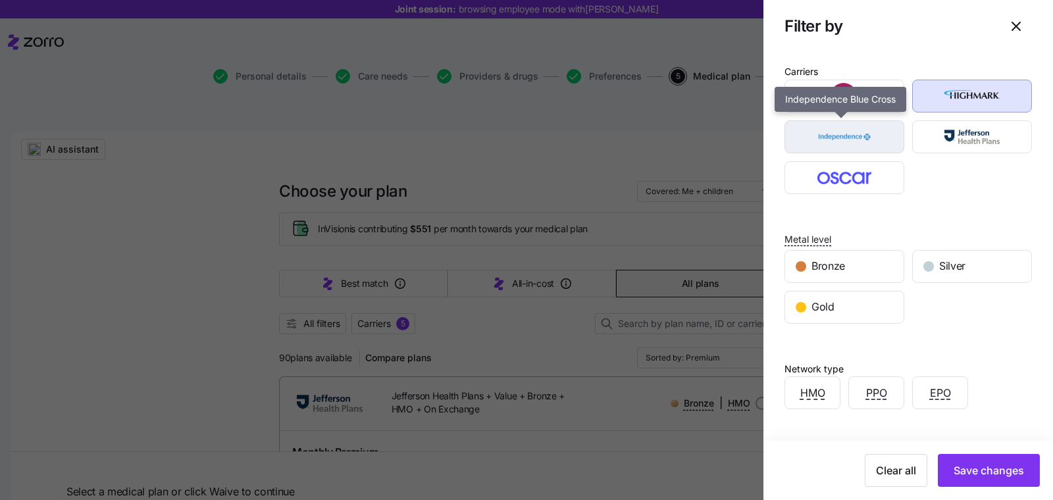
click at [851, 142] on img "button" at bounding box center [844, 137] width 97 height 26
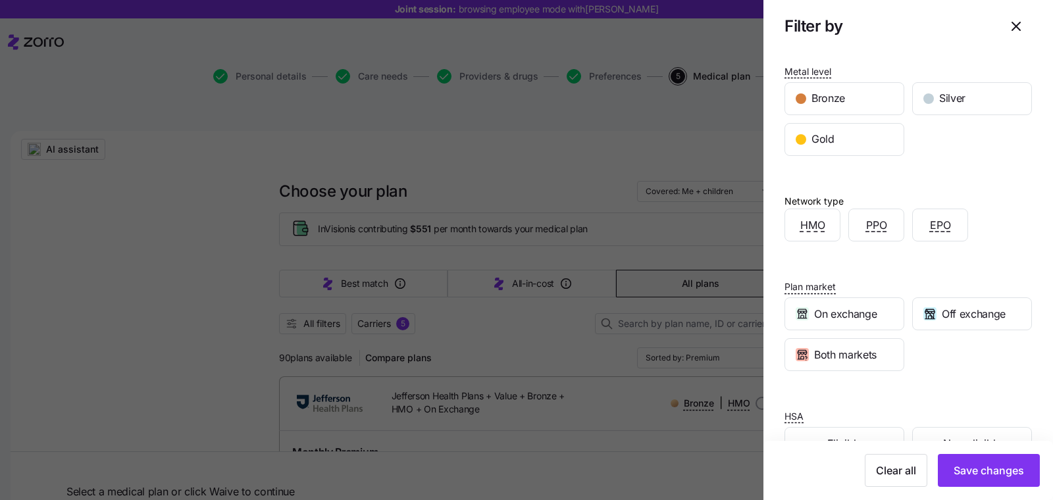
scroll to position [203, 0]
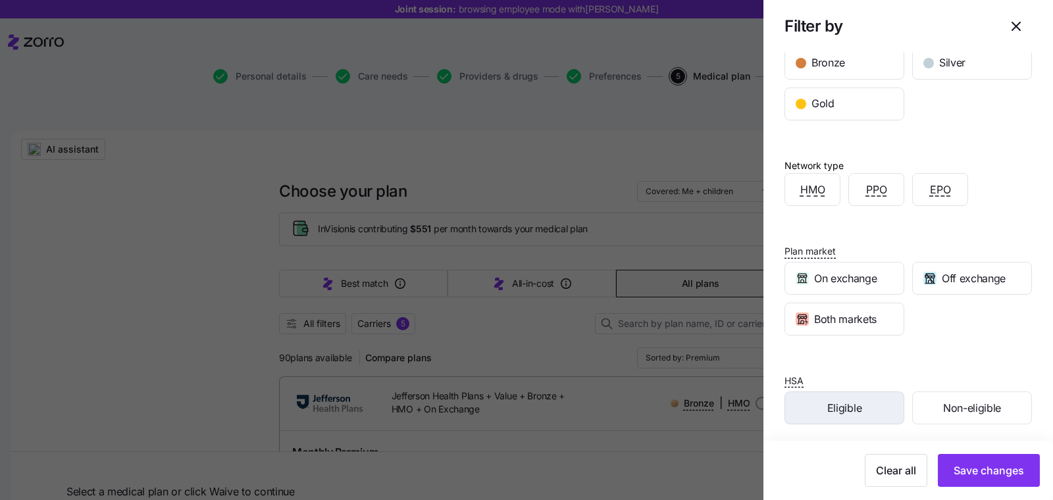
click at [854, 400] on span "Eligible" at bounding box center [844, 408] width 34 height 16
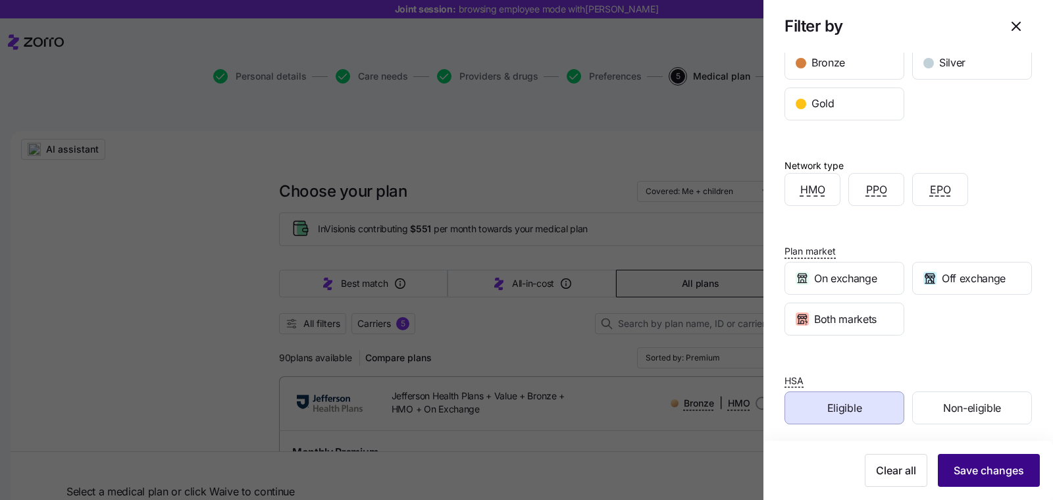
click at [962, 477] on span "Save changes" at bounding box center [989, 471] width 70 height 16
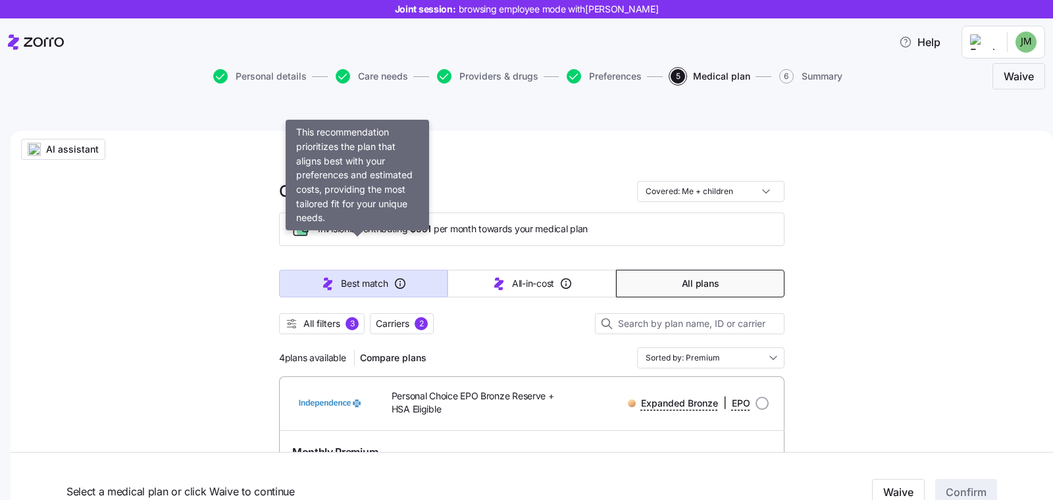
click at [323, 278] on icon "button" at bounding box center [327, 284] width 9 height 13
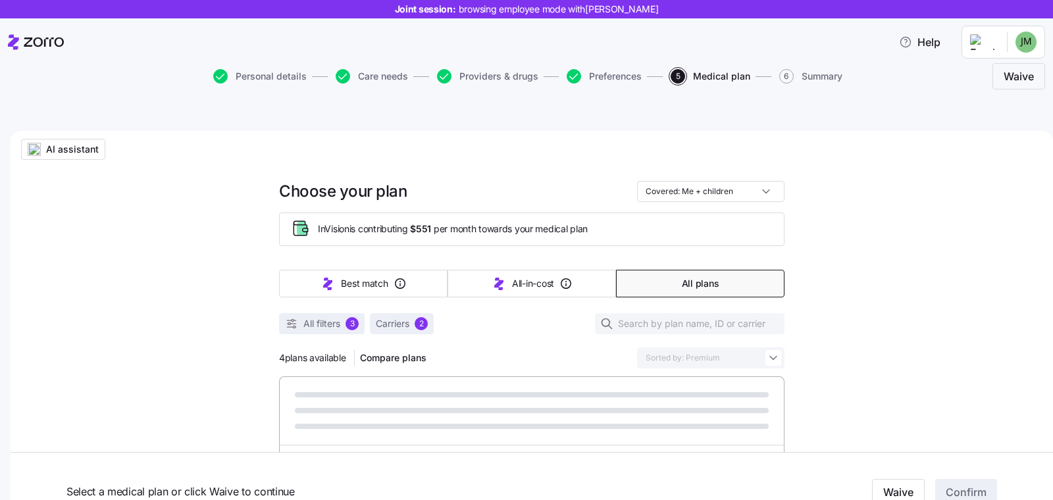
type input "Sorted by: Best match"
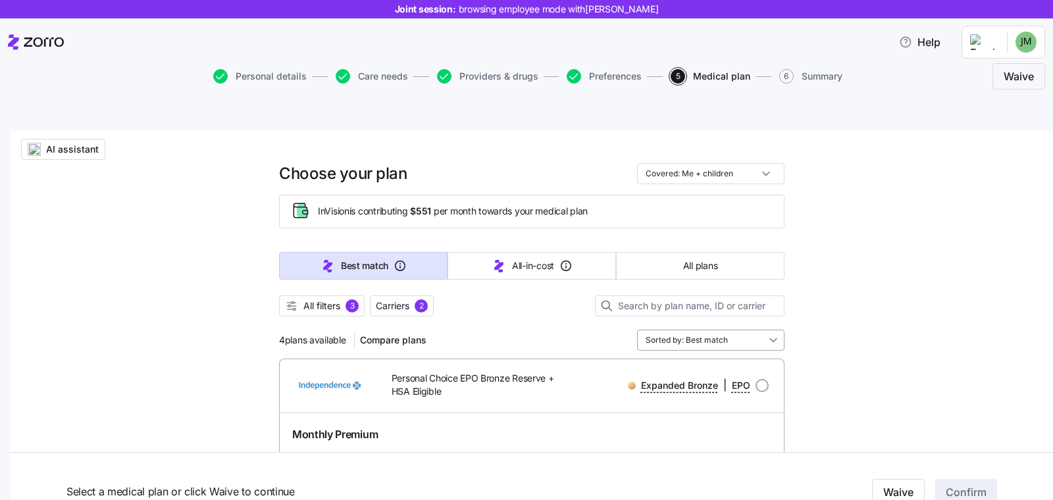
scroll to position [0, 0]
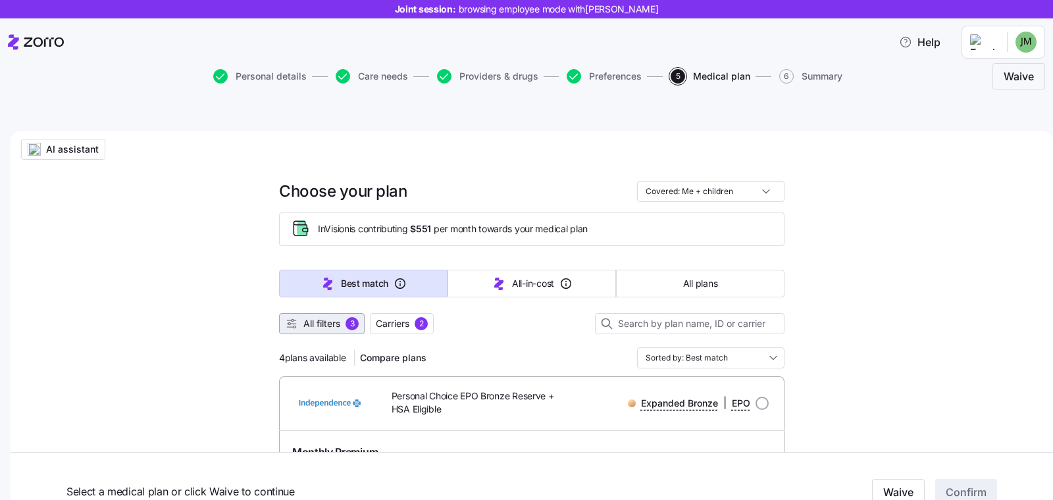
click at [346, 317] on span "3" at bounding box center [352, 323] width 13 height 13
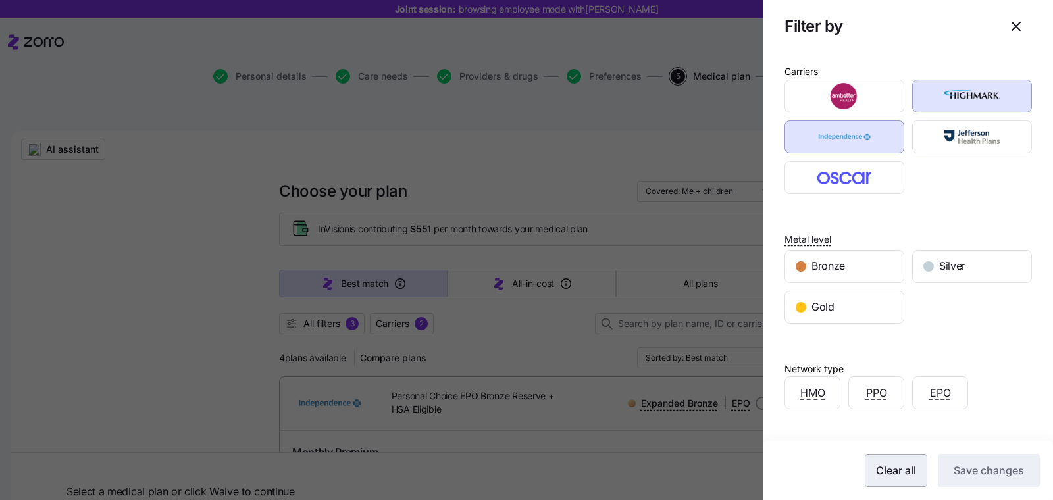
click at [896, 465] on span "Clear all" at bounding box center [896, 471] width 40 height 16
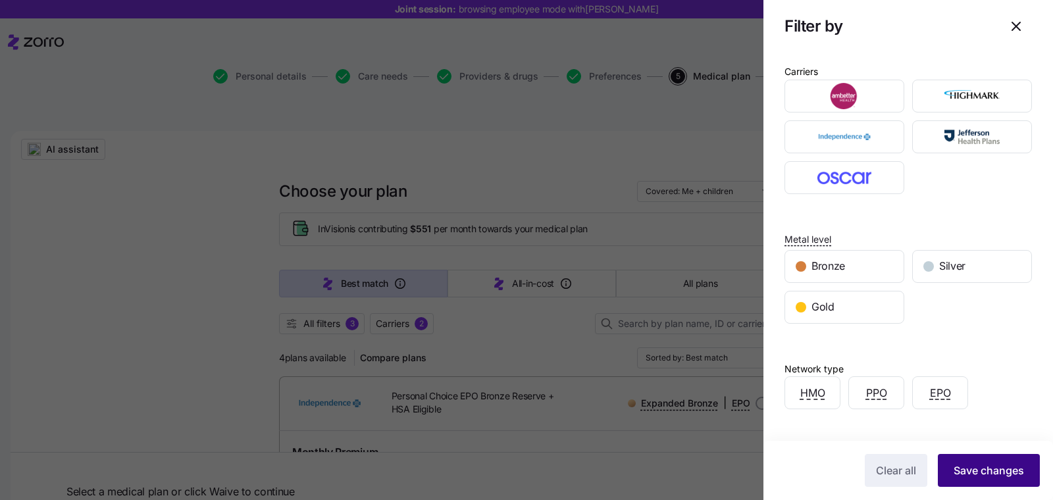
click at [992, 469] on span "Save changes" at bounding box center [989, 471] width 70 height 16
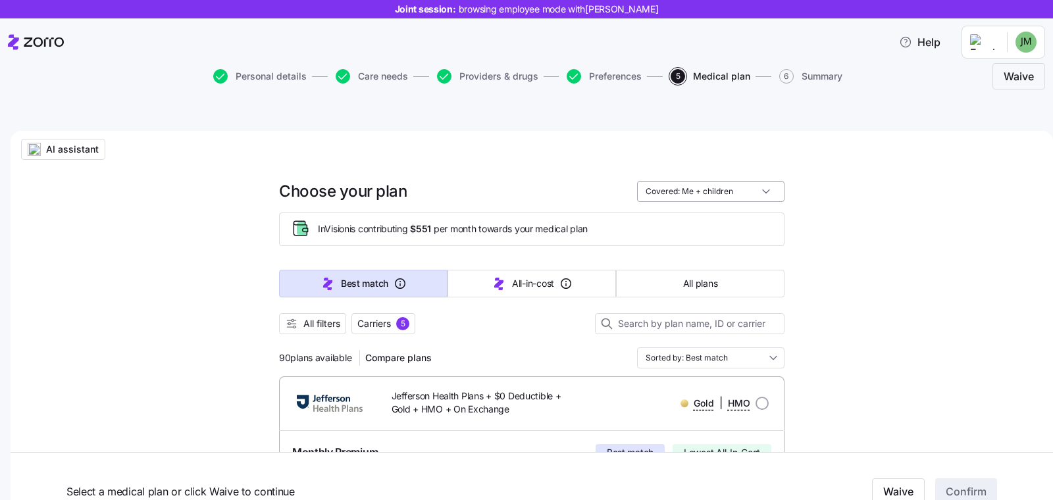
click at [756, 181] on input "Covered: Me + children" at bounding box center [710, 191] width 147 height 21
click at [666, 195] on div "Just me" at bounding box center [705, 193] width 137 height 22
type input "Covered: Just me"
click at [90, 143] on span "AI assistant" at bounding box center [72, 149] width 53 height 13
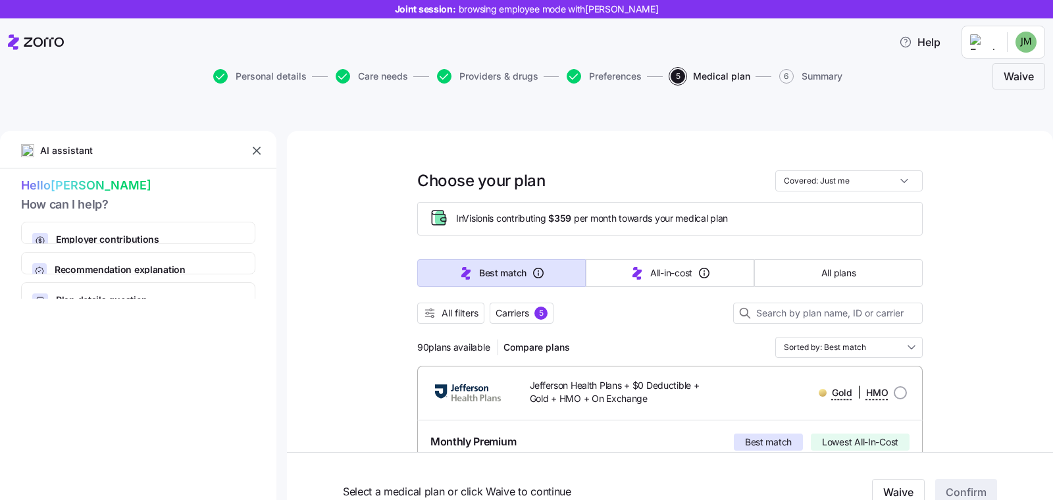
type textarea "x"
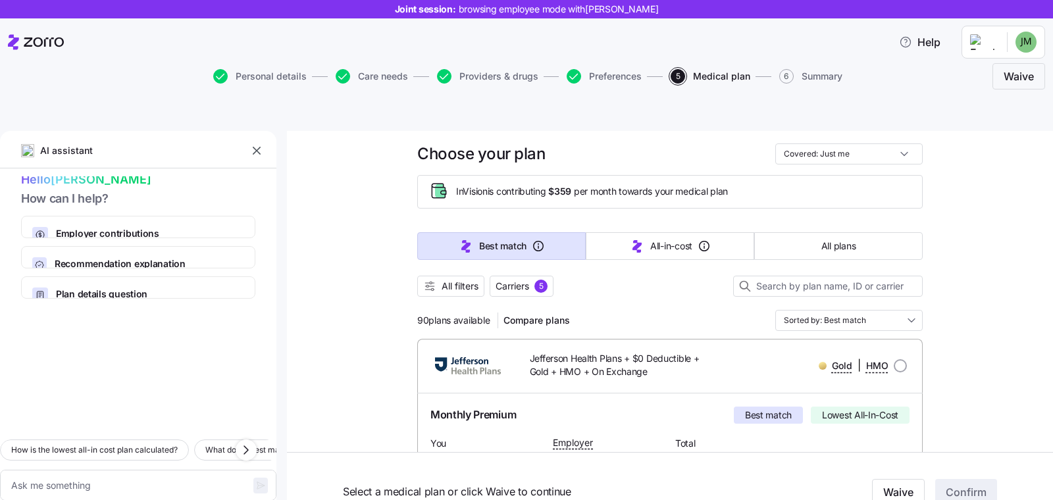
scroll to position [101, 0]
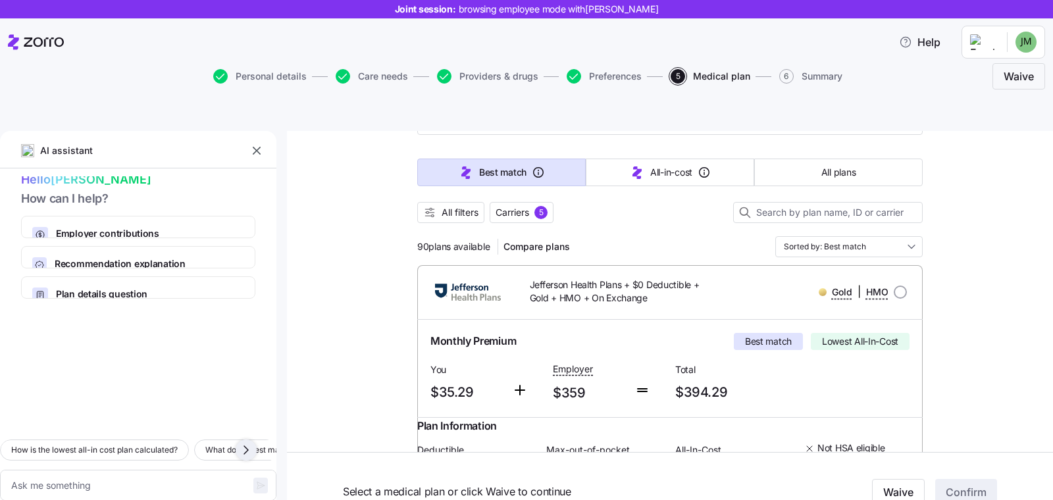
click at [244, 442] on icon "button" at bounding box center [246, 450] width 16 height 16
click at [249, 442] on icon "button" at bounding box center [246, 450] width 16 height 16
click at [247, 442] on icon "button" at bounding box center [246, 450] width 16 height 16
drag, startPoint x: 248, startPoint y: 401, endPoint x: 62, endPoint y: 388, distance: 186.1
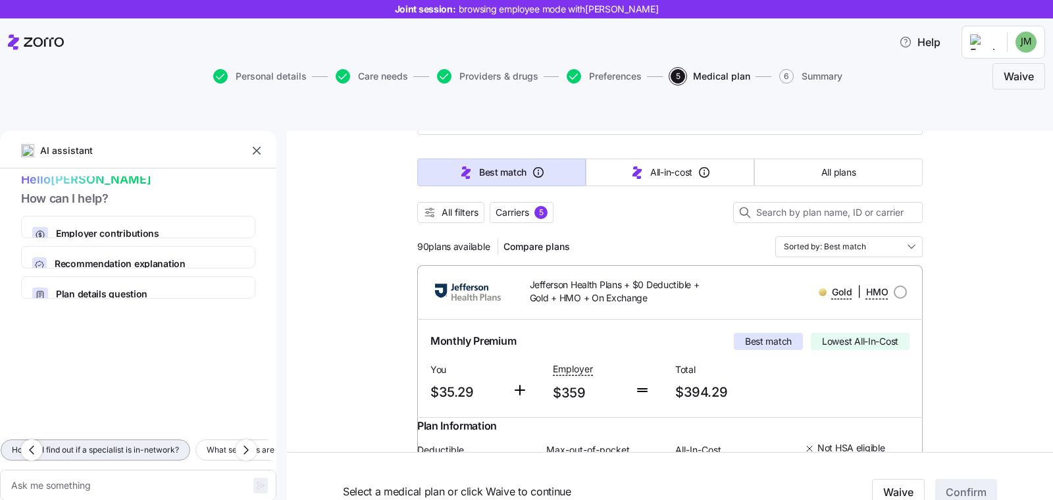
click at [150, 321] on div "AI assistant Hello [PERSON_NAME] How can I help? Employer contributions How you…" at bounding box center [138, 331] width 276 height 400
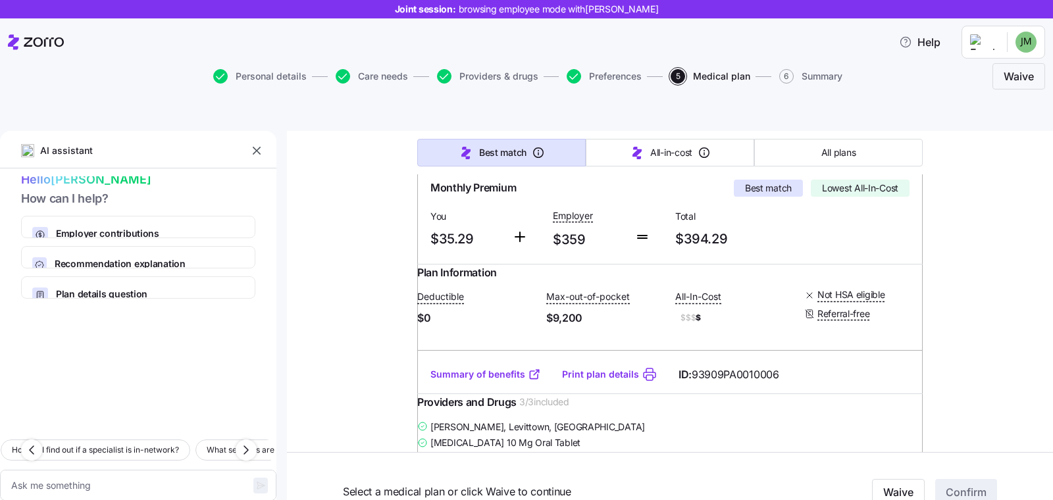
scroll to position [255, 0]
click at [476, 367] on link "Summary of benefits" at bounding box center [486, 373] width 111 height 13
